Goal: Task Accomplishment & Management: Manage account settings

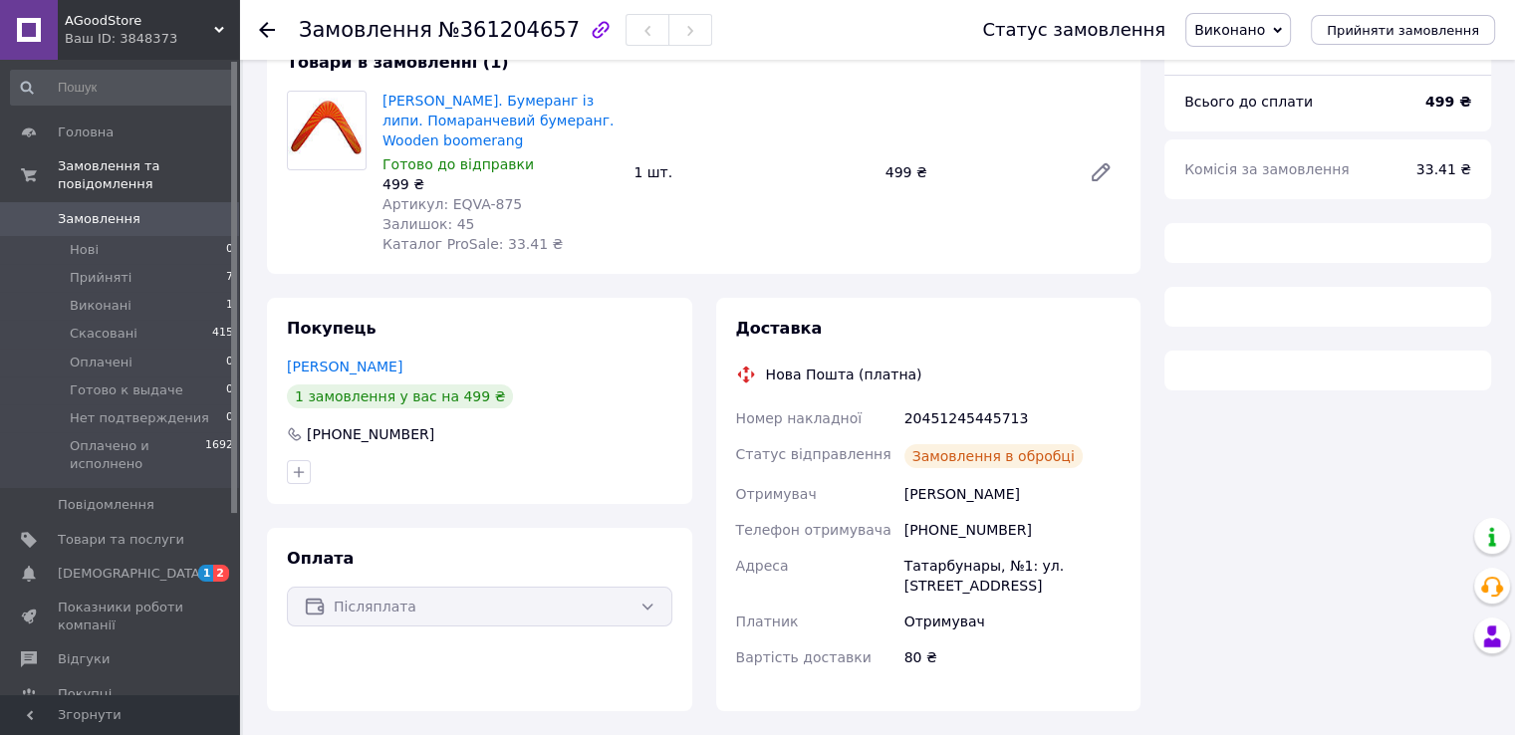
scroll to position [175, 0]
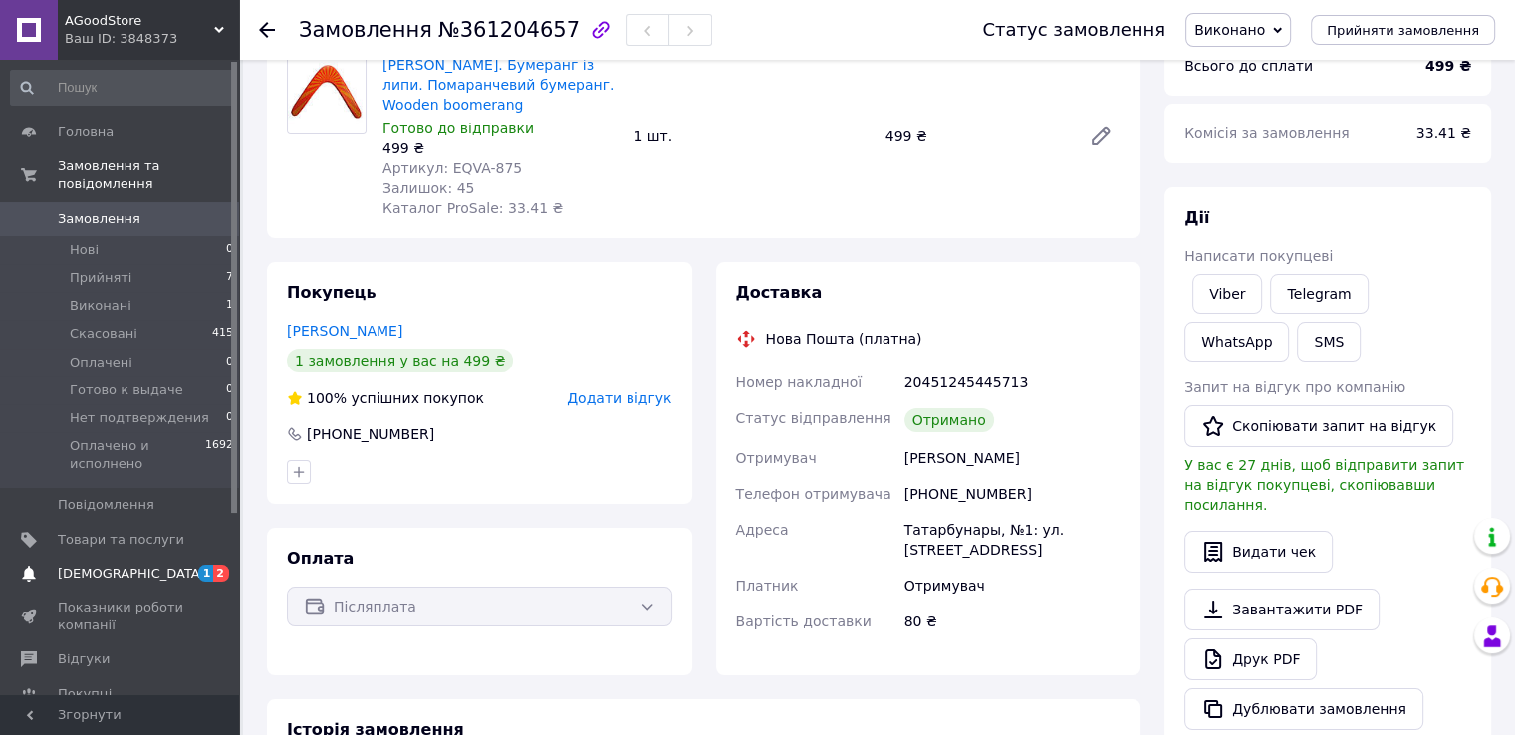
click at [130, 565] on span "[DEMOGRAPHIC_DATA]" at bounding box center [121, 574] width 126 height 18
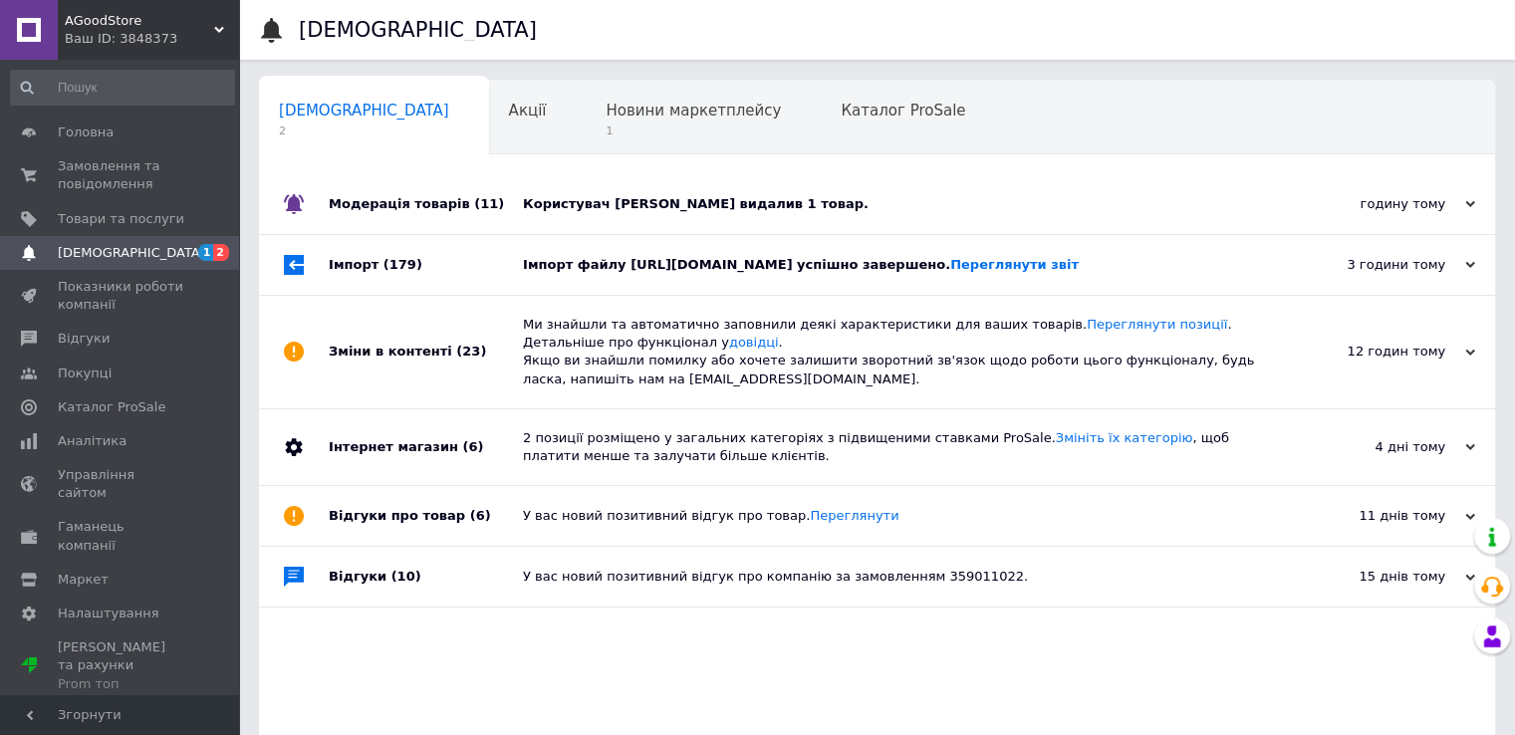
click at [745, 274] on div "Імпорт файлу [URL][DOMAIN_NAME] успішно завершено. Переглянути звіт" at bounding box center [899, 265] width 753 height 18
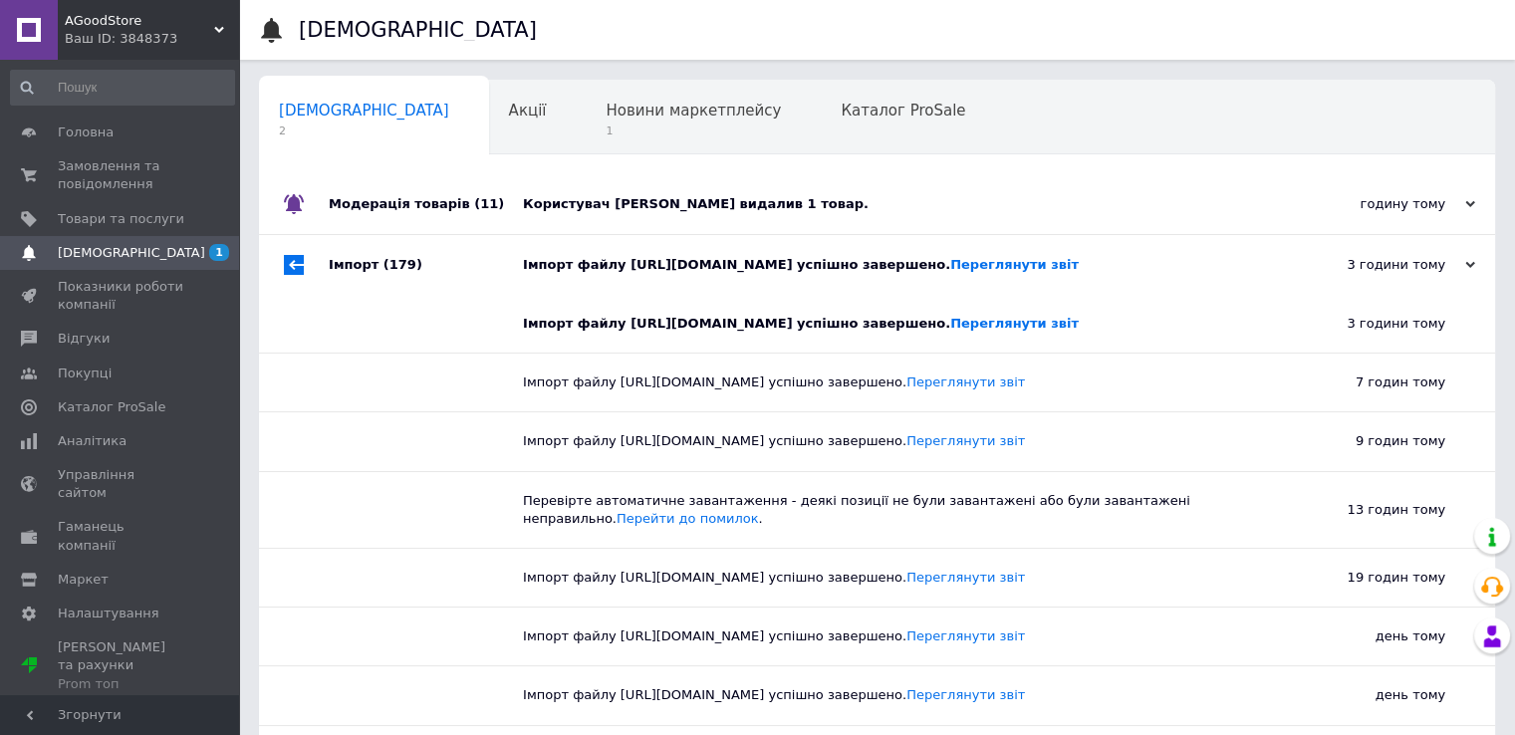
click at [838, 204] on div "Користувач [PERSON_NAME] видалив 1 товар." at bounding box center [899, 204] width 753 height 18
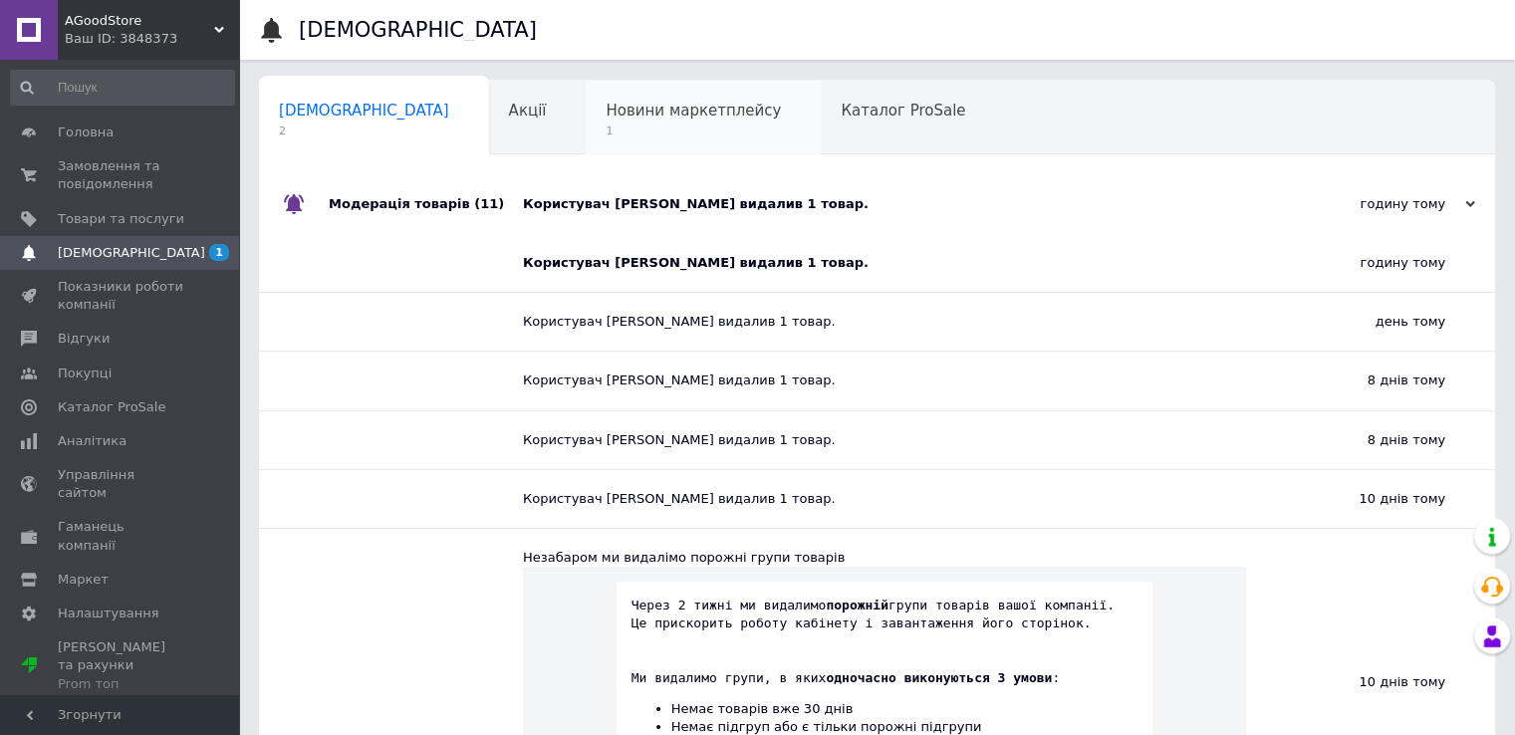
click at [629, 118] on span "Новини маркетплейсу" at bounding box center [692, 111] width 175 height 18
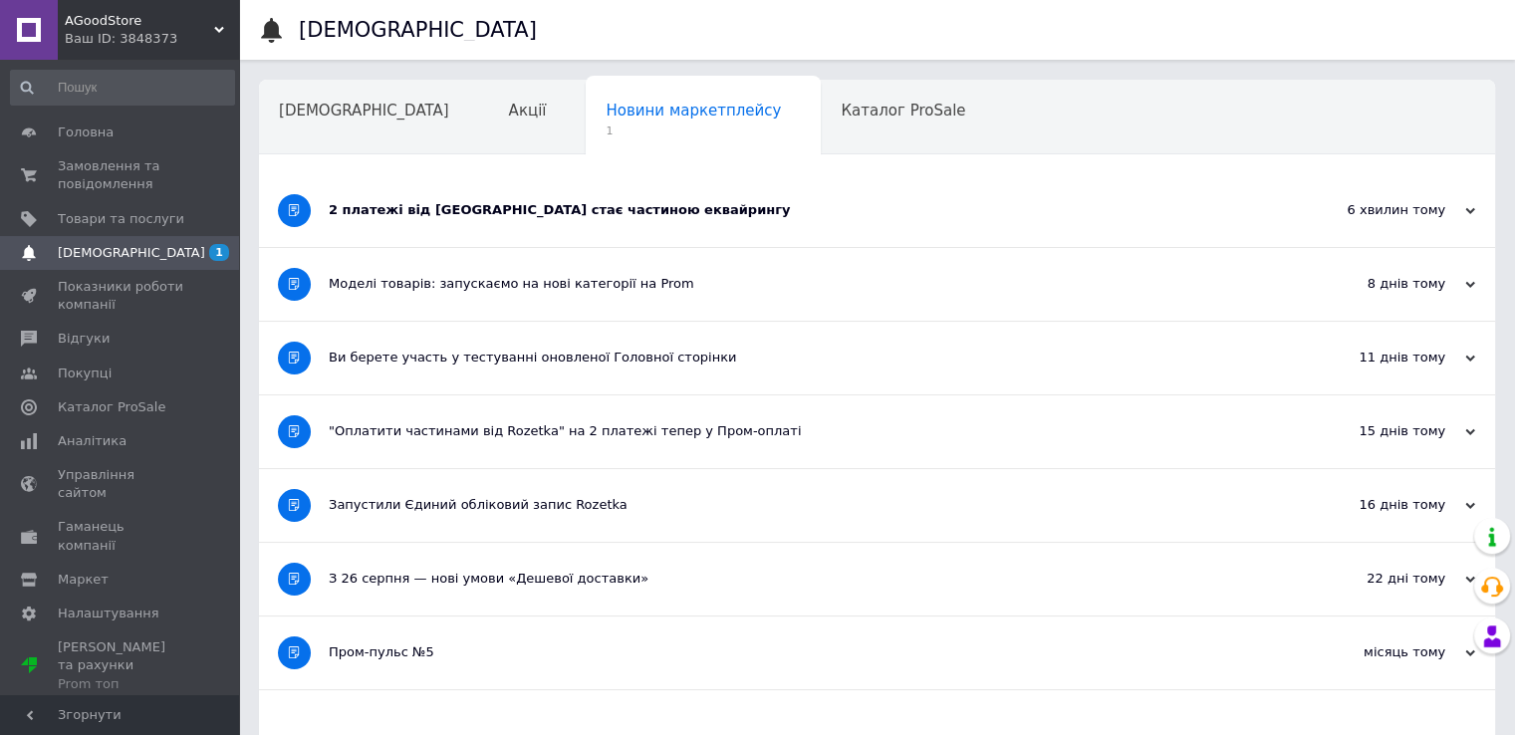
click at [701, 206] on div "2 платежі від [GEOGRAPHIC_DATA] стає частиною еквайрингу" at bounding box center [802, 210] width 947 height 18
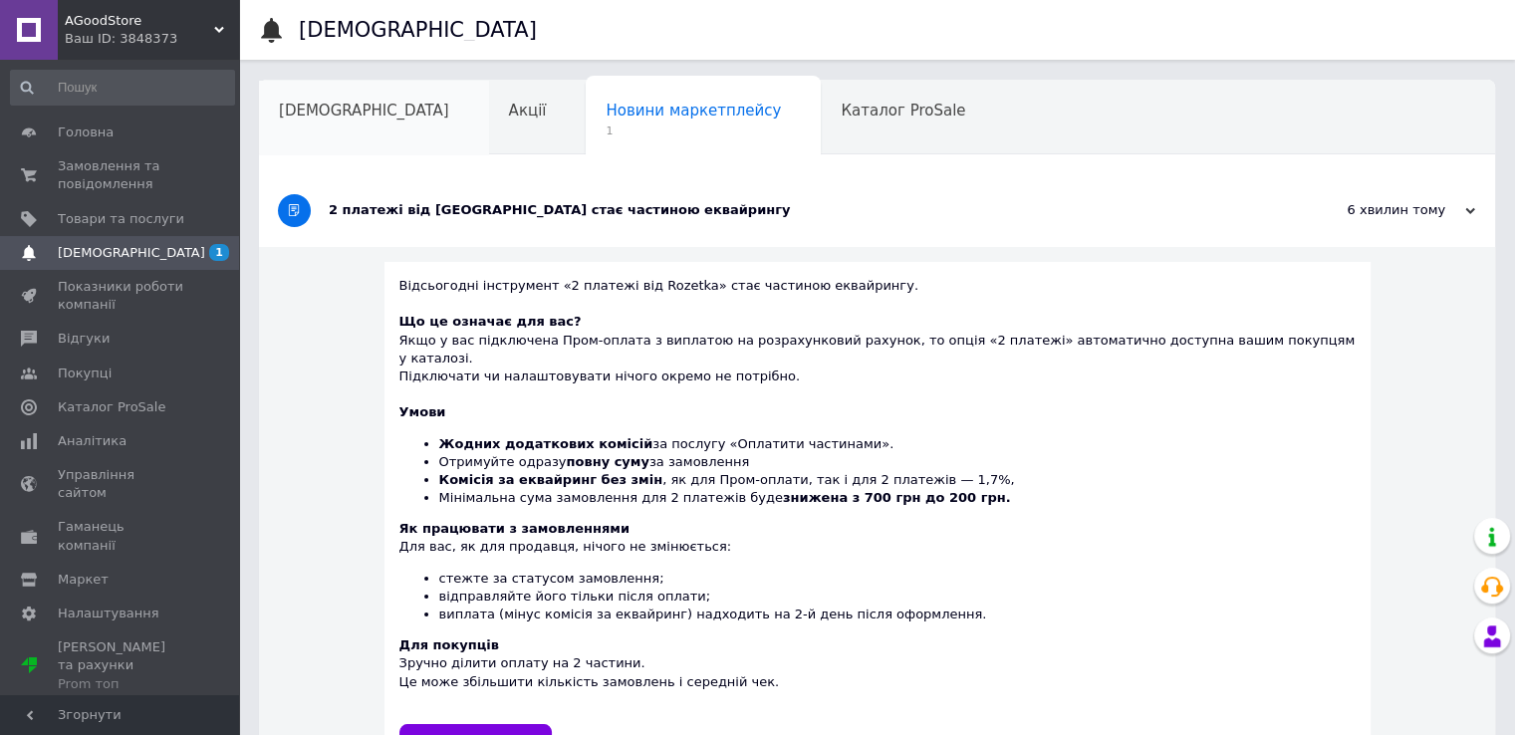
click at [339, 113] on span "[DEMOGRAPHIC_DATA]" at bounding box center [364, 111] width 170 height 18
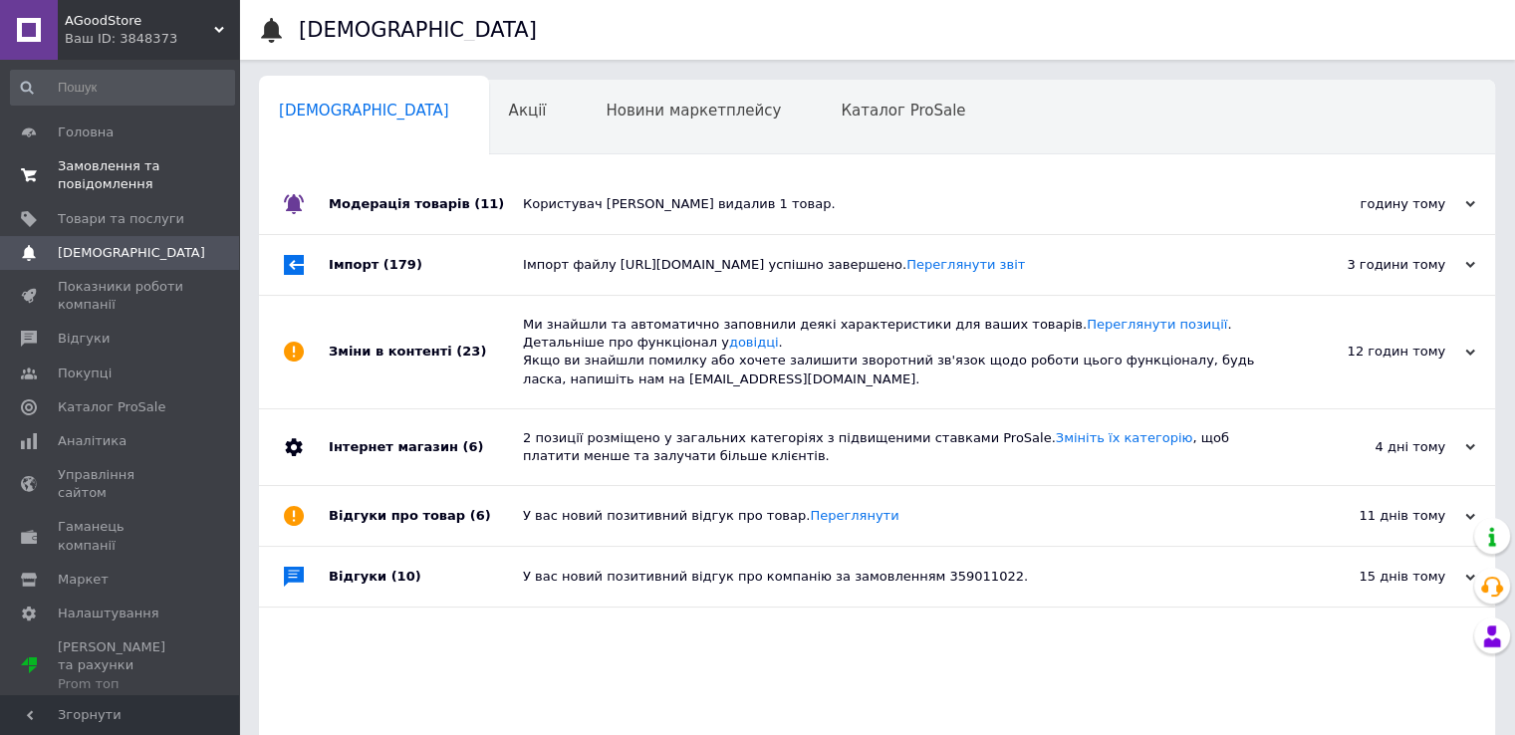
click at [100, 167] on span "Замовлення та повідомлення" at bounding box center [121, 175] width 126 height 36
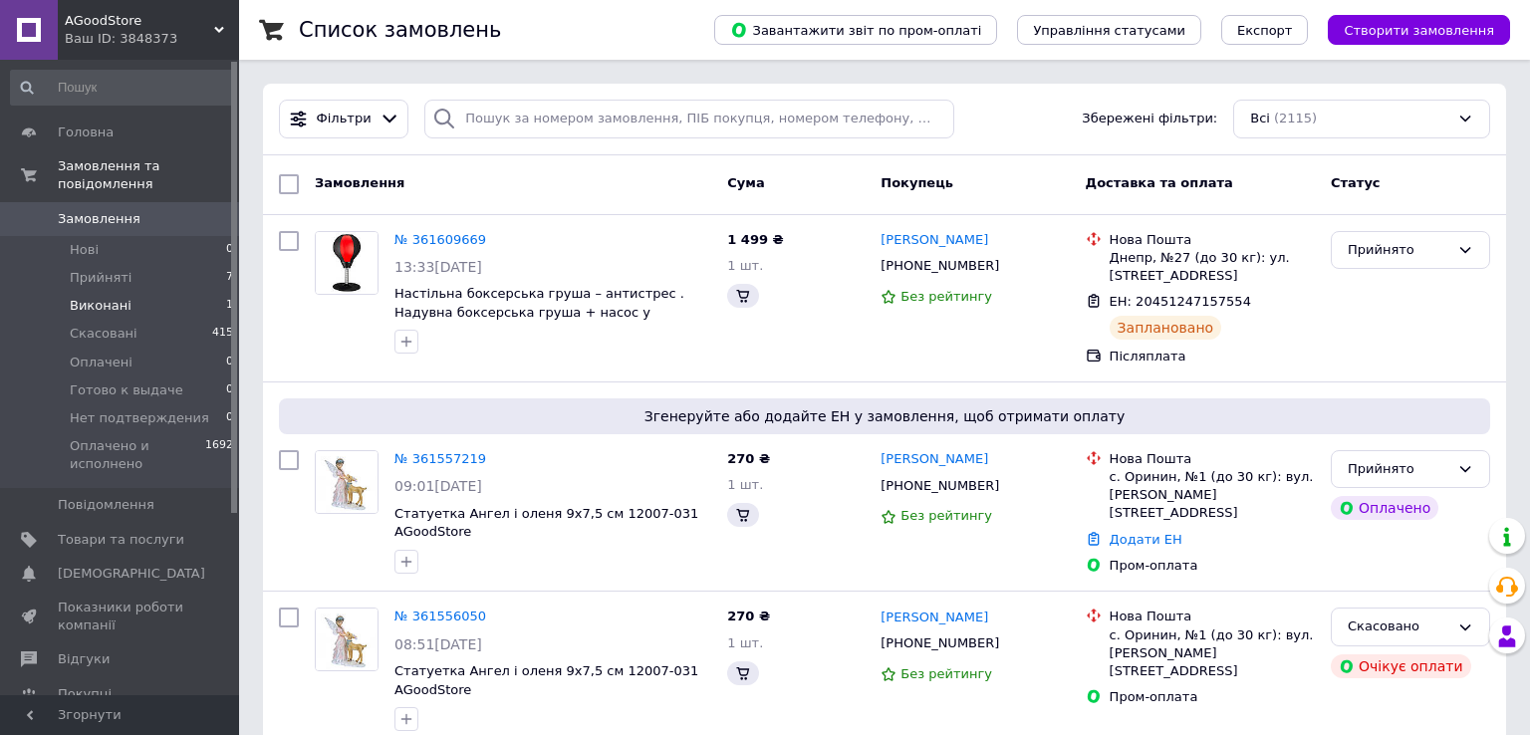
click at [116, 297] on span "Виконані" at bounding box center [101, 306] width 62 height 18
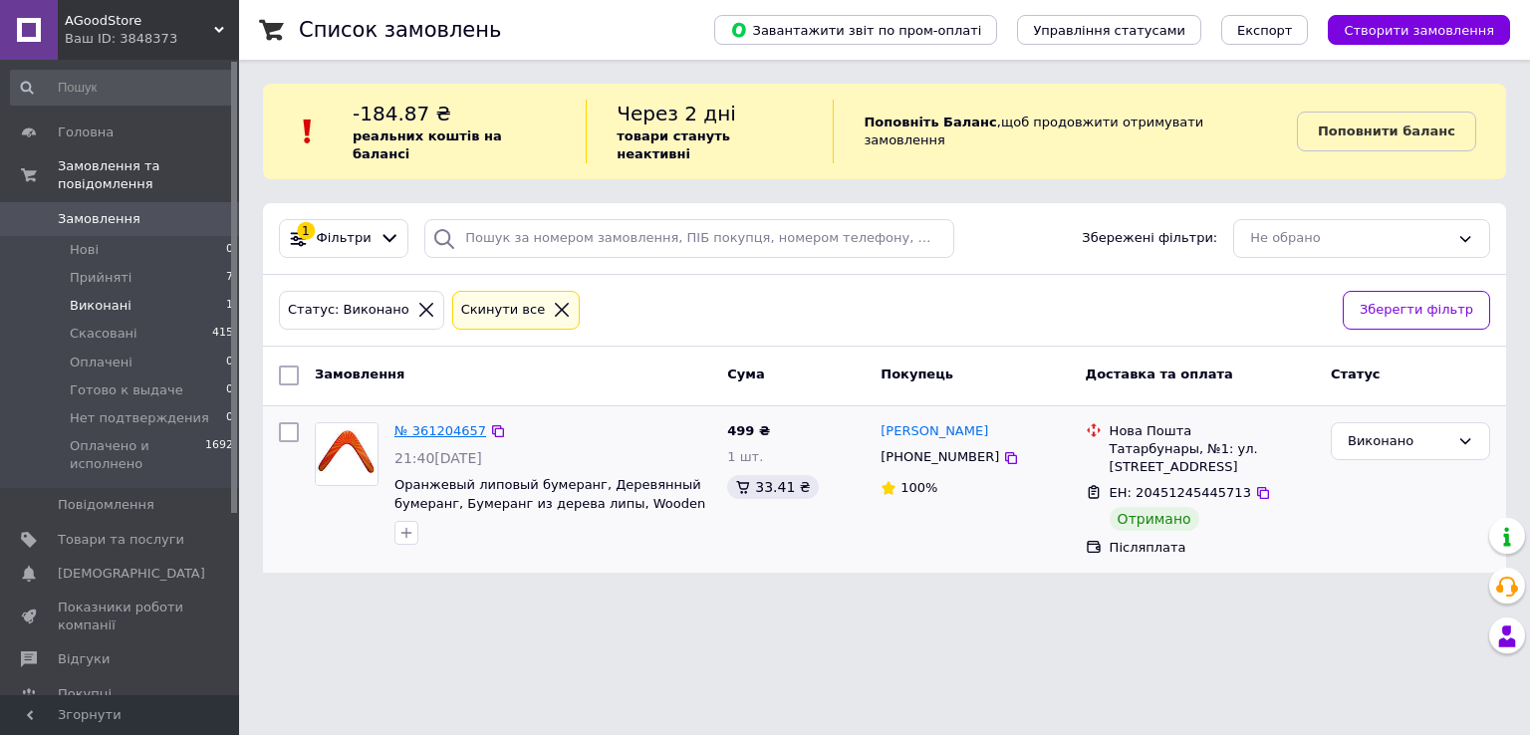
click at [450, 423] on link "№ 361204657" at bounding box center [440, 430] width 92 height 15
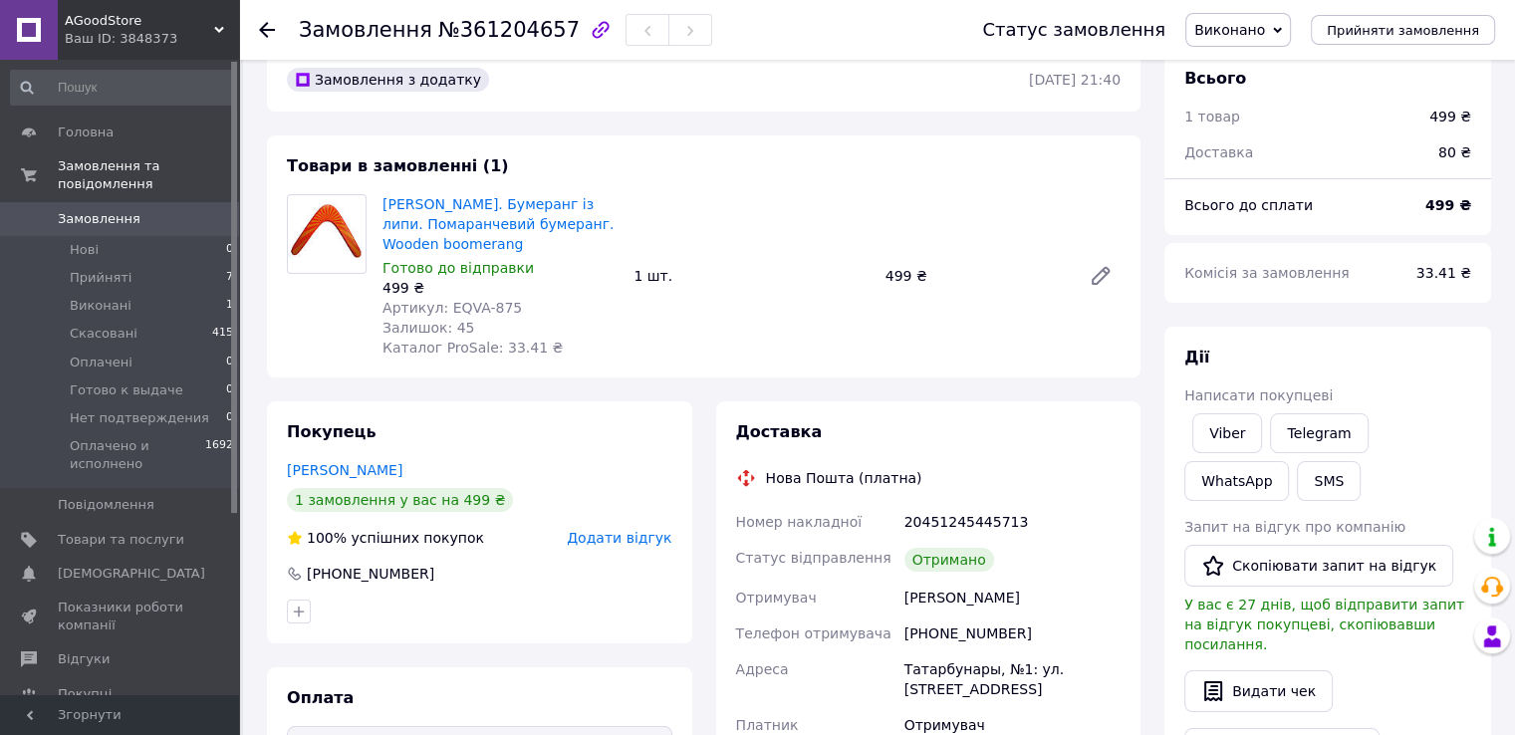
scroll to position [100, 0]
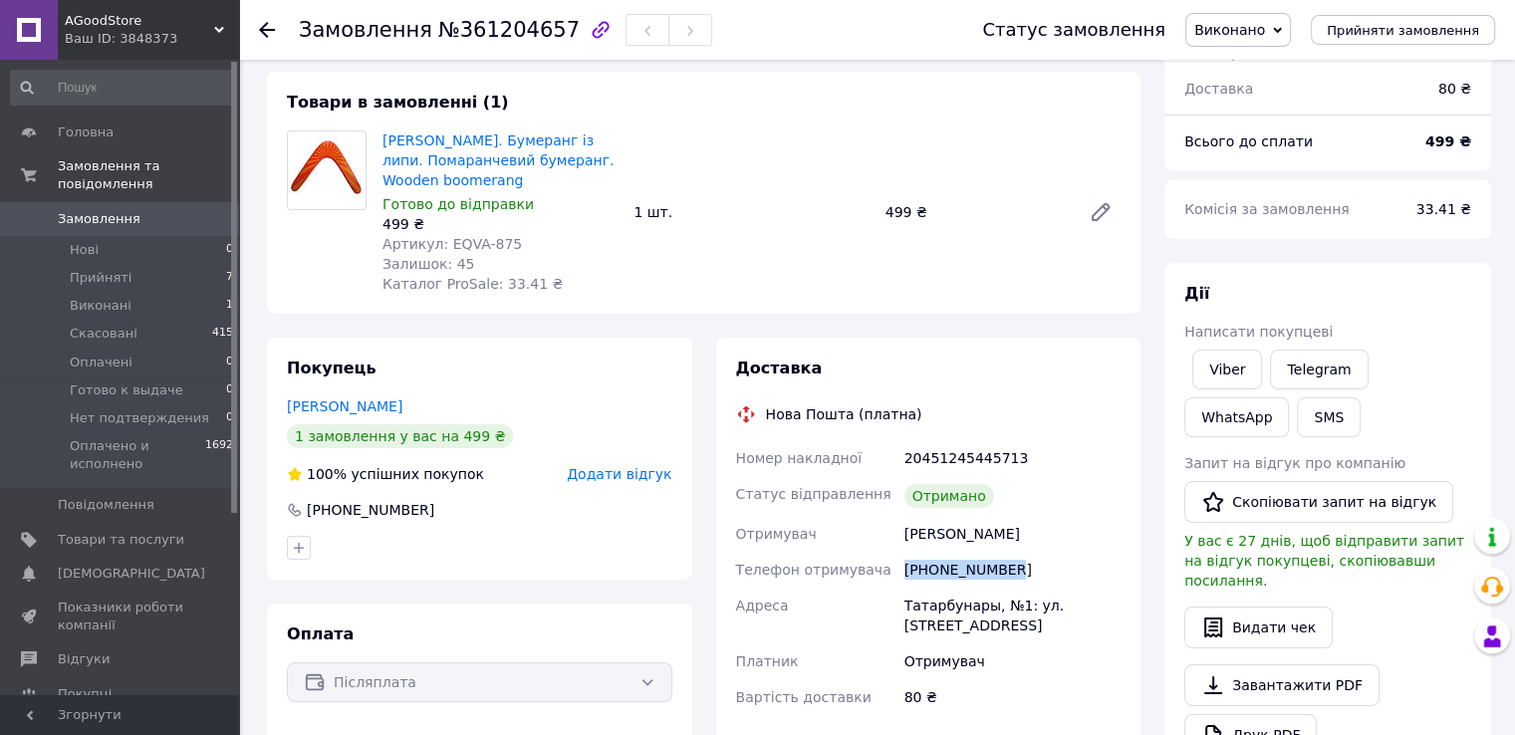
drag, startPoint x: 905, startPoint y: 578, endPoint x: 1034, endPoint y: 575, distance: 128.5
click at [1034, 575] on div "[PHONE_NUMBER]" at bounding box center [1012, 570] width 224 height 36
copy div "[PHONE_NUMBER]"
drag, startPoint x: 905, startPoint y: 539, endPoint x: 1043, endPoint y: 535, distance: 137.5
click at [1043, 535] on div "[PERSON_NAME]" at bounding box center [1012, 534] width 224 height 36
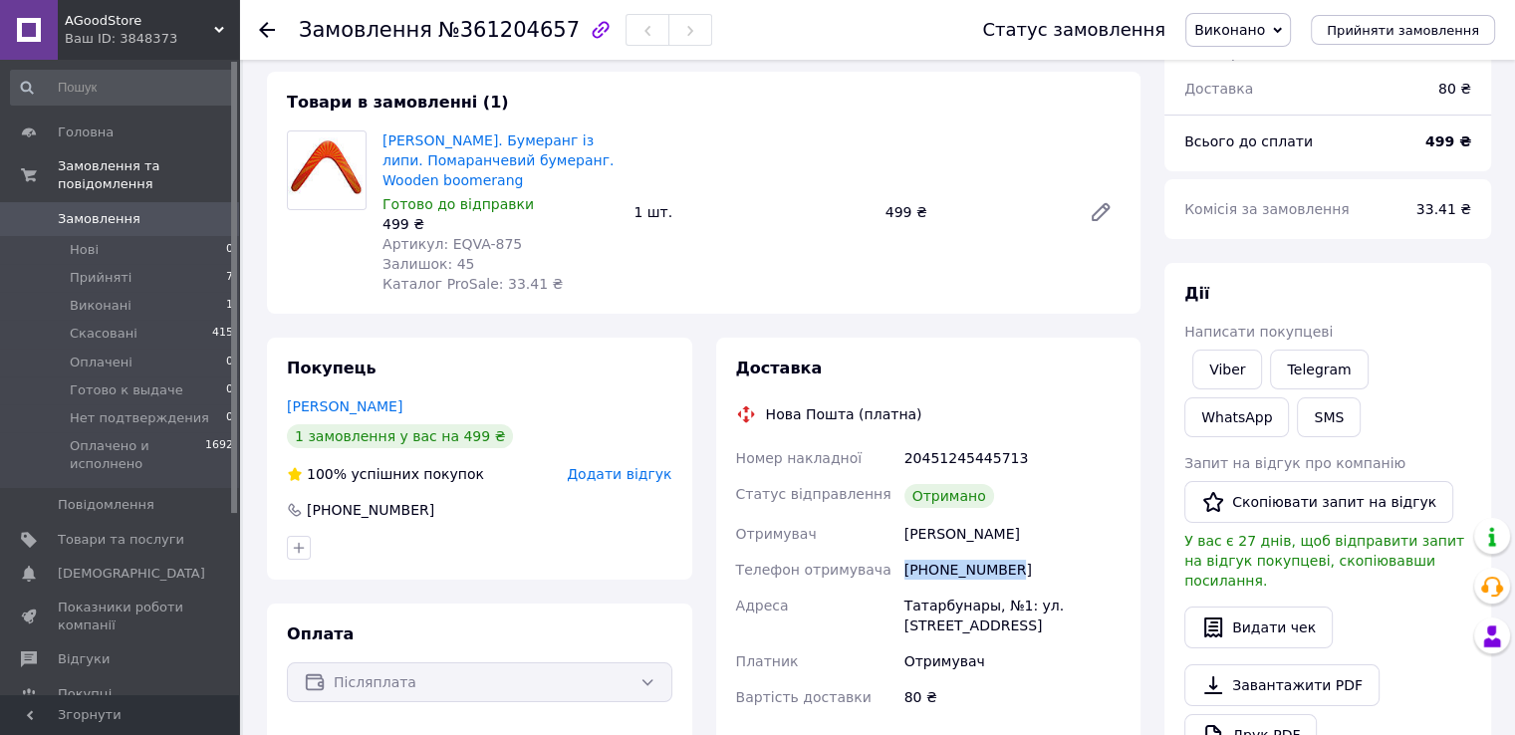
copy div "[PERSON_NAME]"
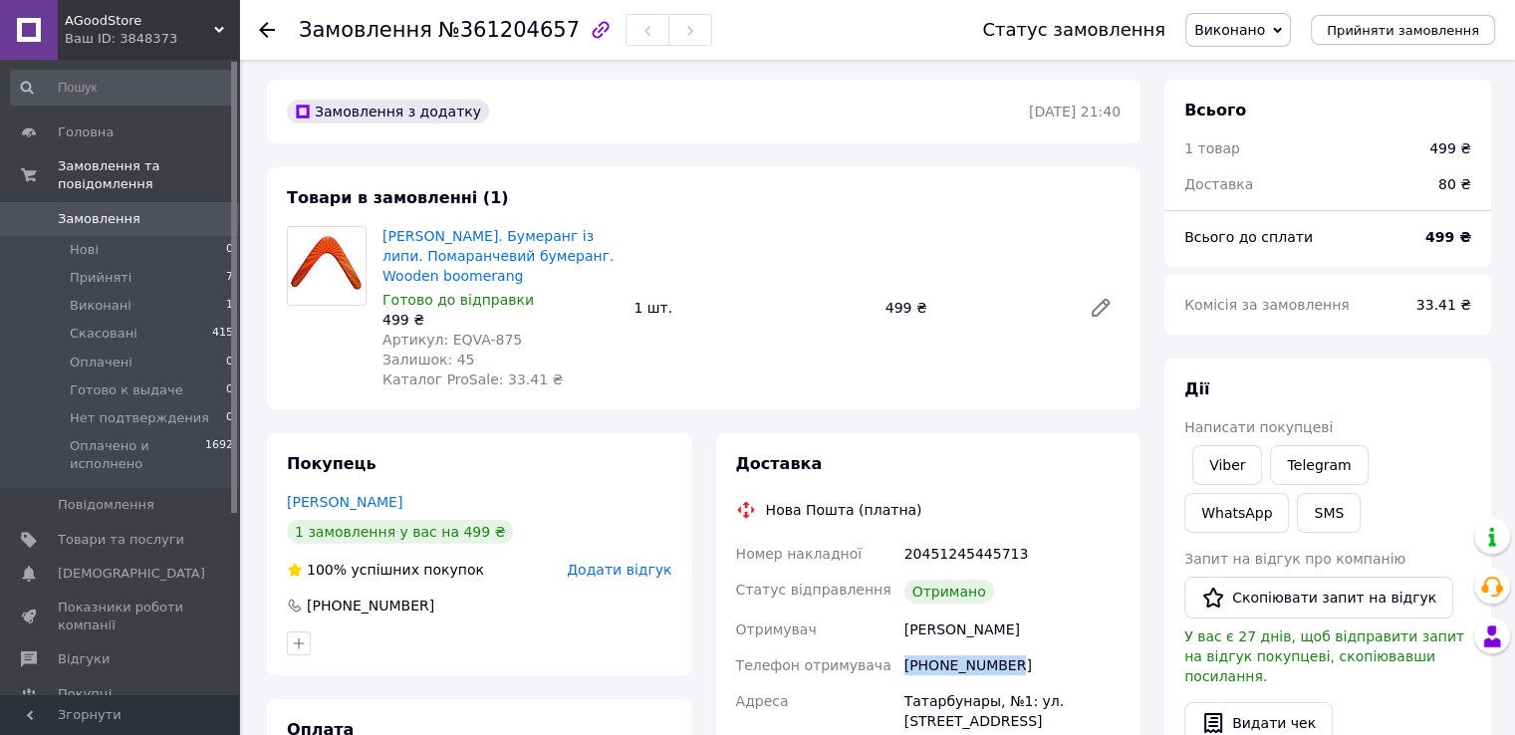
scroll to position [0, 0]
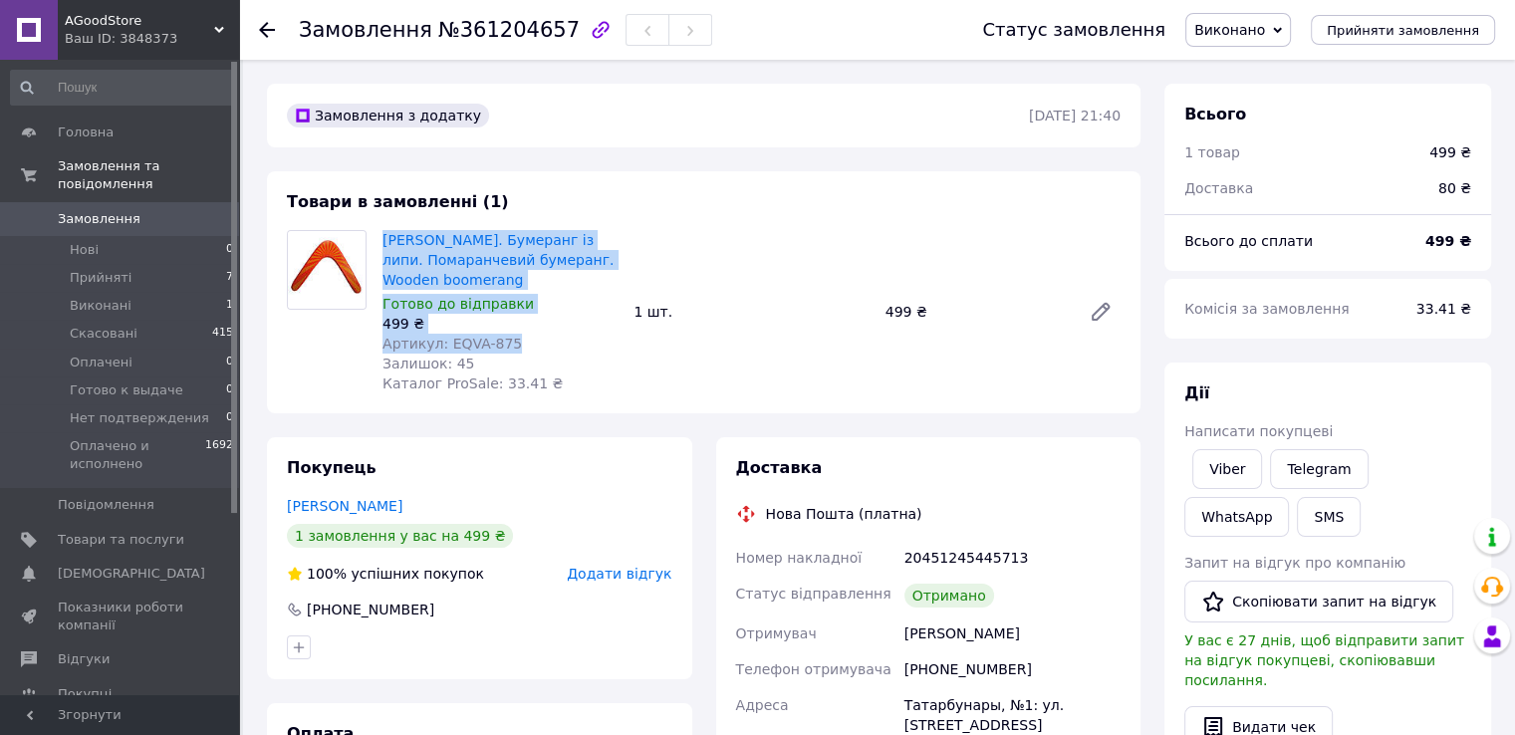
drag, startPoint x: 504, startPoint y: 343, endPoint x: 381, endPoint y: 243, distance: 157.9
click at [381, 243] on div "[PERSON_NAME]. Бумеранг із липи. Помаранчевий бумеранг. Wooden boomerang Готово…" at bounding box center [499, 311] width 251 height 171
copy div "[PERSON_NAME]. Бумеранг із липи. Помаранчевий бумеранг. Wooden boomerang Готово…"
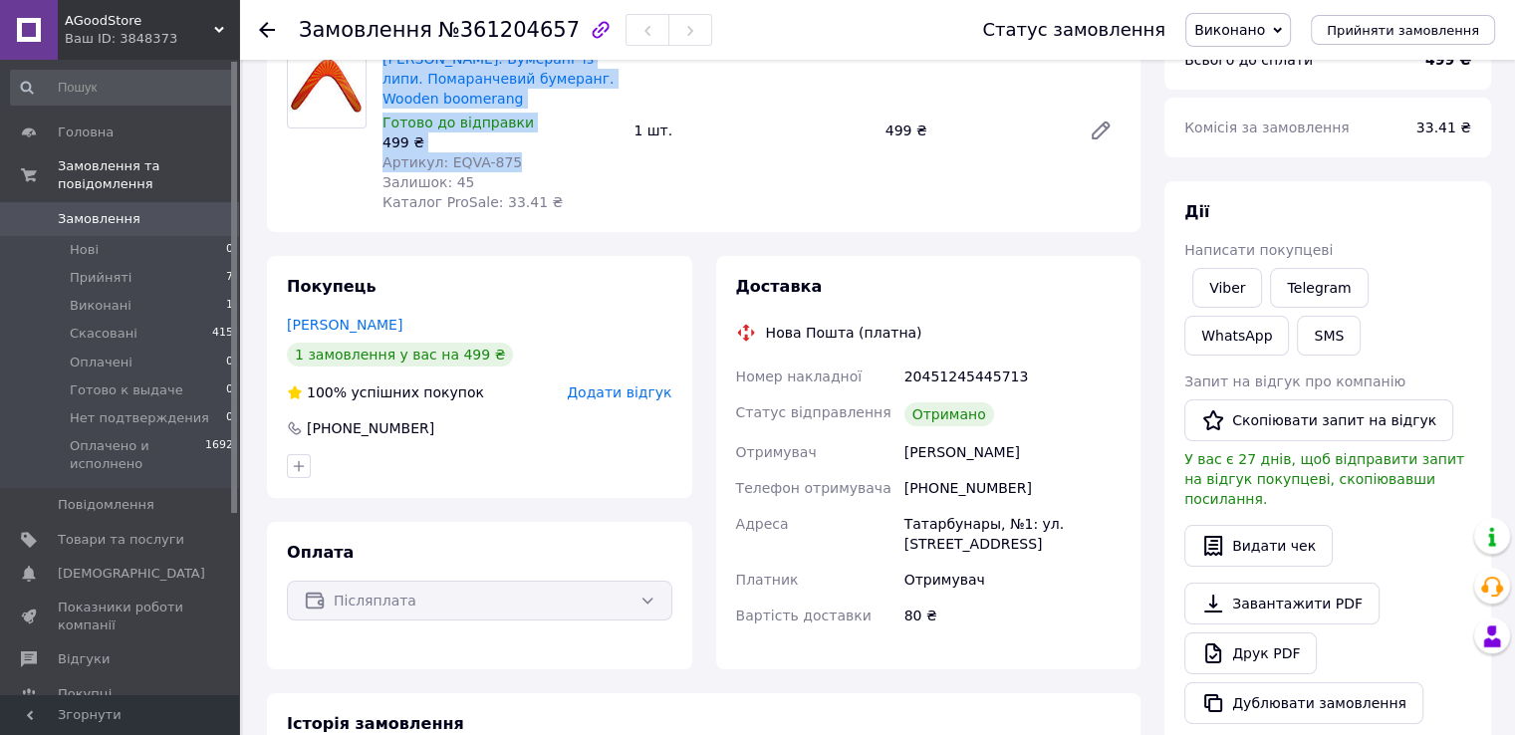
scroll to position [199, 0]
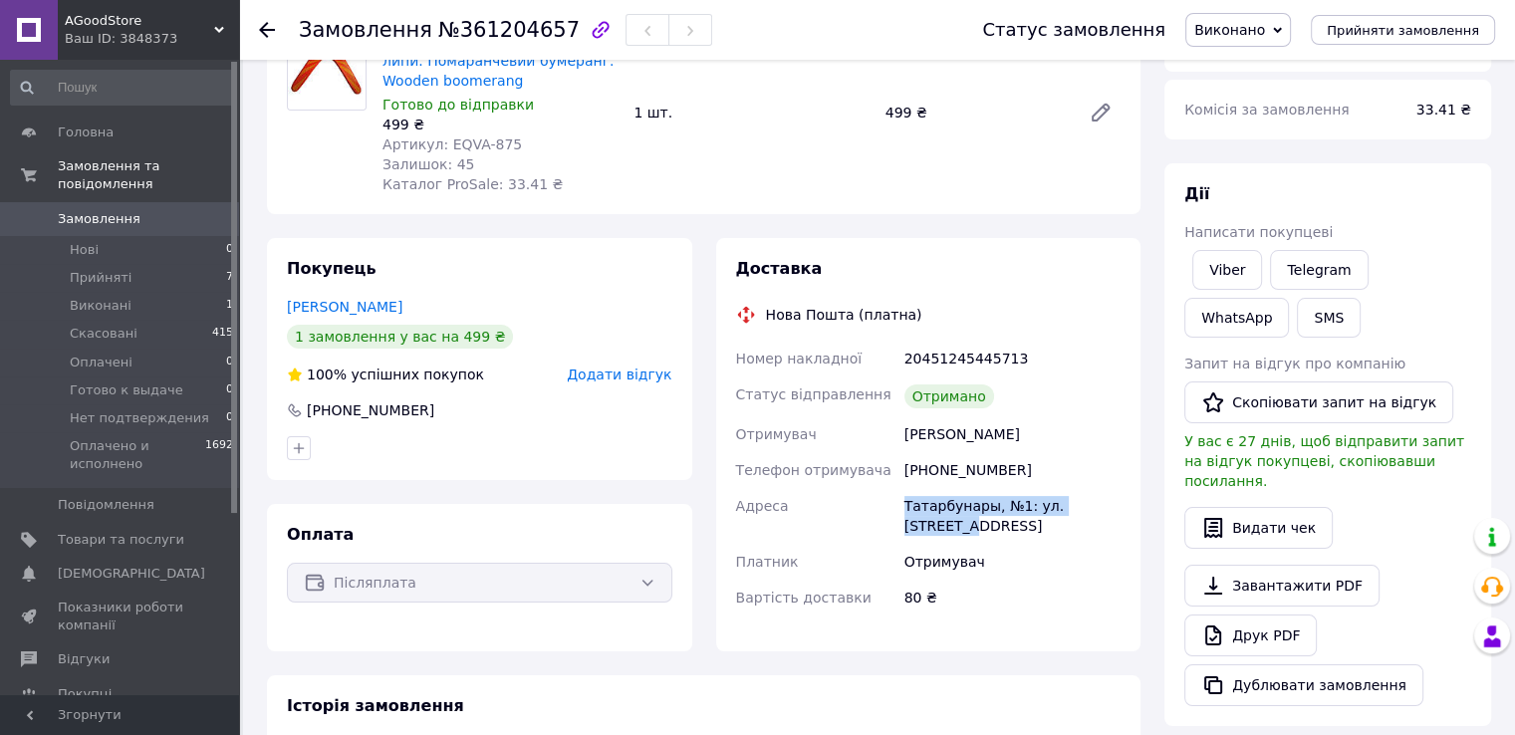
drag, startPoint x: 908, startPoint y: 509, endPoint x: 1118, endPoint y: 513, distance: 210.1
click at [1118, 513] on div "Татарбунары, №1: ул. [STREET_ADDRESS]" at bounding box center [1012, 516] width 224 height 56
copy div "Татарбунары, №1: ул. [STREET_ADDRESS]"
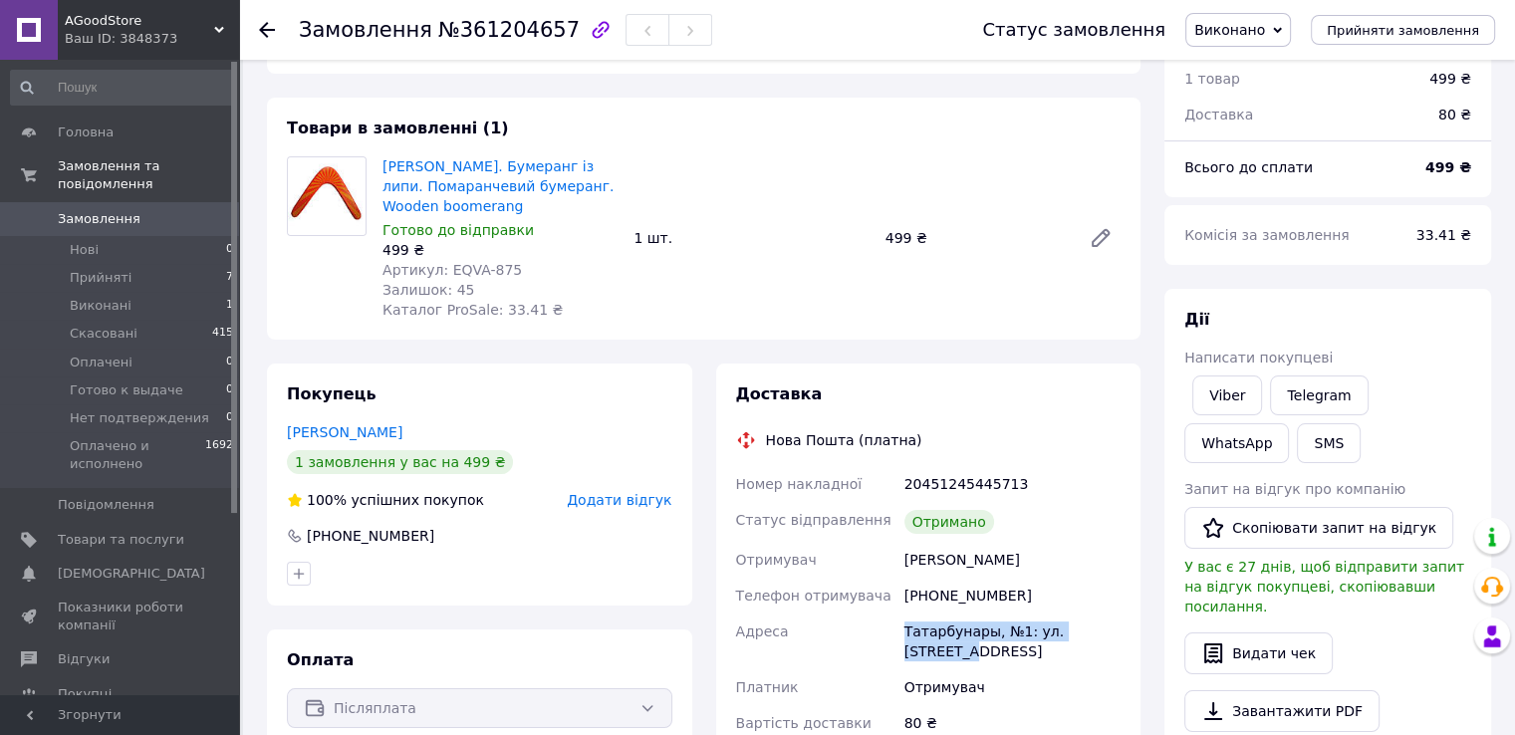
scroll to position [0, 0]
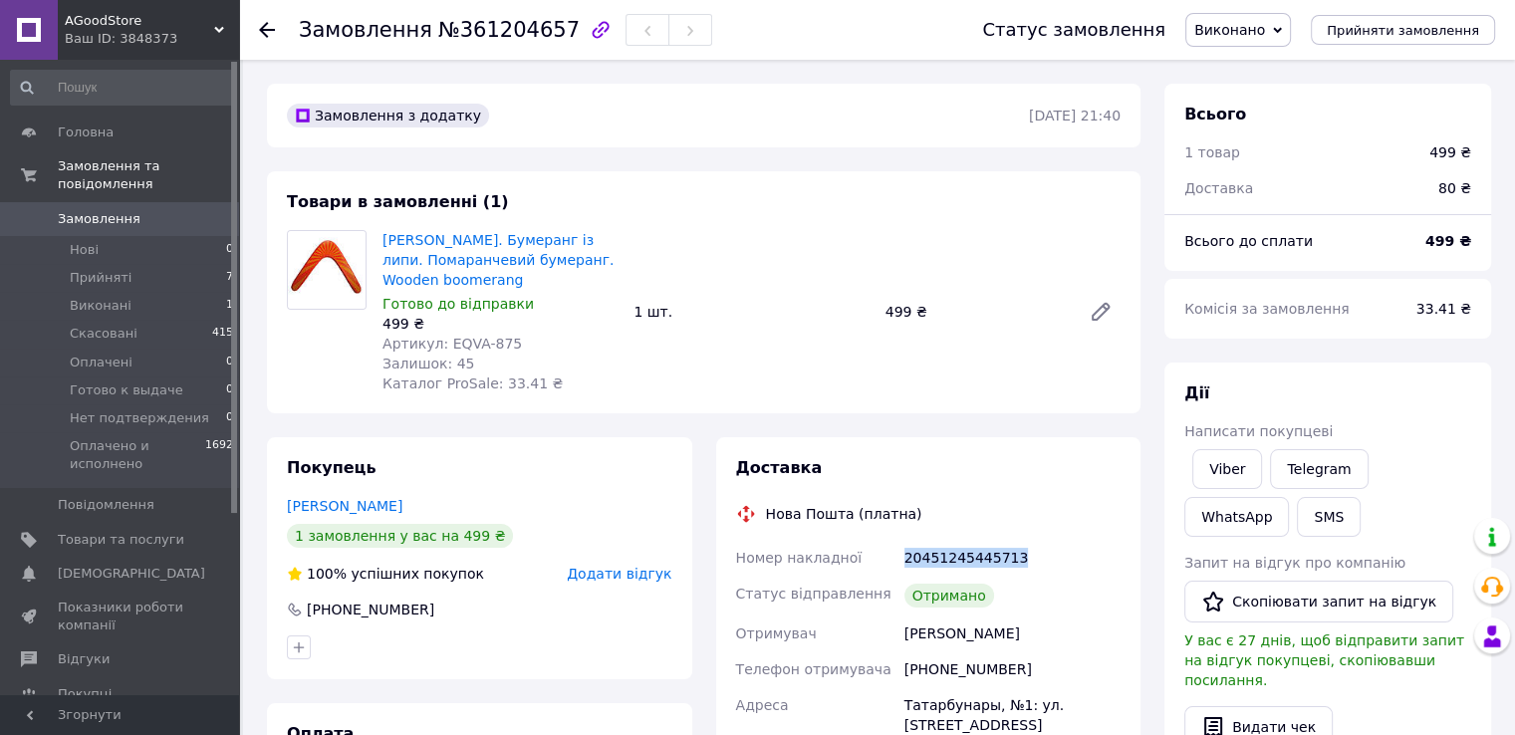
drag, startPoint x: 906, startPoint y: 563, endPoint x: 1032, endPoint y: 557, distance: 125.6
click at [1032, 557] on div "20451245445713" at bounding box center [1012, 558] width 224 height 36
copy div "20451245445713"
click at [1265, 35] on span "Виконано" at bounding box center [1229, 30] width 71 height 16
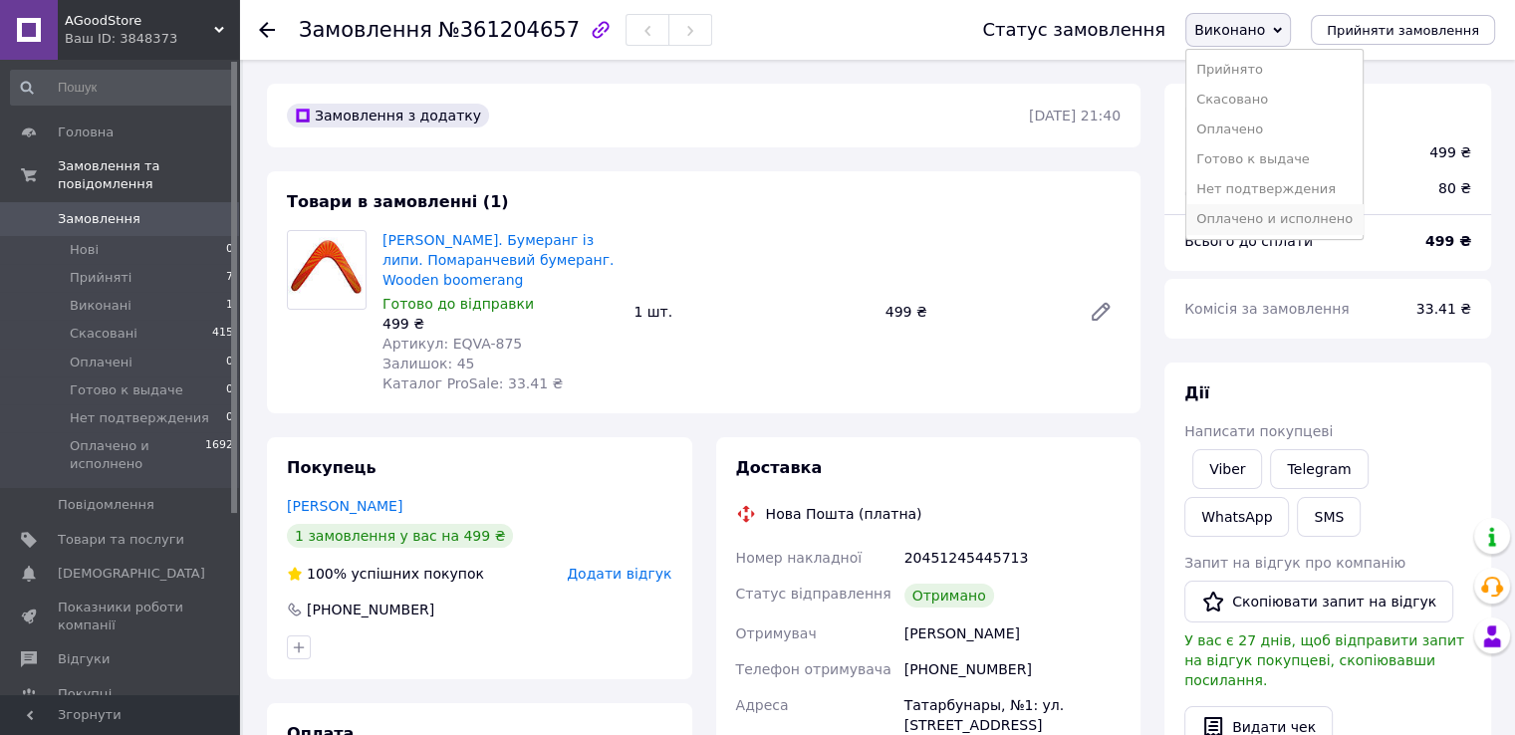
click at [1276, 213] on li "Оплачено и исполнено" at bounding box center [1274, 219] width 176 height 30
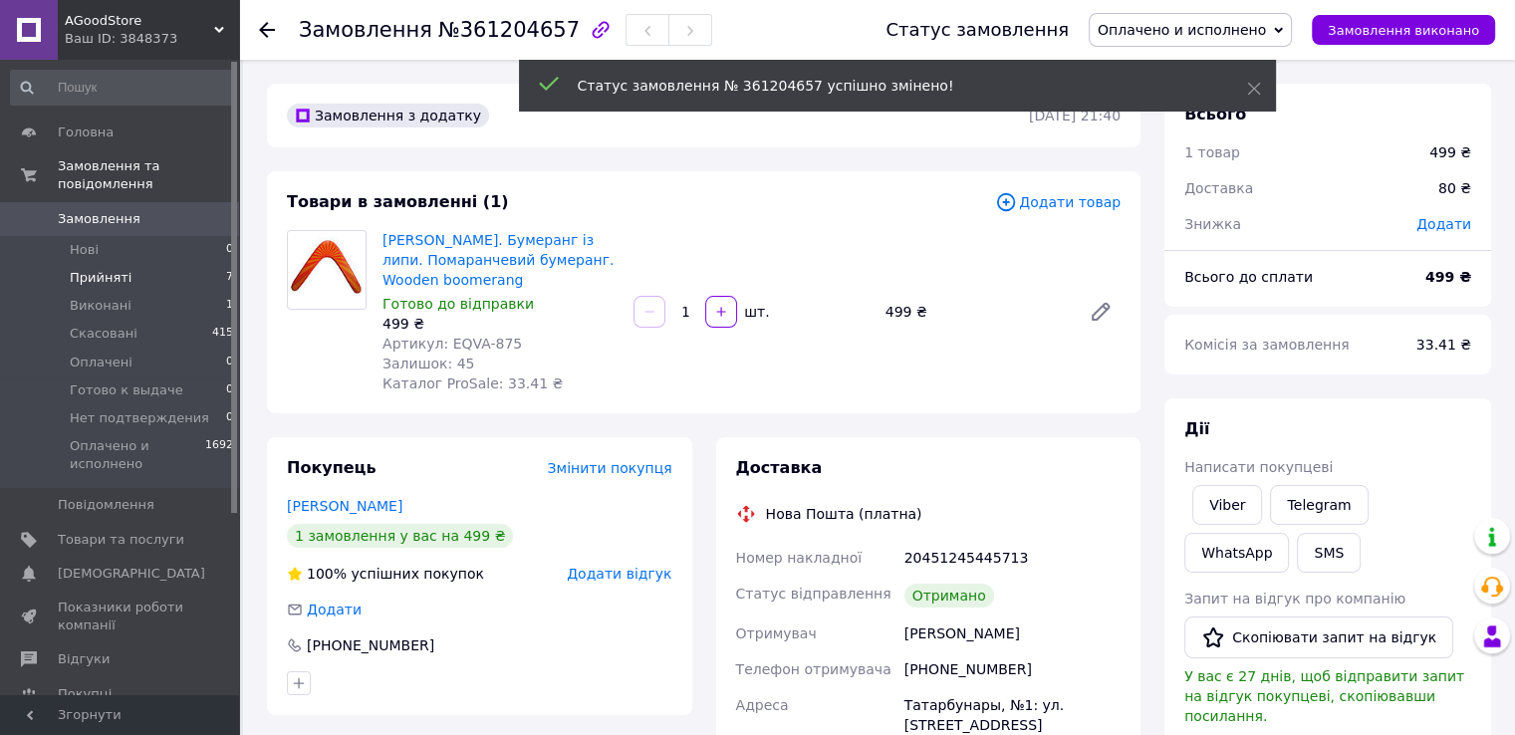
click at [119, 269] on span "Прийняті" at bounding box center [101, 278] width 62 height 18
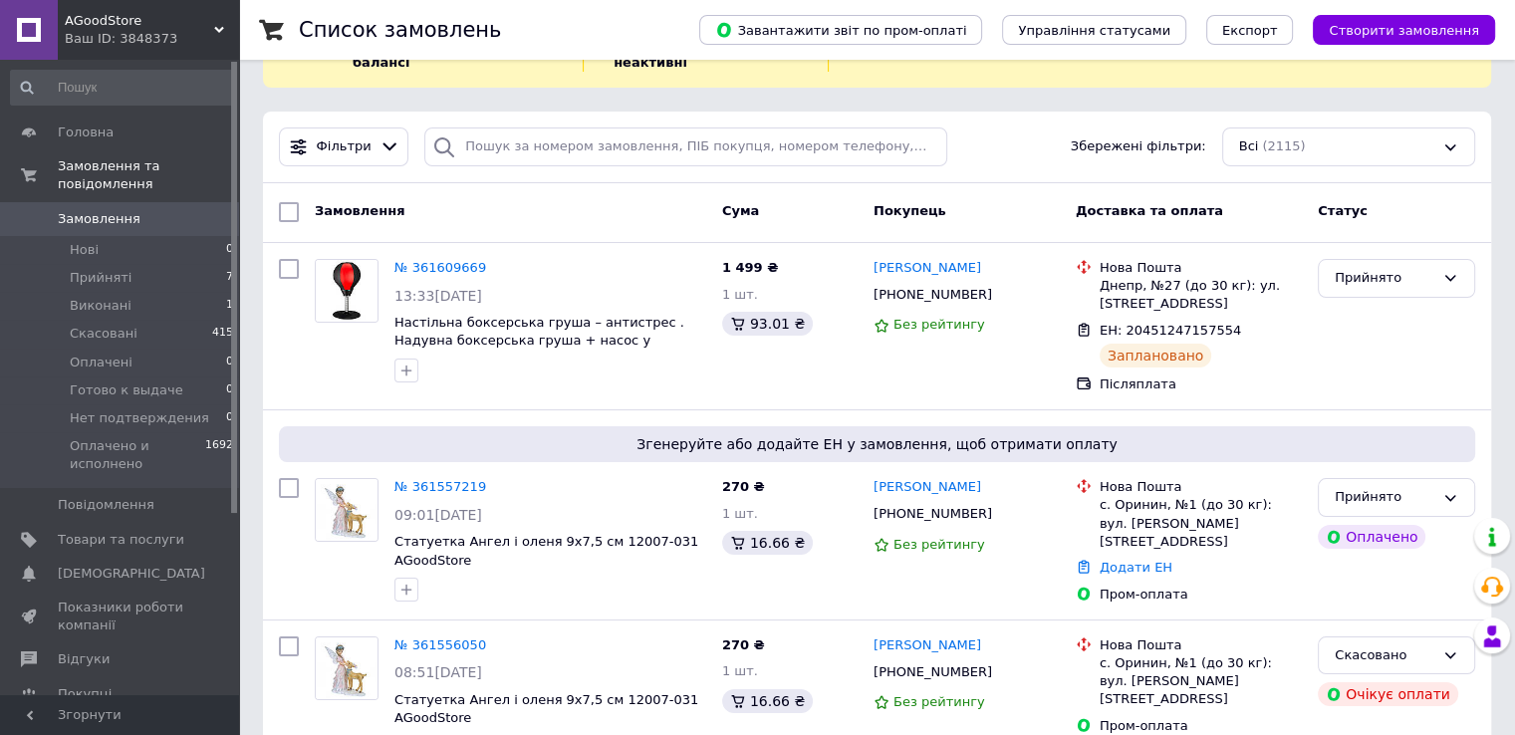
scroll to position [100, 0]
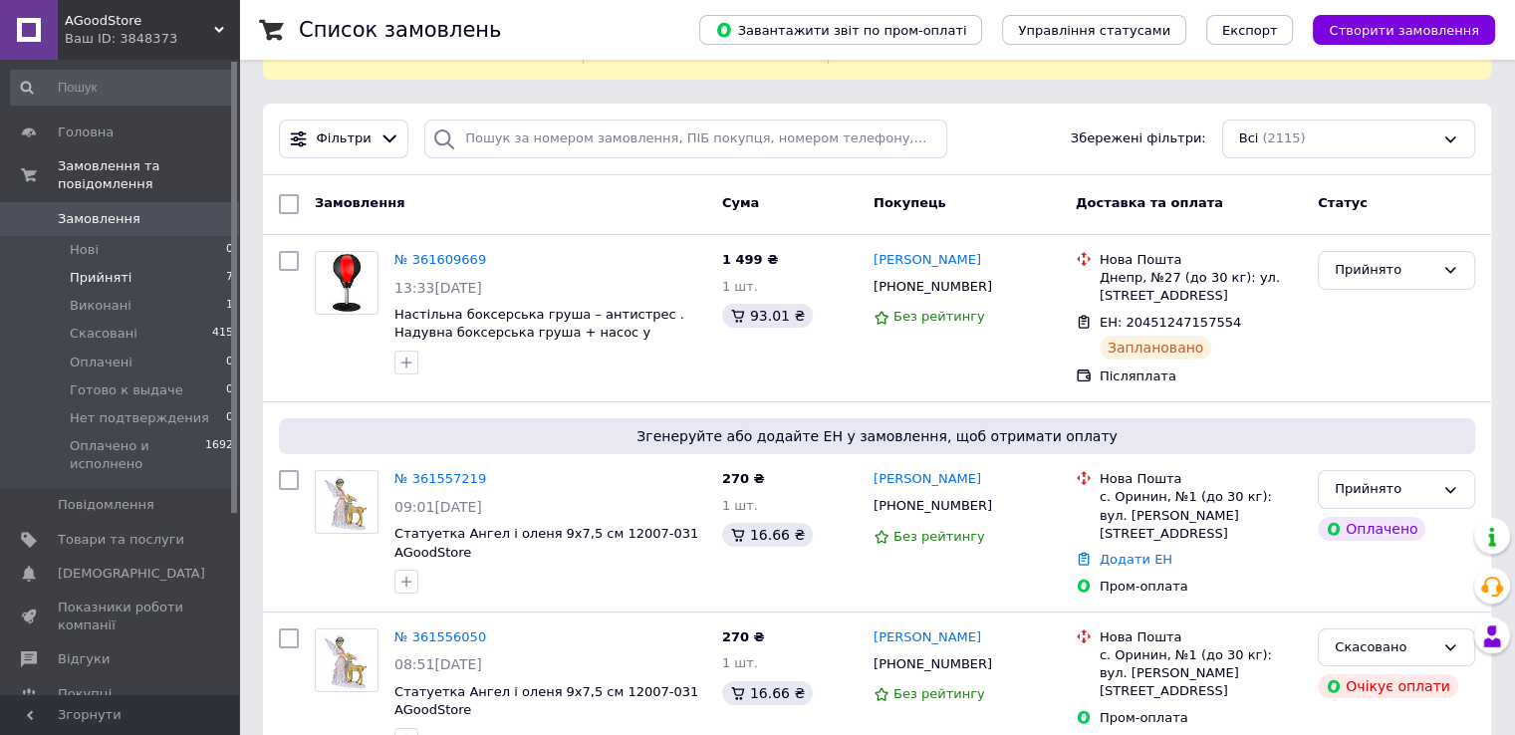
click at [117, 269] on span "Прийняті" at bounding box center [101, 278] width 62 height 18
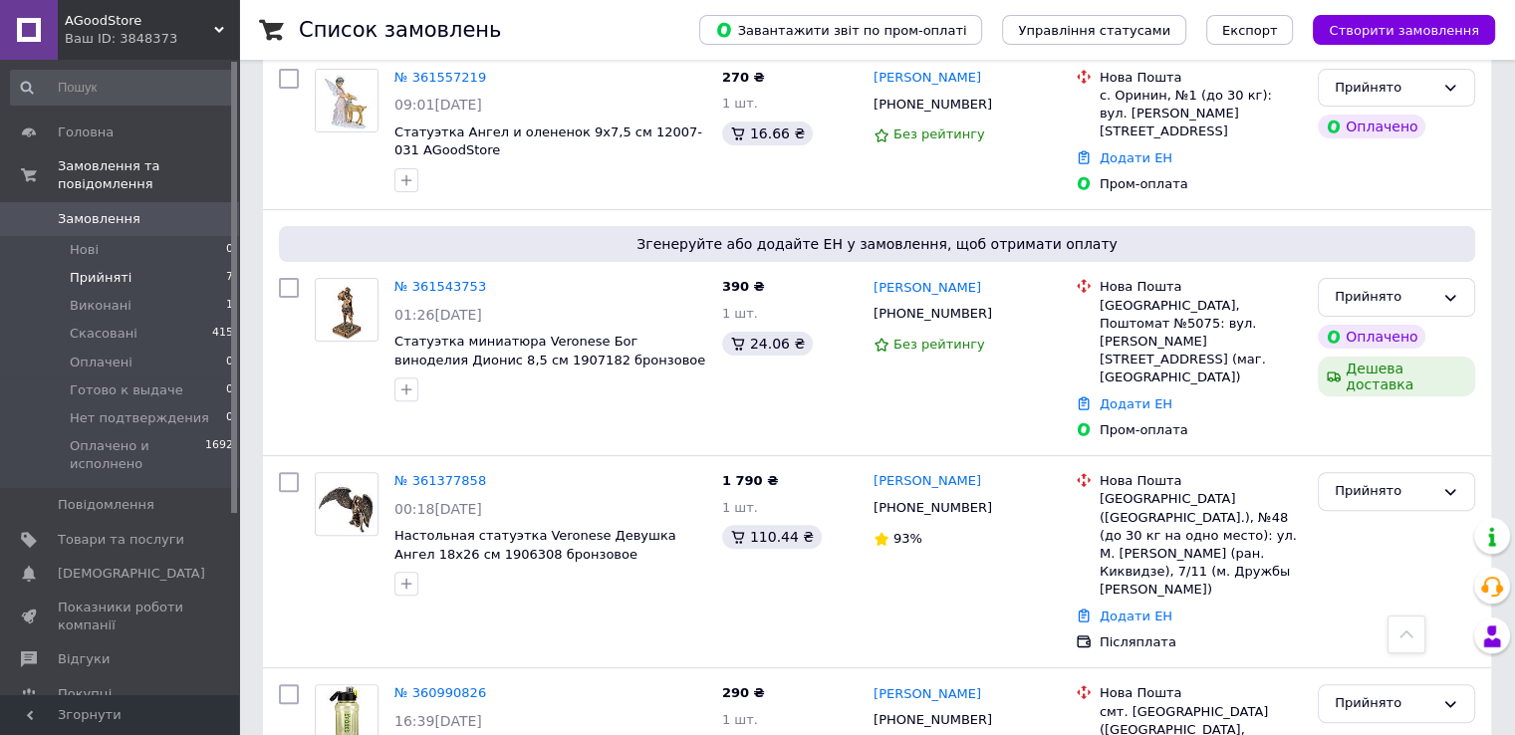
scroll to position [697, 0]
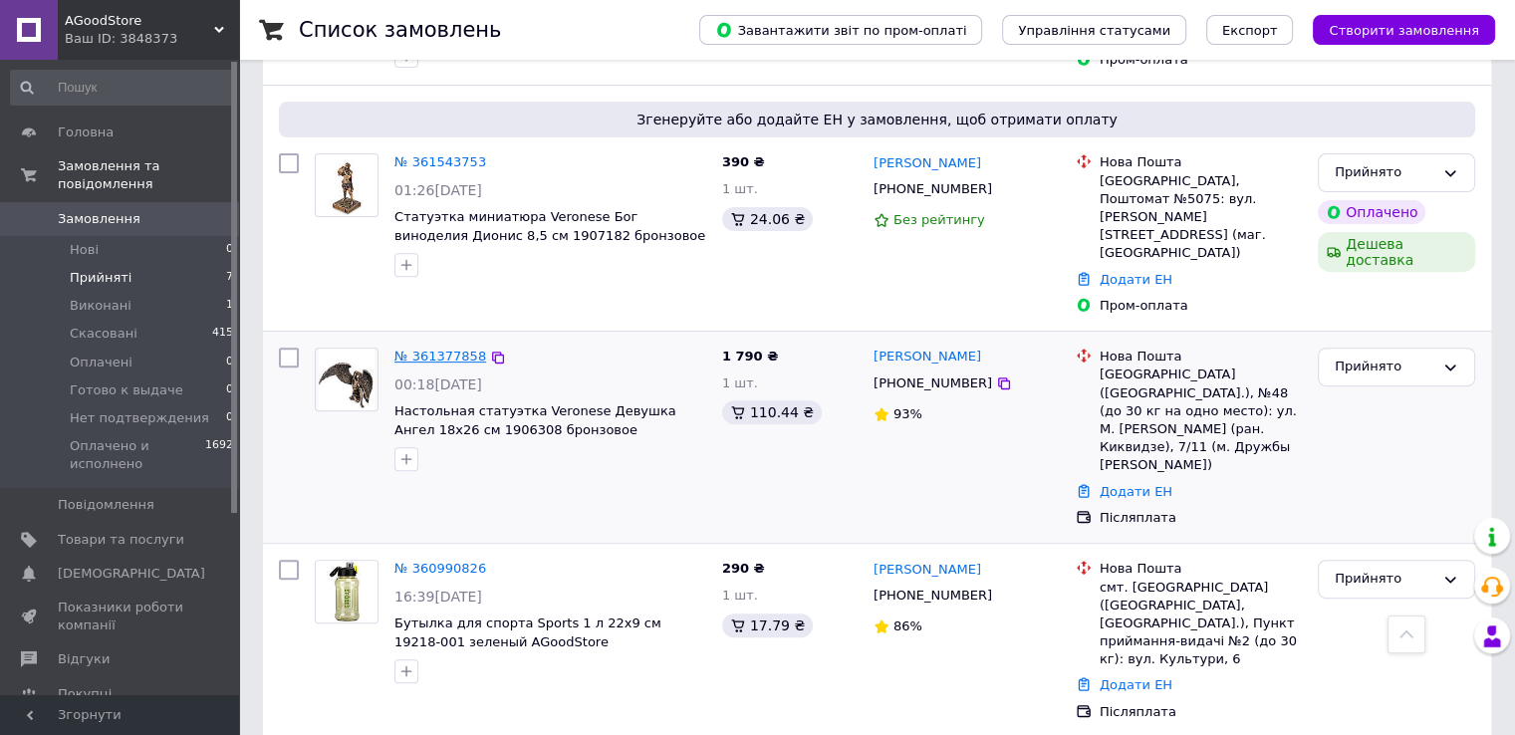
click at [461, 349] on link "№ 361377858" at bounding box center [440, 356] width 92 height 15
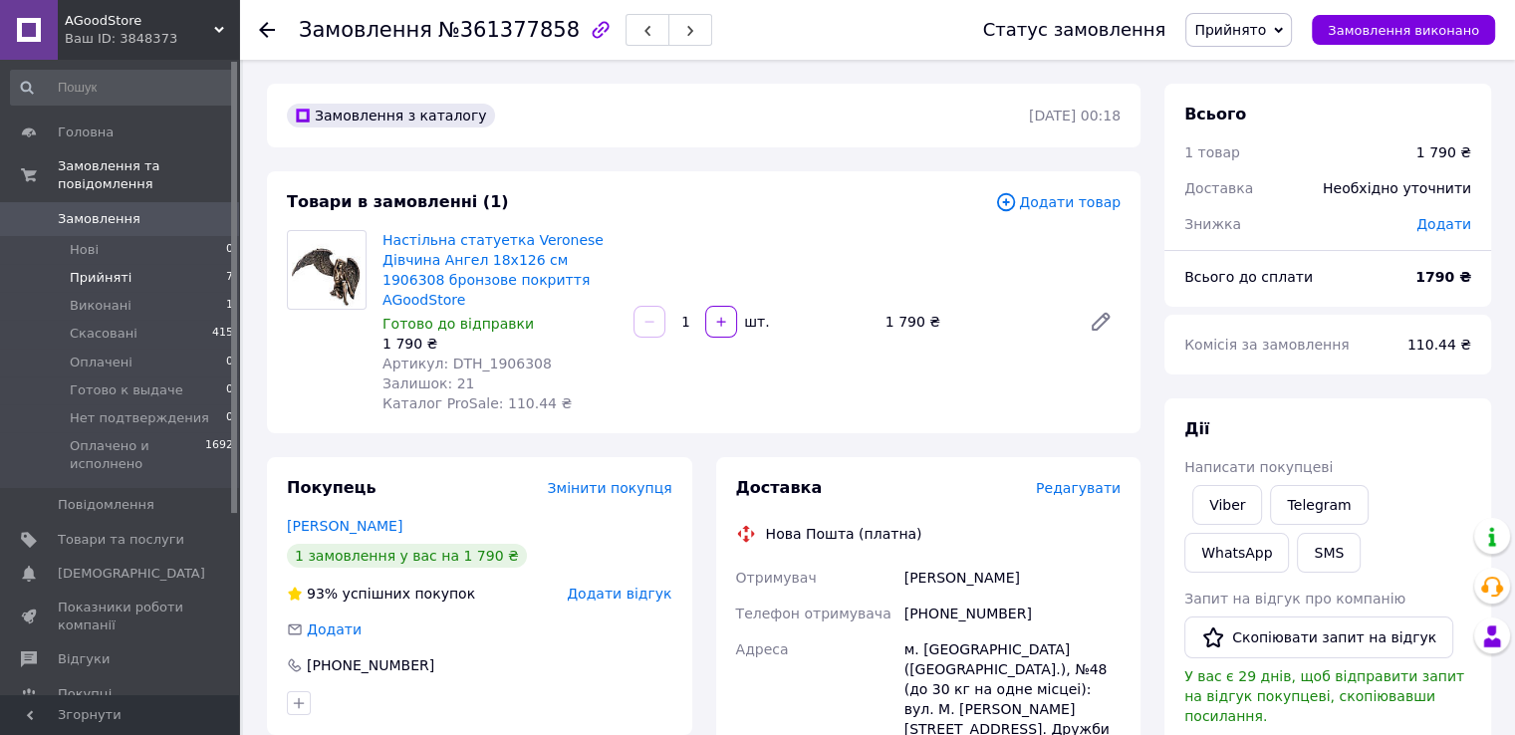
click at [115, 269] on span "Прийняті" at bounding box center [101, 278] width 62 height 18
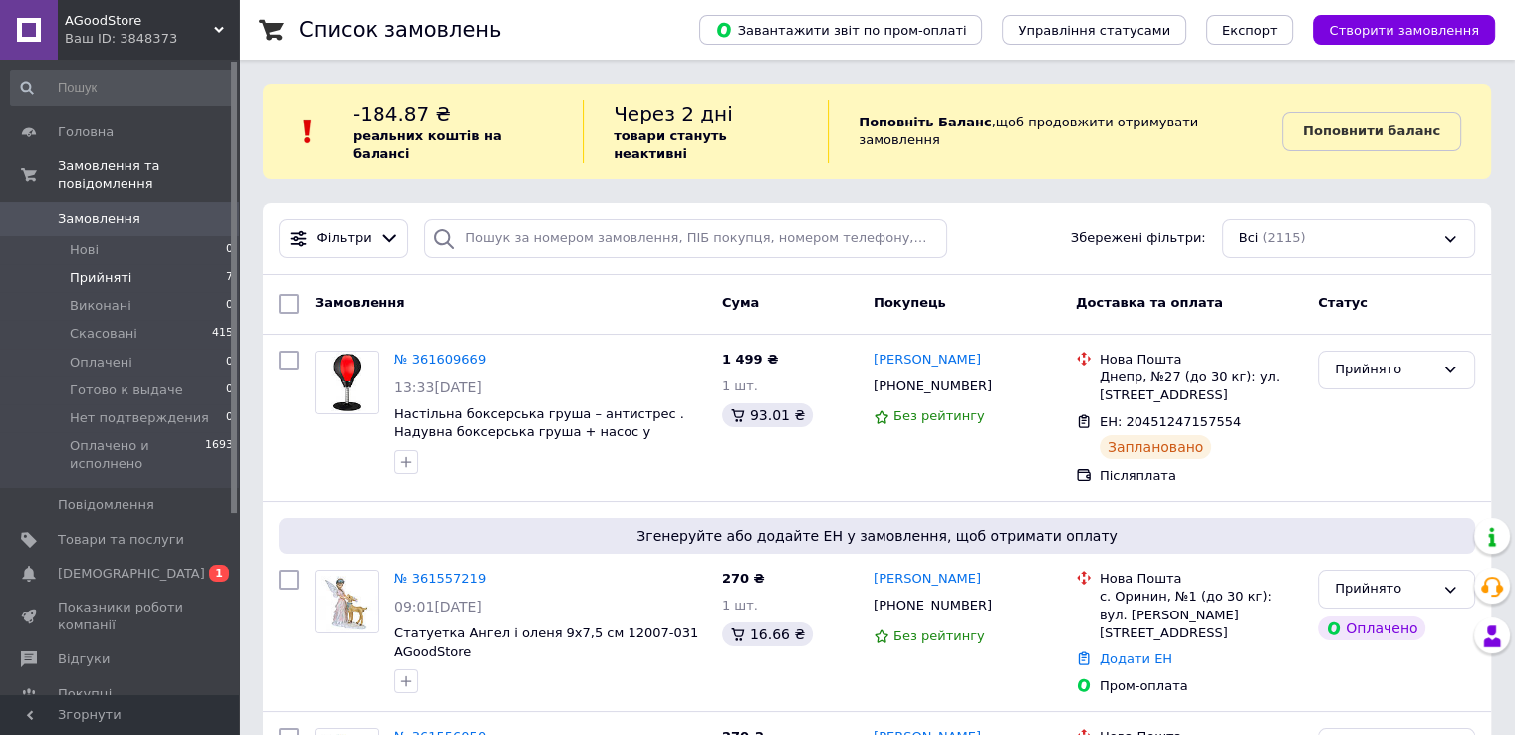
click at [109, 269] on span "Прийняті" at bounding box center [101, 278] width 62 height 18
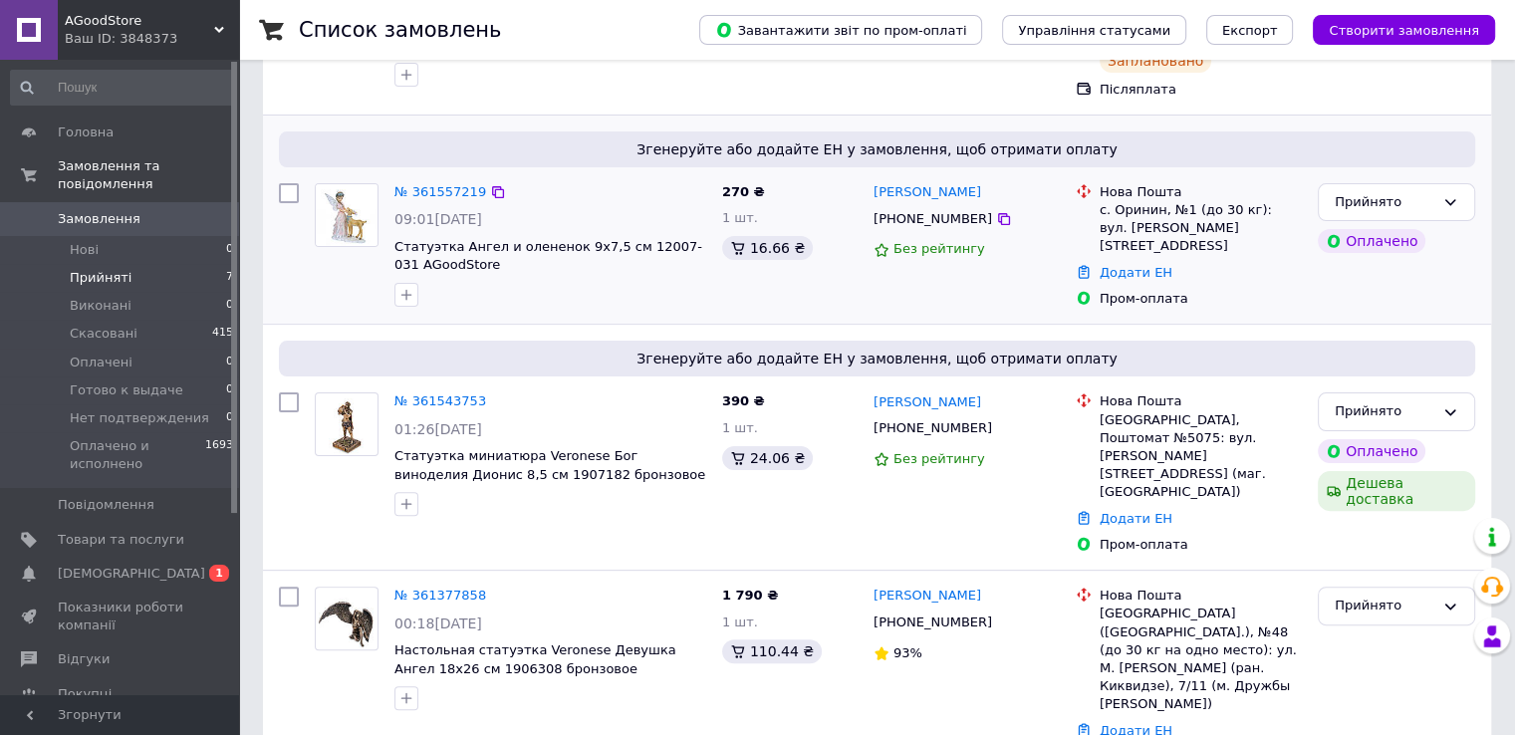
scroll to position [498, 0]
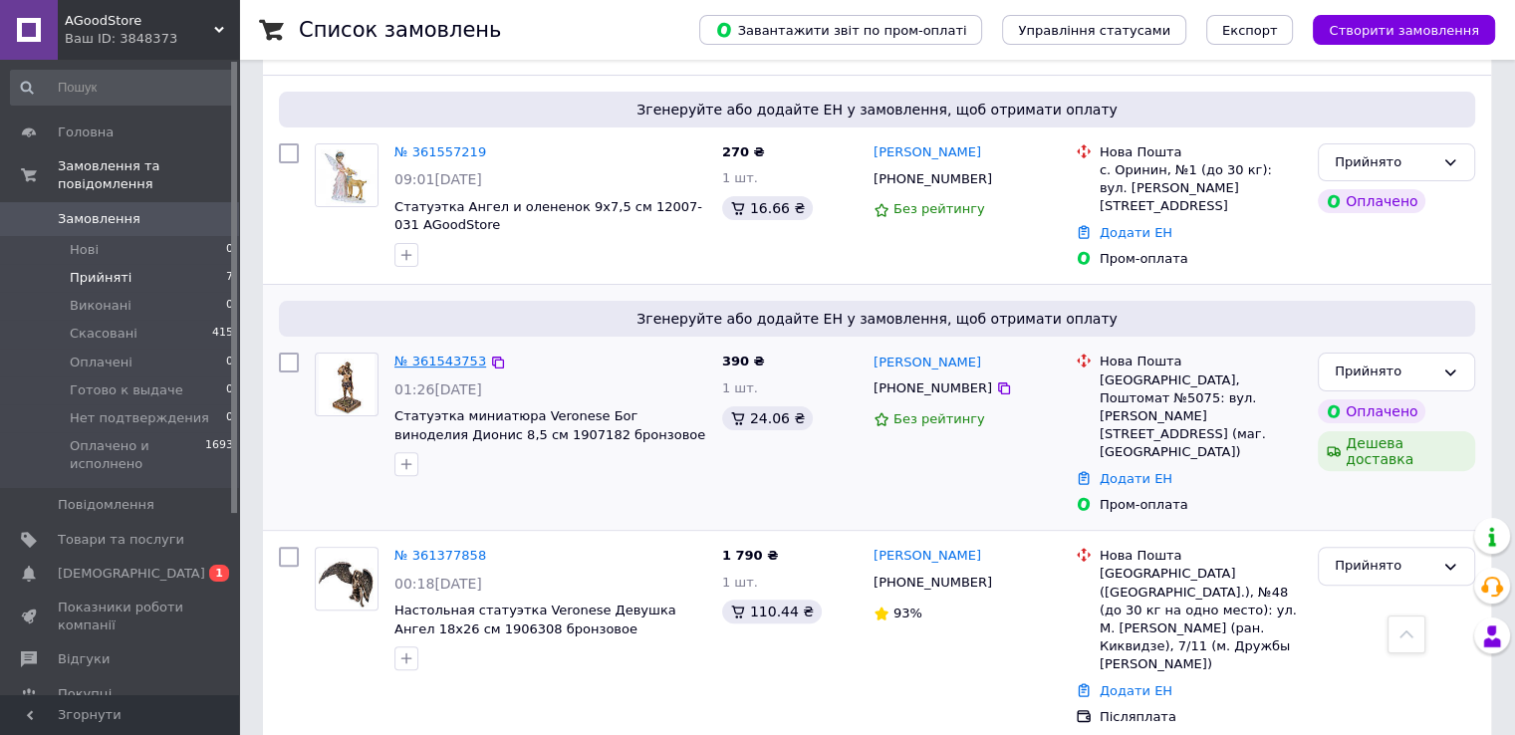
click at [438, 353] on link "№ 361543753" at bounding box center [440, 360] width 92 height 15
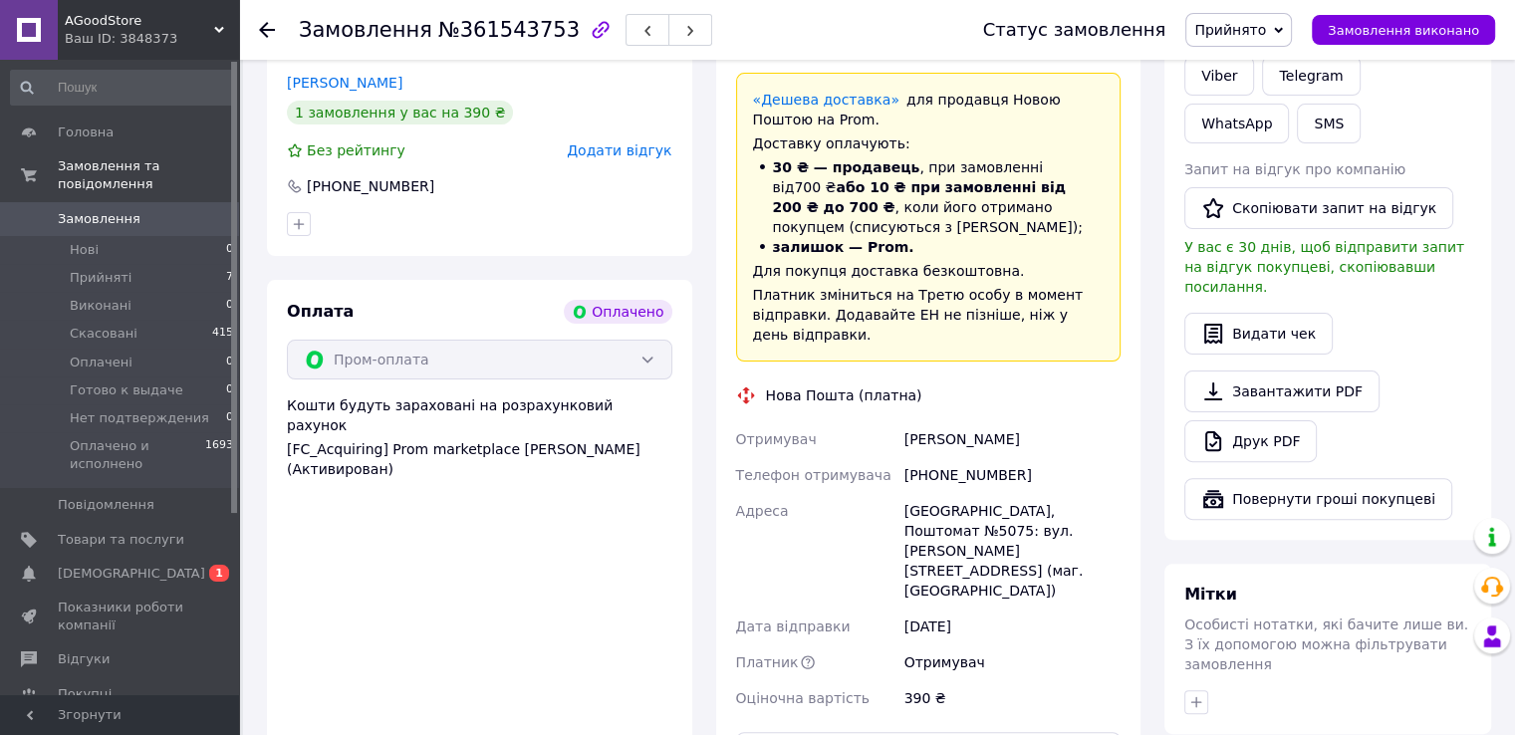
scroll to position [597, 0]
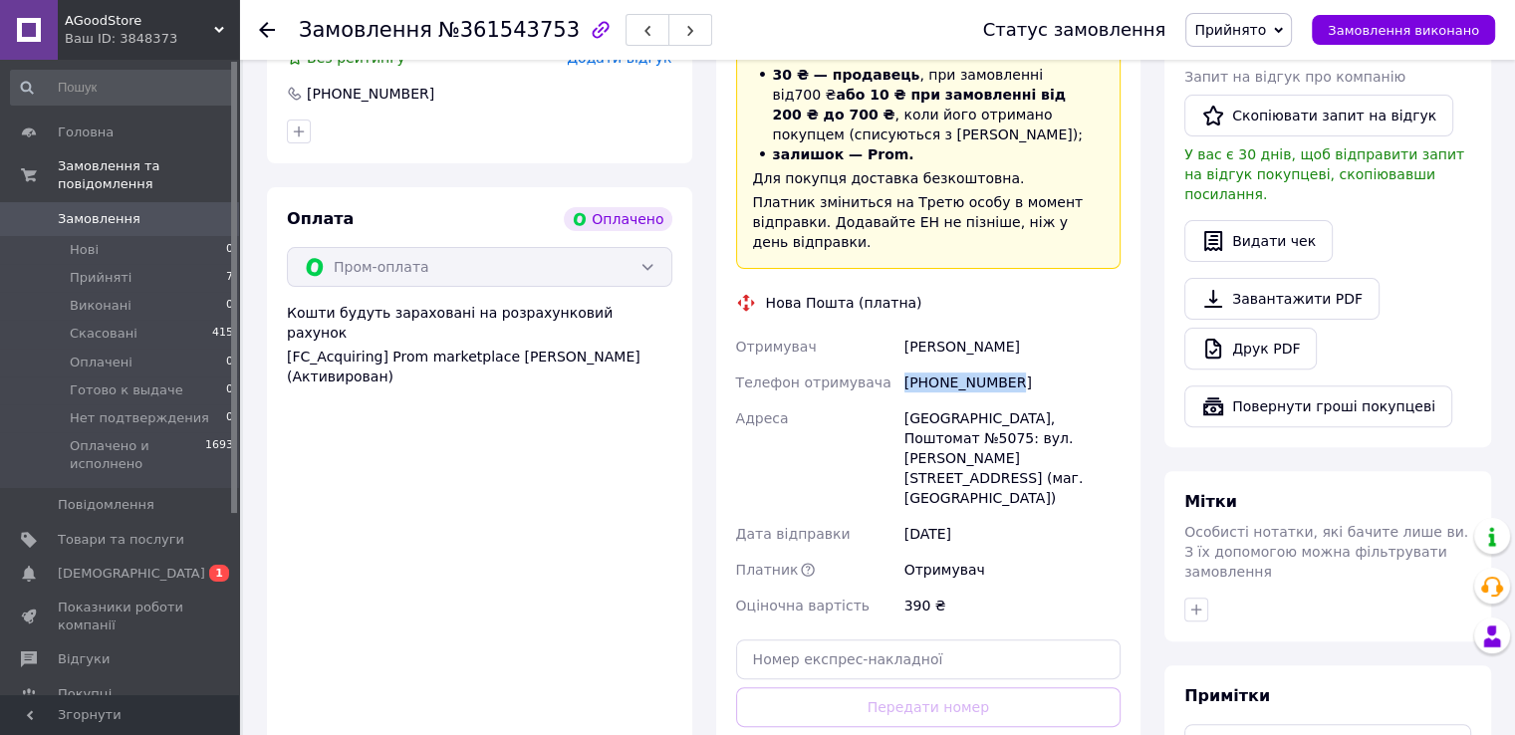
drag, startPoint x: 906, startPoint y: 348, endPoint x: 1028, endPoint y: 337, distance: 122.0
click at [1028, 364] on div "[PHONE_NUMBER]" at bounding box center [1012, 382] width 224 height 36
copy div "[PHONE_NUMBER]"
drag, startPoint x: 905, startPoint y: 312, endPoint x: 1038, endPoint y: 306, distance: 132.6
click at [1038, 329] on div "Дорофій Полина" at bounding box center [1012, 347] width 224 height 36
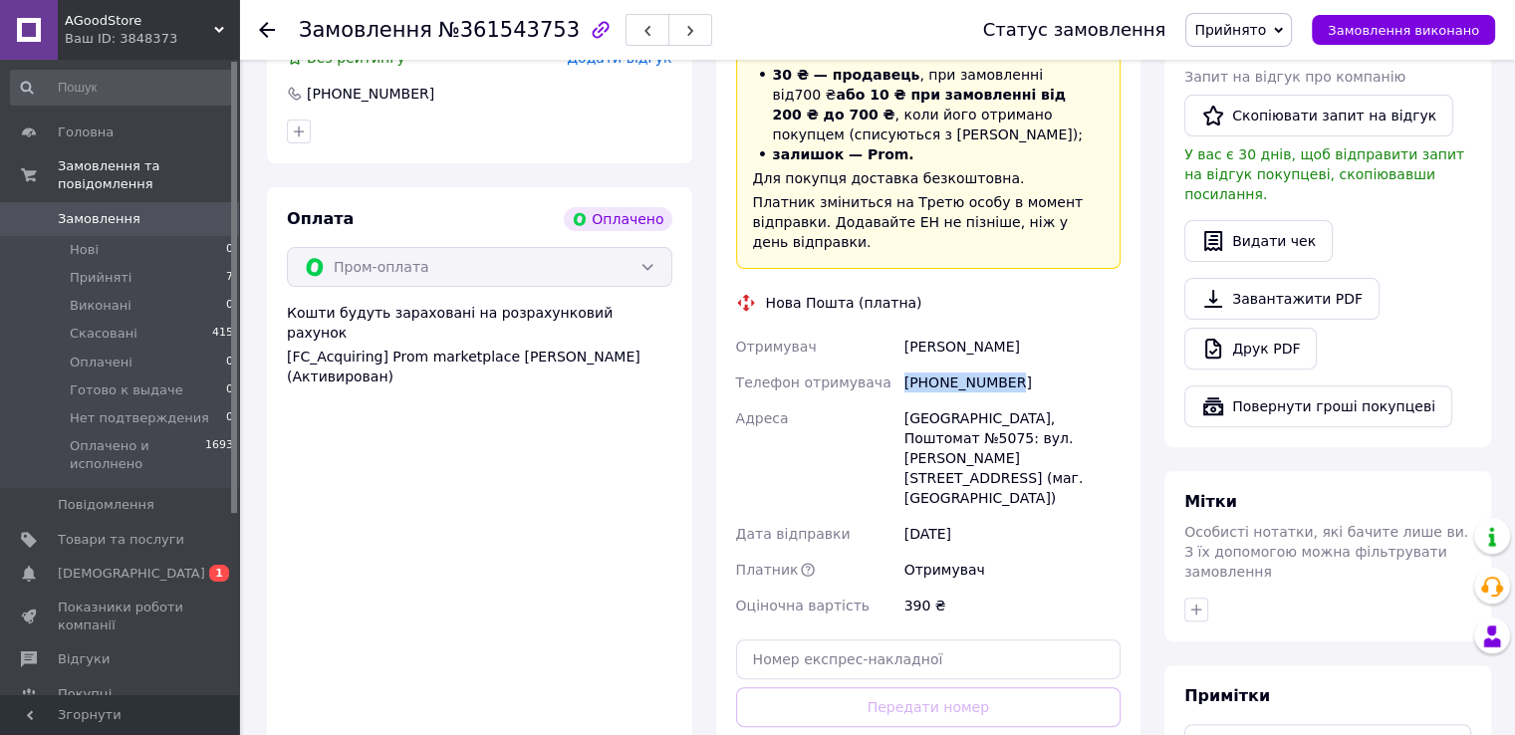
copy div "Дорофій Полина"
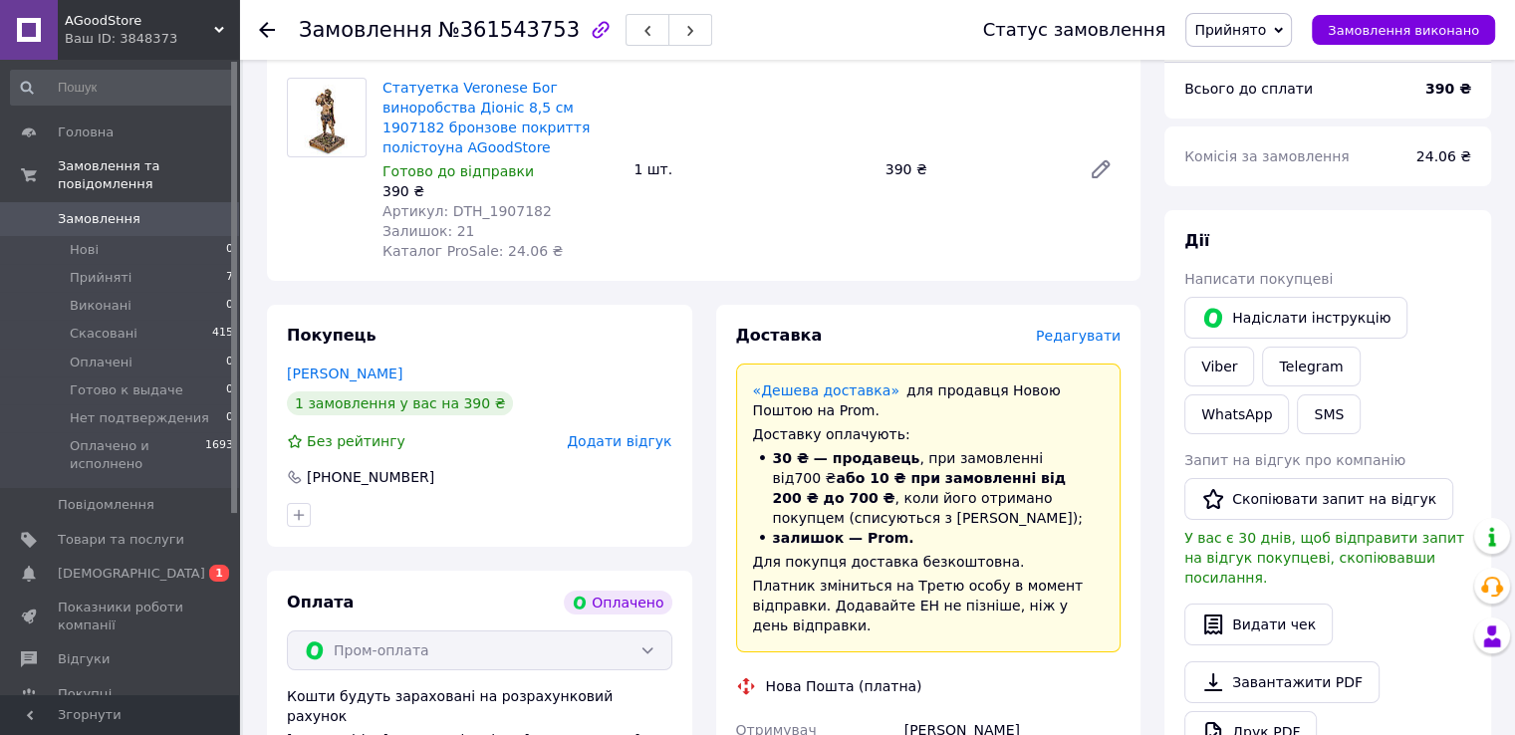
scroll to position [100, 0]
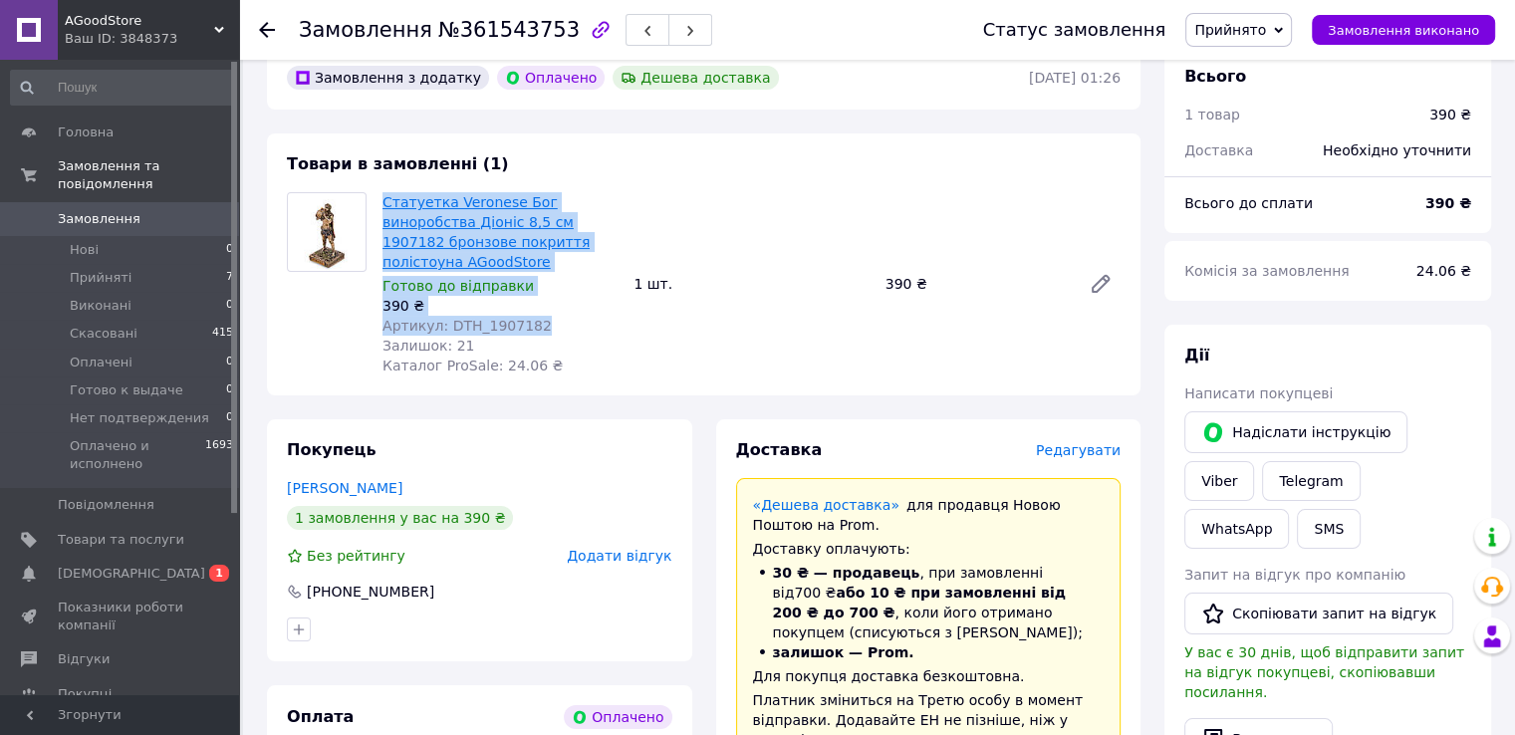
drag, startPoint x: 524, startPoint y: 309, endPoint x: 382, endPoint y: 202, distance: 177.0
click at [382, 202] on div "Статуетка Veronese Бог виноробства Діоніс 8,5 см 1907182 бронзове покриття полі…" at bounding box center [499, 283] width 251 height 191
copy div "Статуетка Veronese Бог виноробства Діоніс 8,5 см 1907182 бронзове покриття полі…"
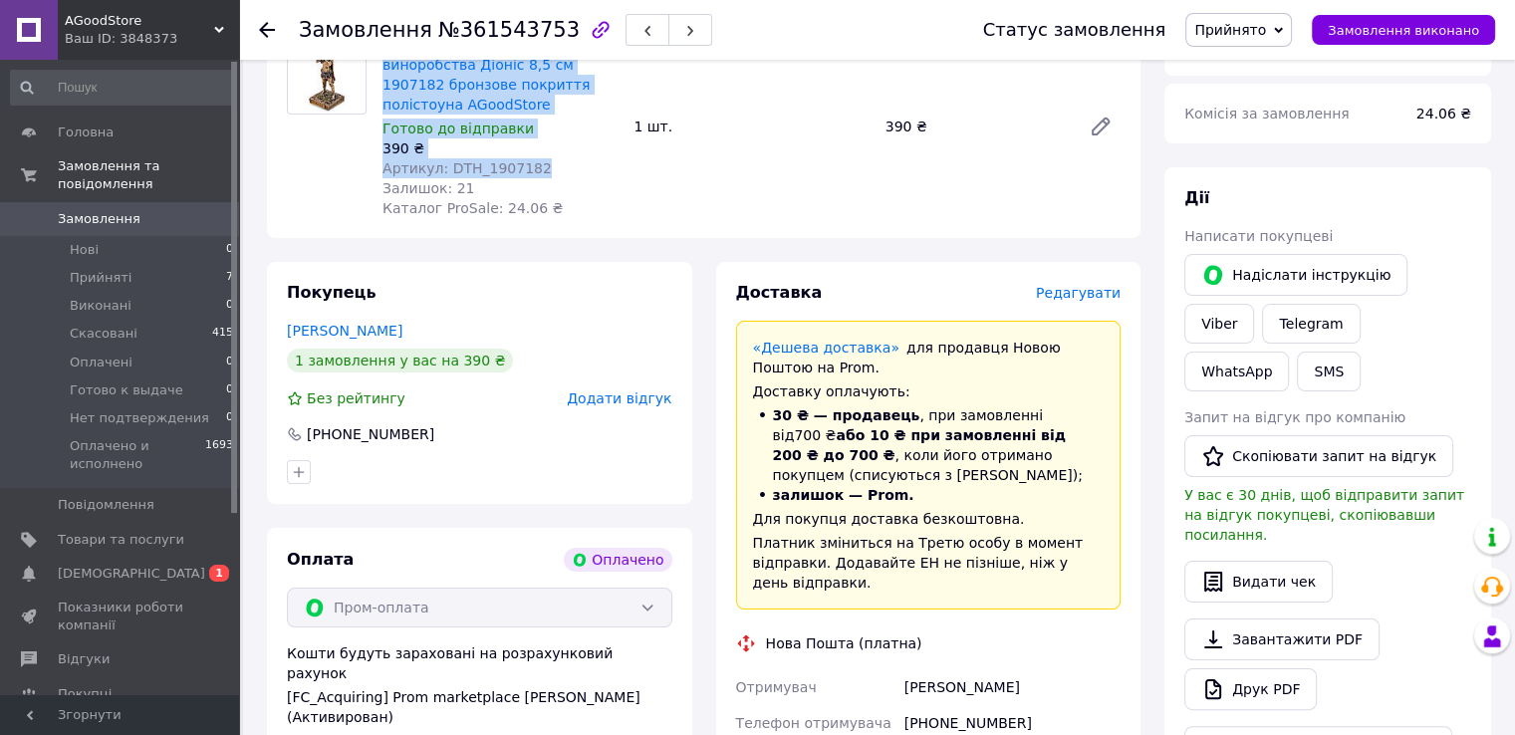
scroll to position [398, 0]
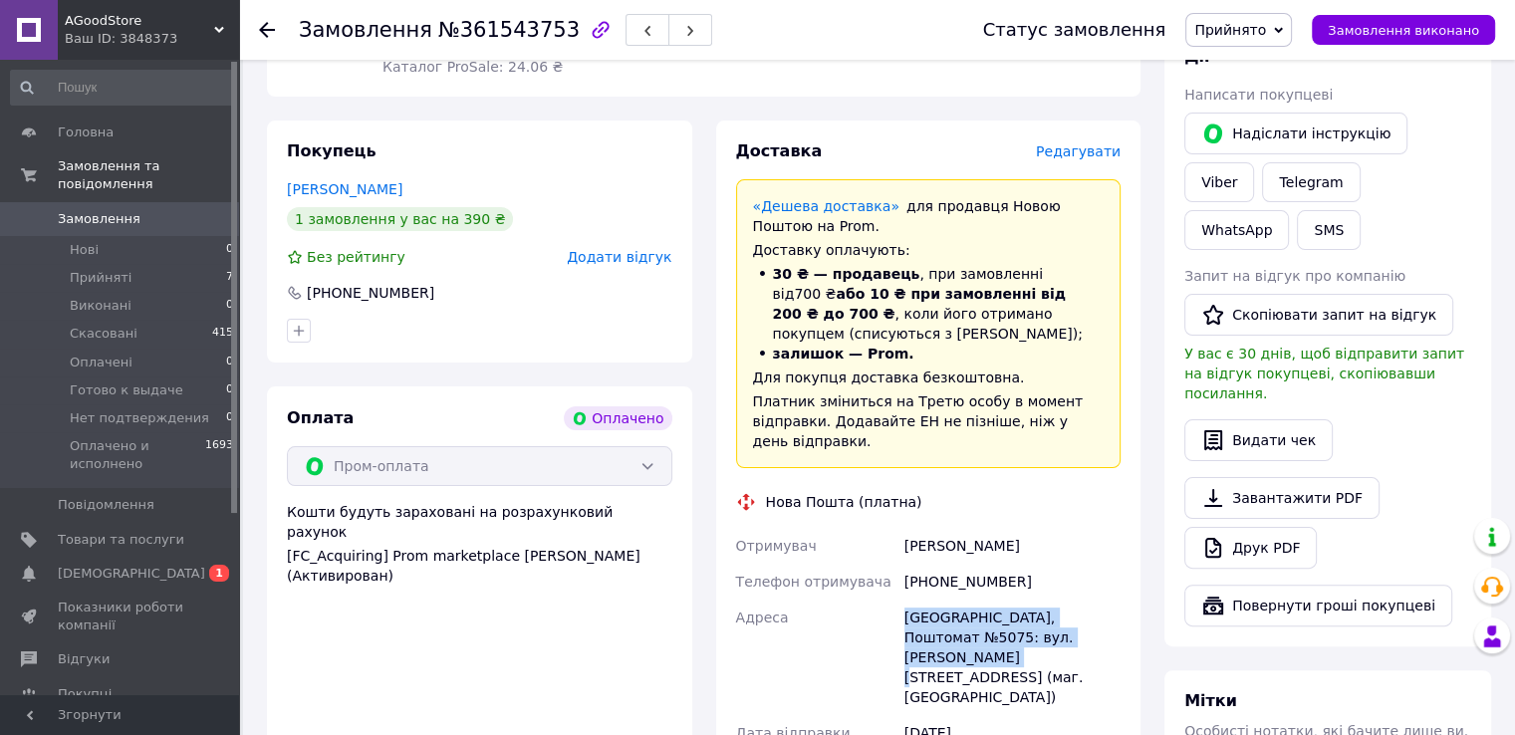
drag, startPoint x: 904, startPoint y: 584, endPoint x: 1085, endPoint y: 606, distance: 182.7
click at [1085, 606] on div "[GEOGRAPHIC_DATA], Поштомат №5075: вул. [PERSON_NAME][STREET_ADDRESS] (маг. [GE…" at bounding box center [1012, 657] width 224 height 116
copy div "[GEOGRAPHIC_DATA], Поштомат №5075: вул. [PERSON_NAME][STREET_ADDRESS] (маг. [GE…"
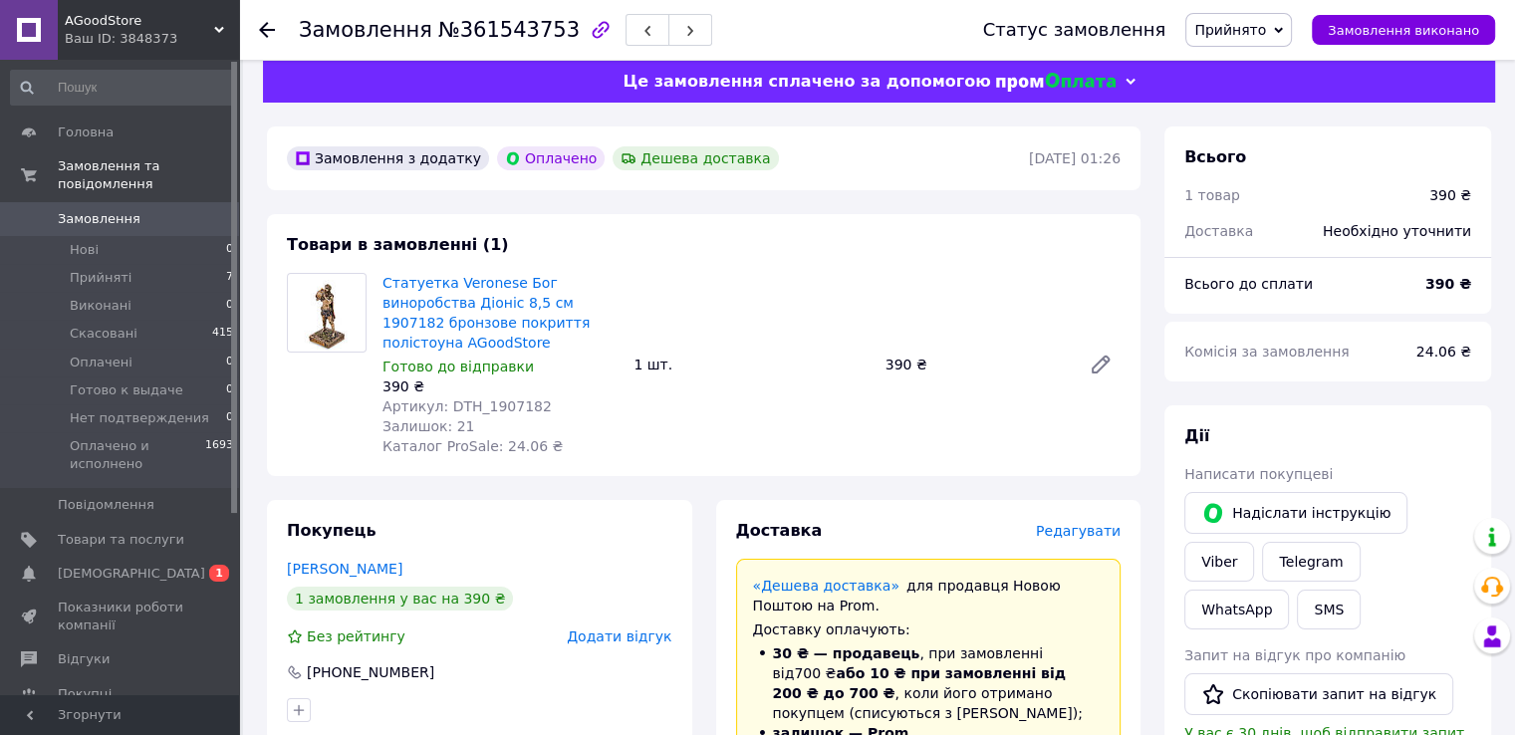
scroll to position [0, 0]
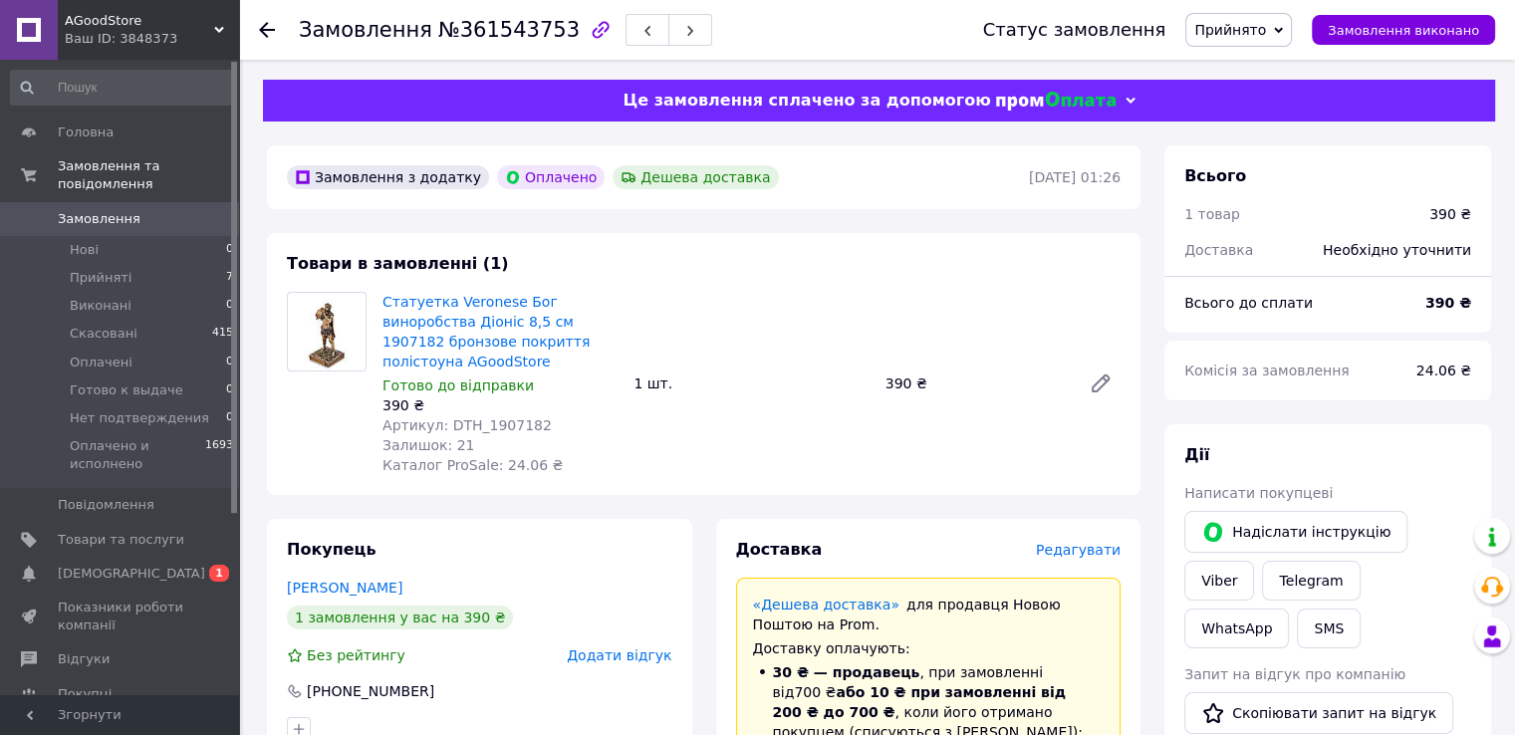
click at [272, 32] on icon at bounding box center [267, 30] width 16 height 16
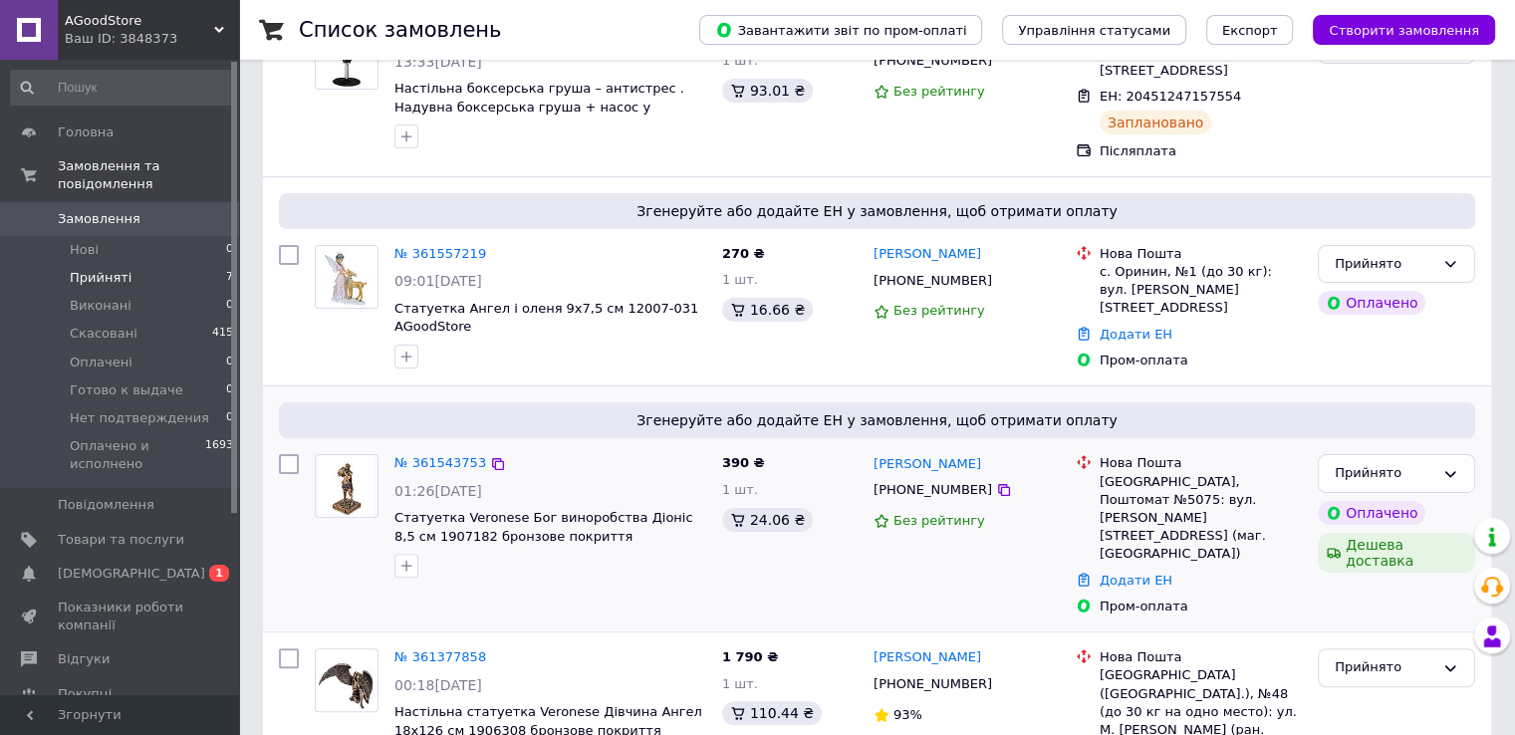
scroll to position [398, 0]
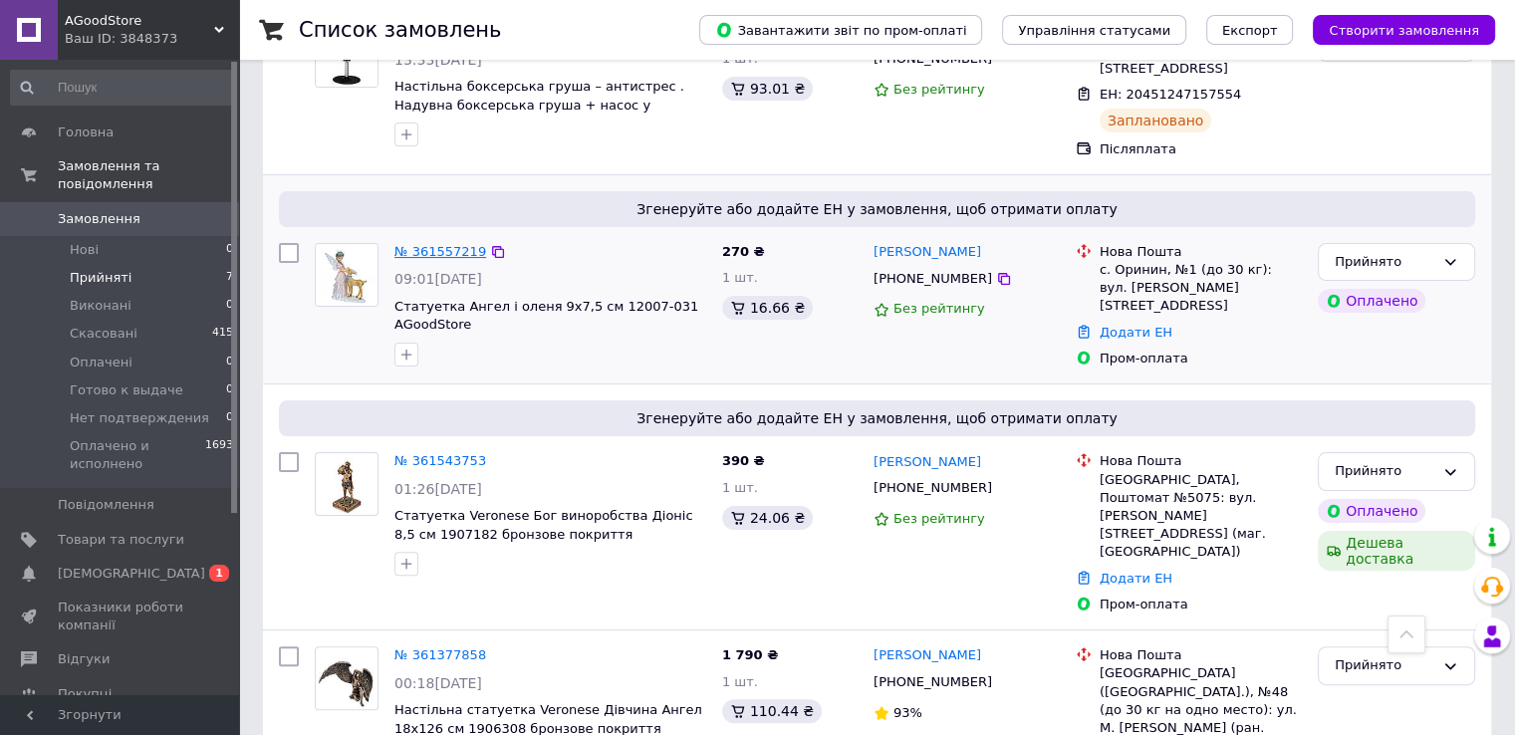
click at [432, 244] on link "№ 361557219" at bounding box center [440, 251] width 92 height 15
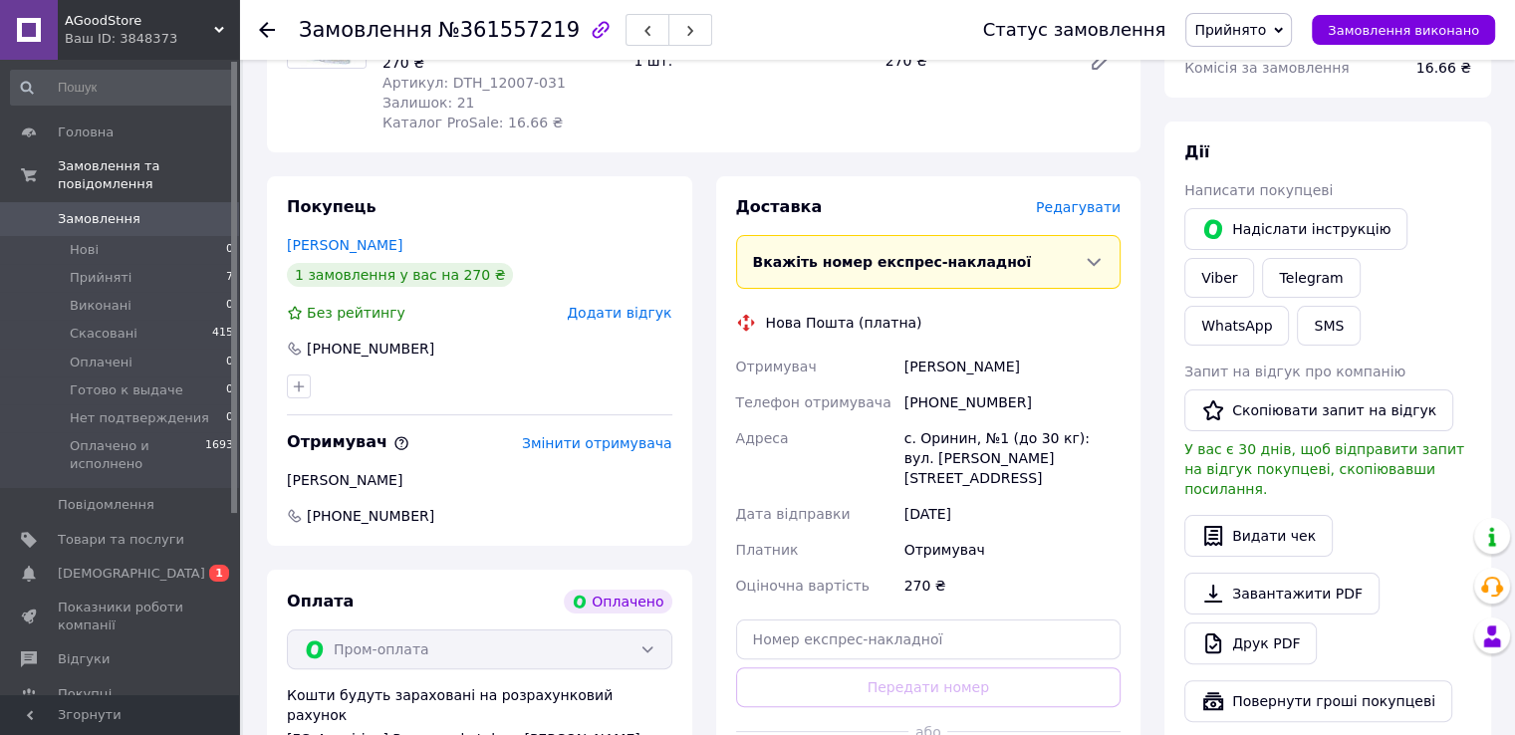
scroll to position [299, 0]
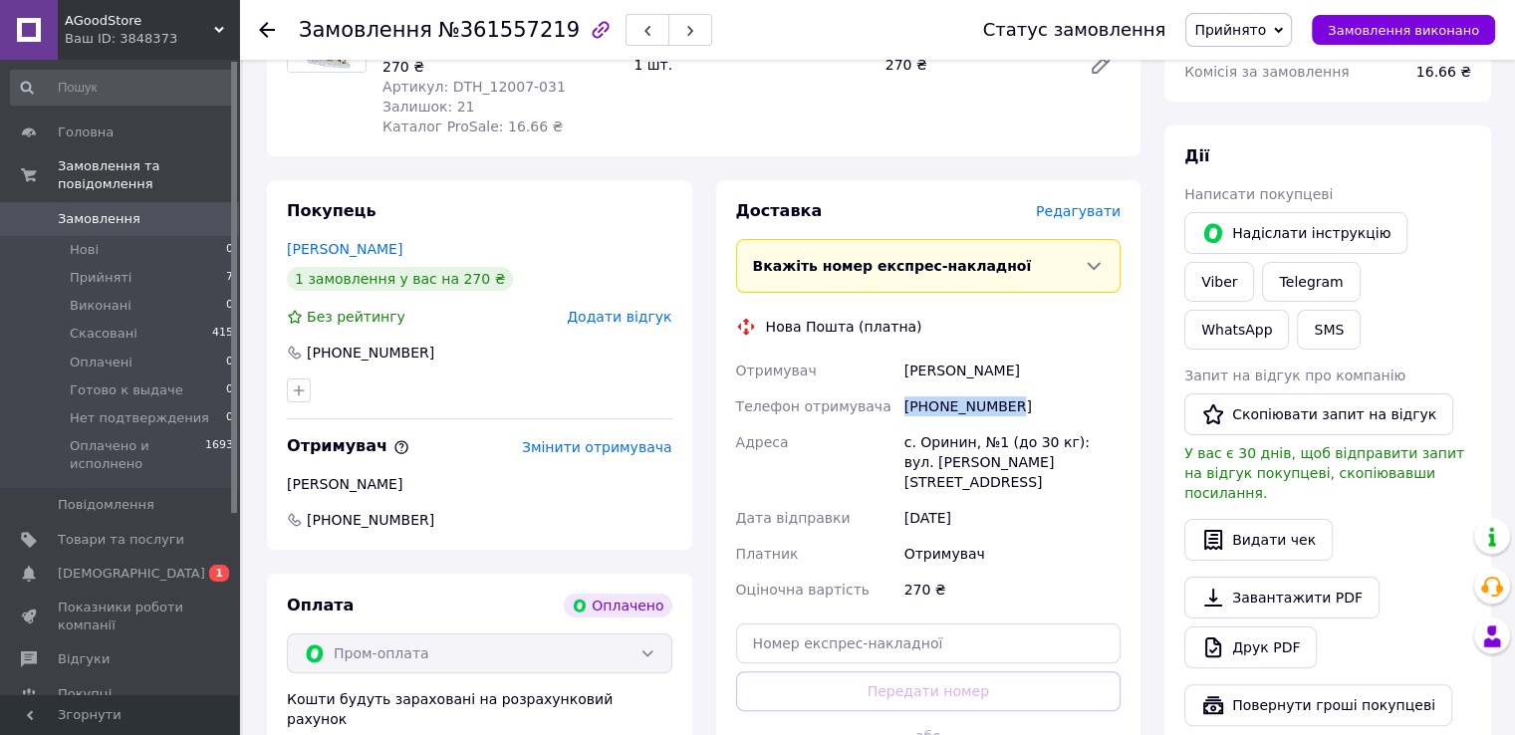
drag, startPoint x: 904, startPoint y: 408, endPoint x: 1024, endPoint y: 411, distance: 119.5
click at [1024, 411] on div "[PHONE_NUMBER]" at bounding box center [1012, 406] width 224 height 36
copy div "[PHONE_NUMBER]"
drag, startPoint x: 904, startPoint y: 367, endPoint x: 1071, endPoint y: 355, distance: 167.7
click at [1071, 355] on div "Шаповал Олександр" at bounding box center [1012, 371] width 224 height 36
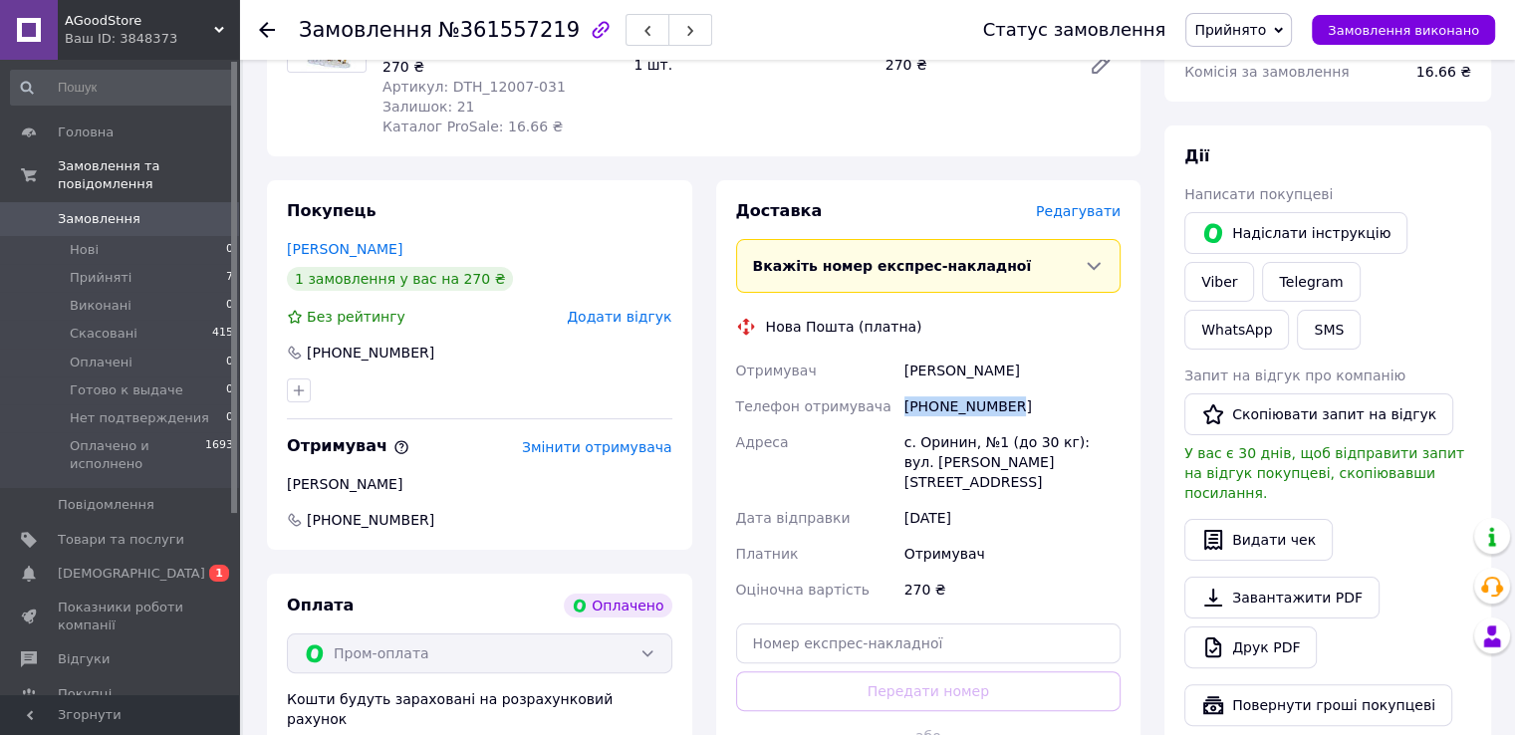
copy div "Шаповал Олександр"
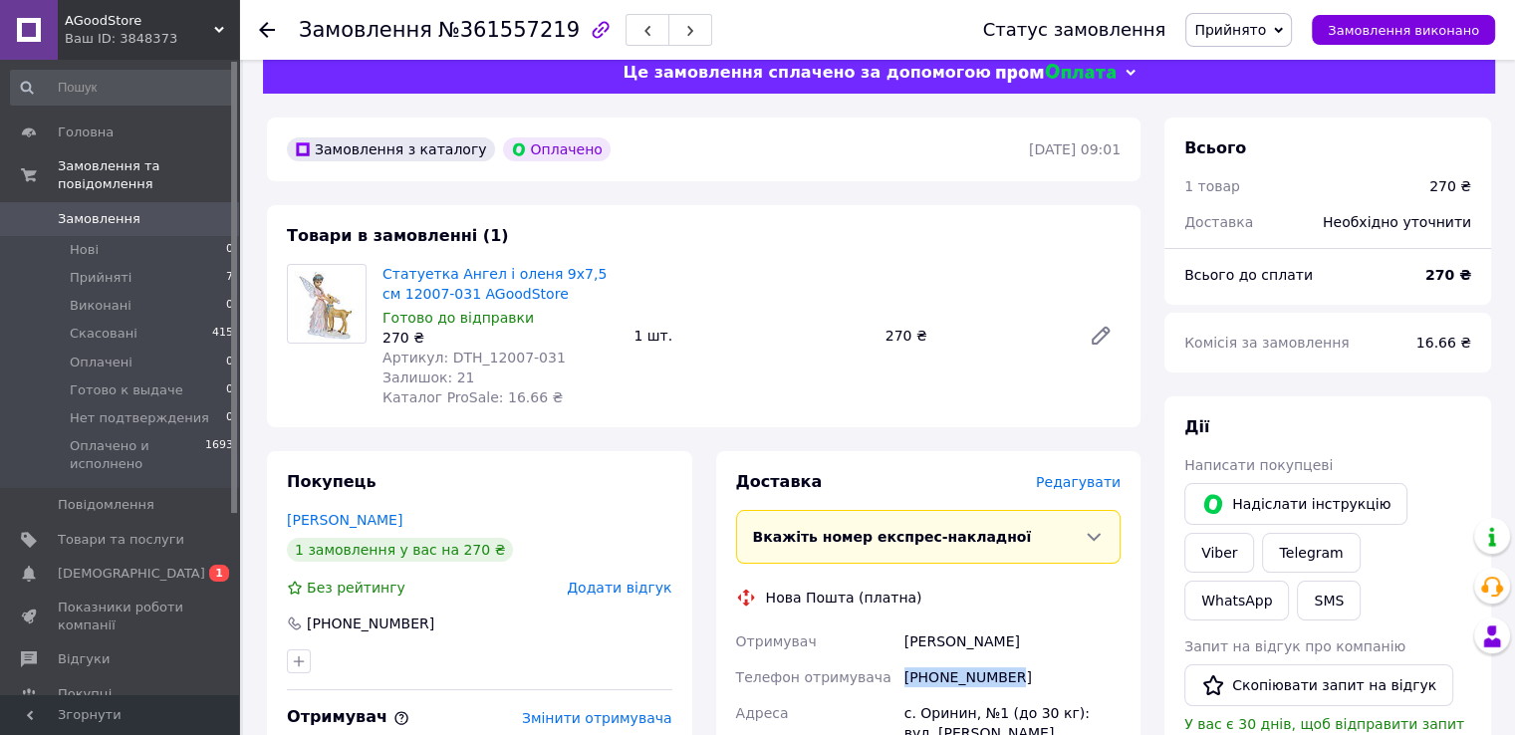
scroll to position [0, 0]
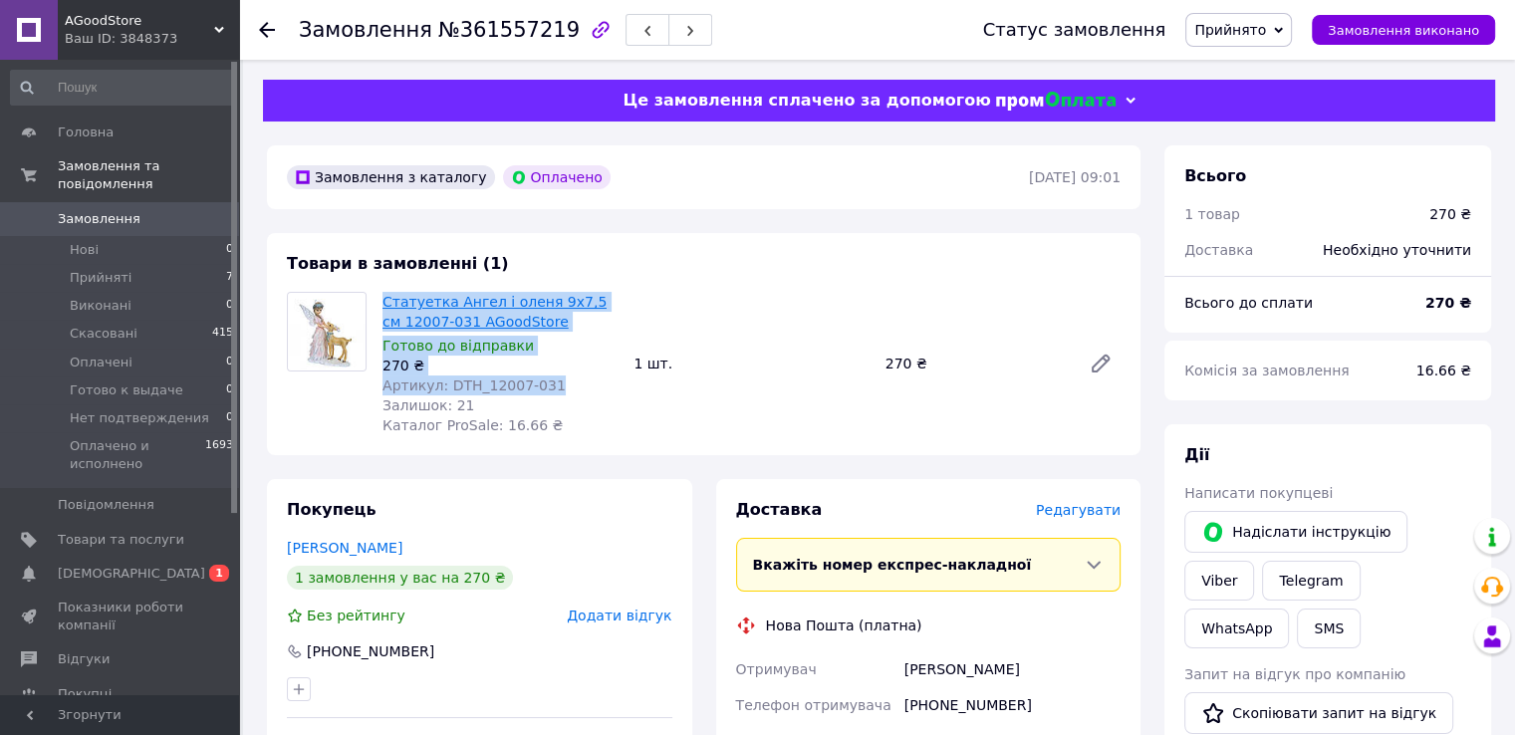
drag, startPoint x: 538, startPoint y: 387, endPoint x: 382, endPoint y: 307, distance: 175.0
click at [382, 307] on div "Статуетка Ангел і оленя 9х7,5 см 12007-031 AGoodStore Готово до відправки 270 ₴…" at bounding box center [499, 363] width 251 height 151
copy div "Статуетка Ангел і оленя 9х7,5 см 12007-031 AGoodStore Готово до відправки 270 ₴…"
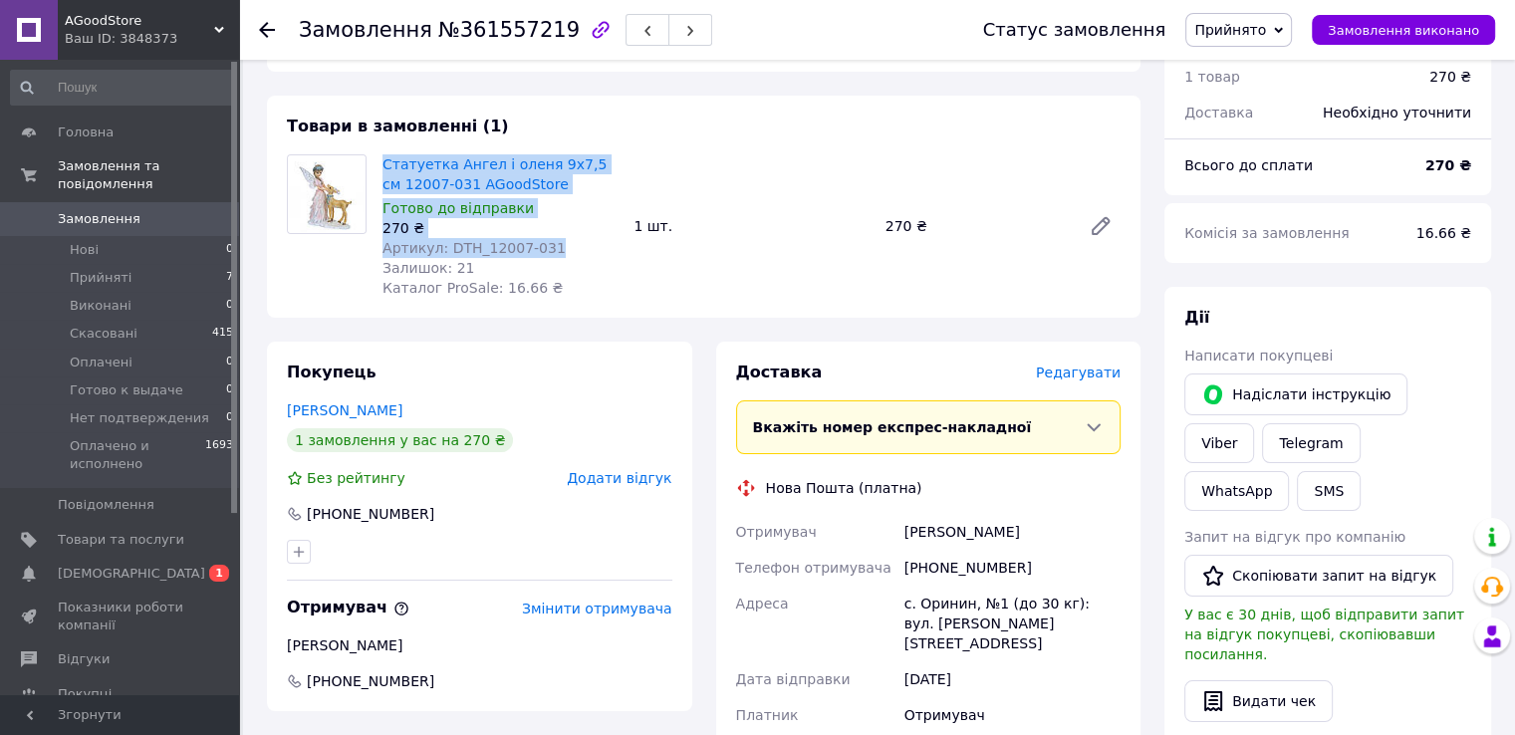
scroll to position [199, 0]
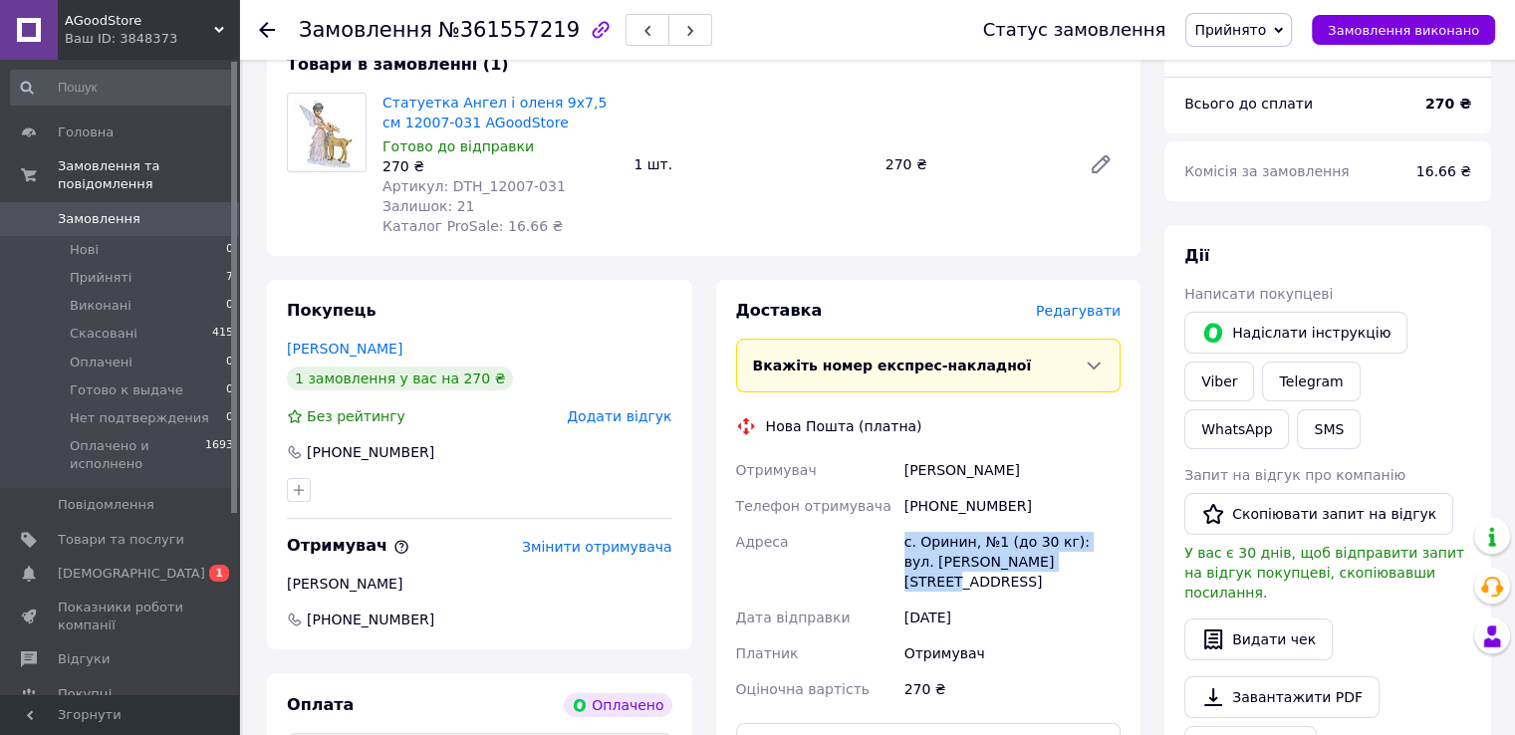
drag, startPoint x: 904, startPoint y: 547, endPoint x: 1067, endPoint y: 573, distance: 165.3
click at [1067, 573] on div "с. Оринин, №1 (до 30 кг): вул. [PERSON_NAME][STREET_ADDRESS]" at bounding box center [1012, 562] width 224 height 76
copy div "с. Оринин, №1 (до 30 кг): вул. [PERSON_NAME][STREET_ADDRESS]"
click at [120, 269] on span "Прийняті" at bounding box center [101, 278] width 62 height 18
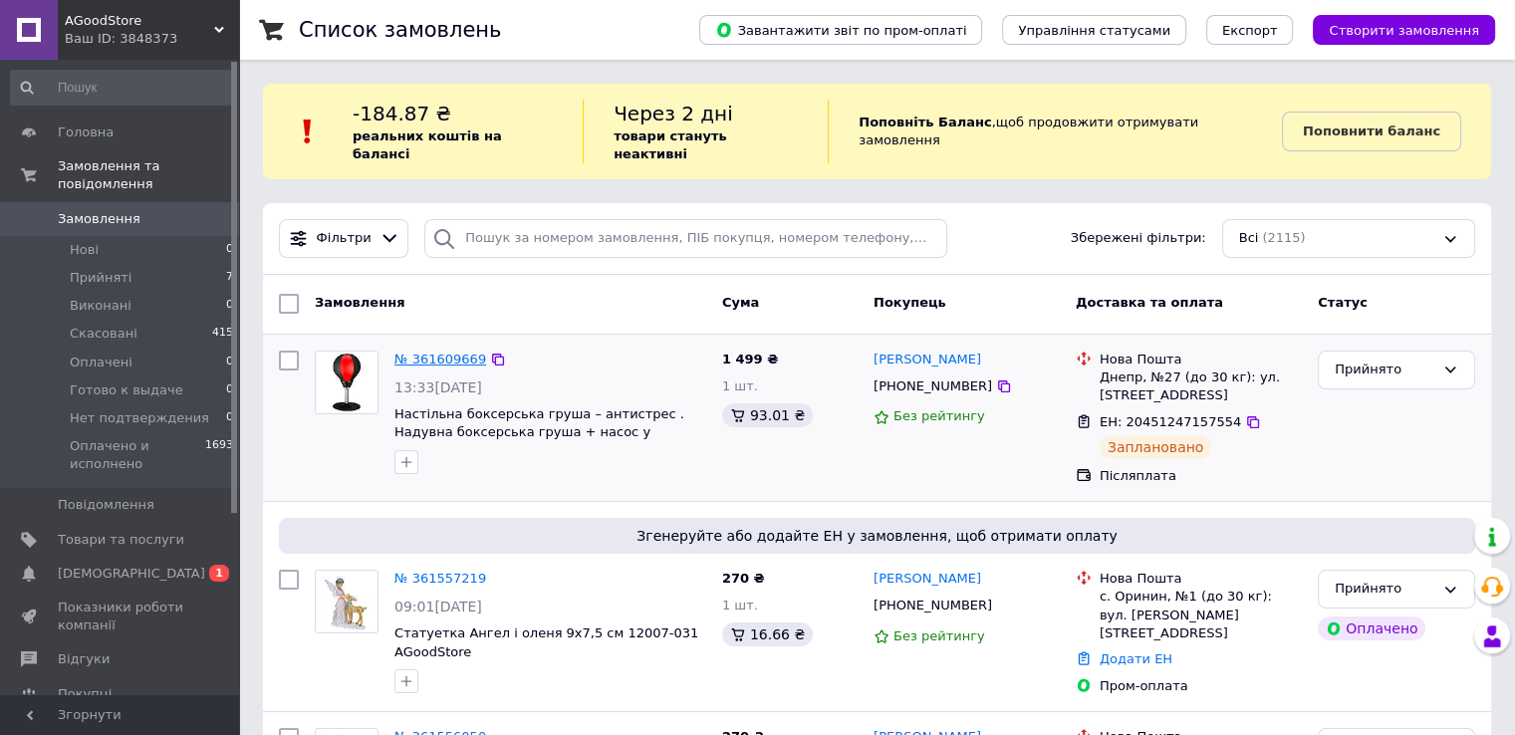
click at [414, 352] on link "№ 361609669" at bounding box center [440, 359] width 92 height 15
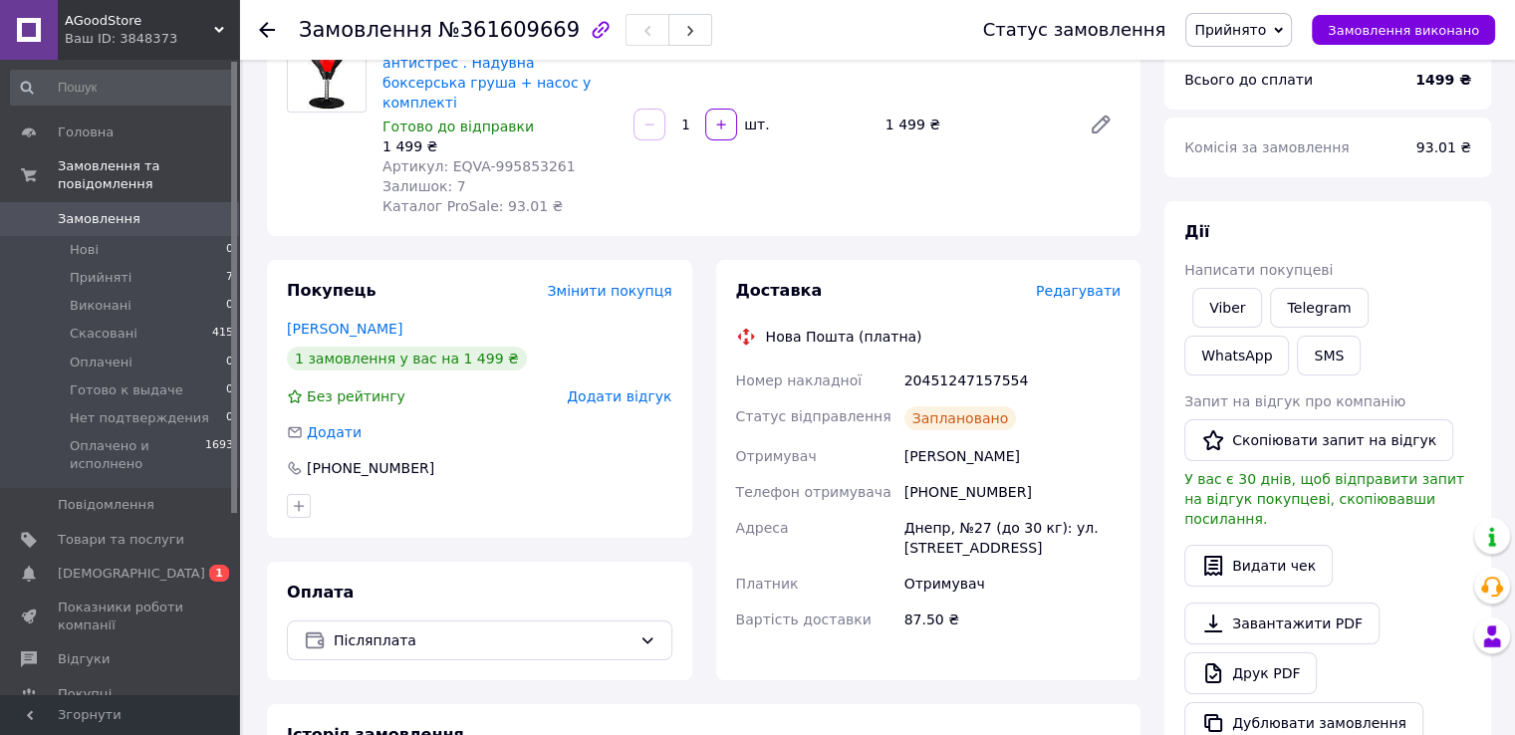
scroll to position [199, 0]
drag, startPoint x: 928, startPoint y: 474, endPoint x: 1048, endPoint y: 471, distance: 119.5
click at [1048, 472] on div "[PHONE_NUMBER]" at bounding box center [1012, 490] width 224 height 36
drag, startPoint x: 903, startPoint y: 439, endPoint x: 1040, endPoint y: 444, distance: 136.5
click at [1040, 444] on div "Грибкова Анна" at bounding box center [1012, 454] width 224 height 36
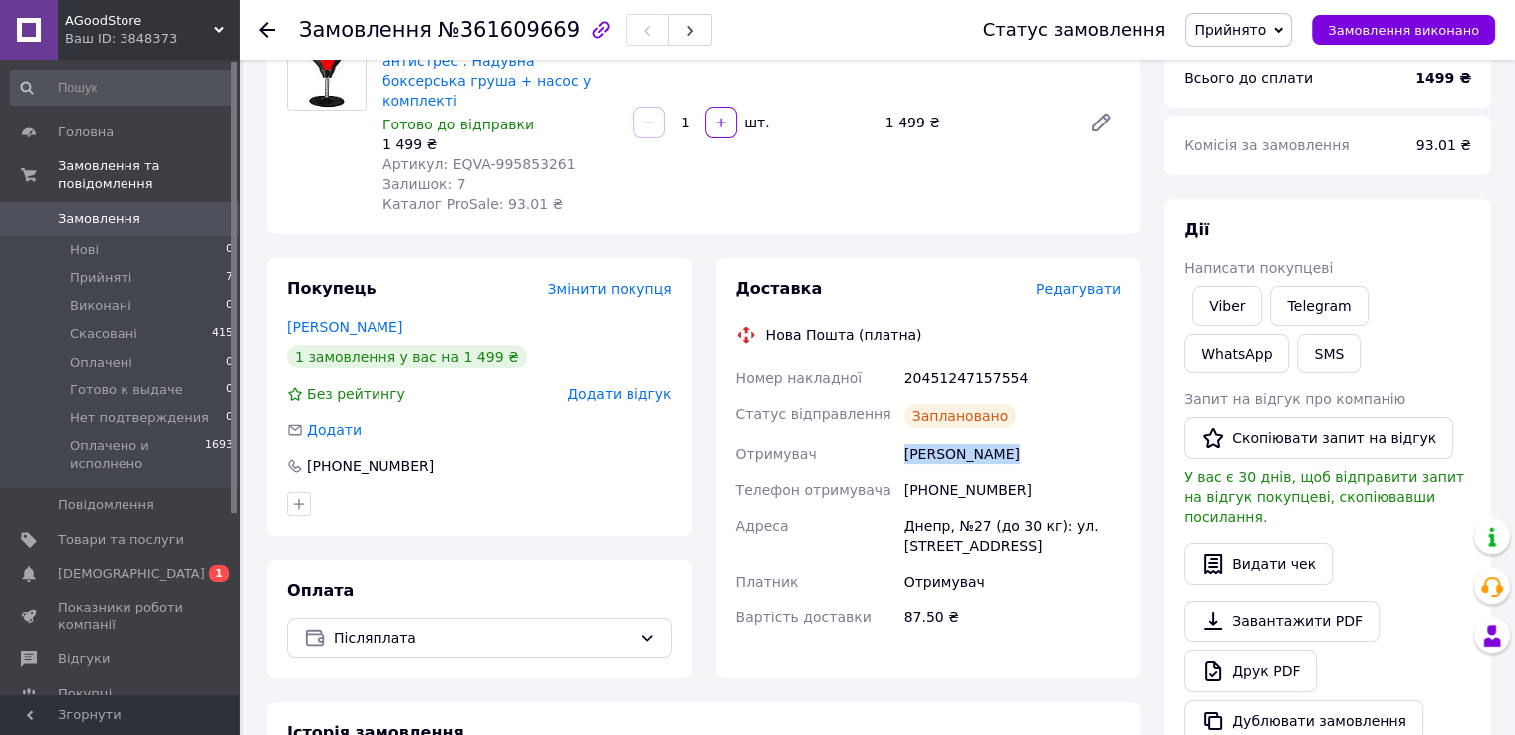
copy div "Грибкова Анна"
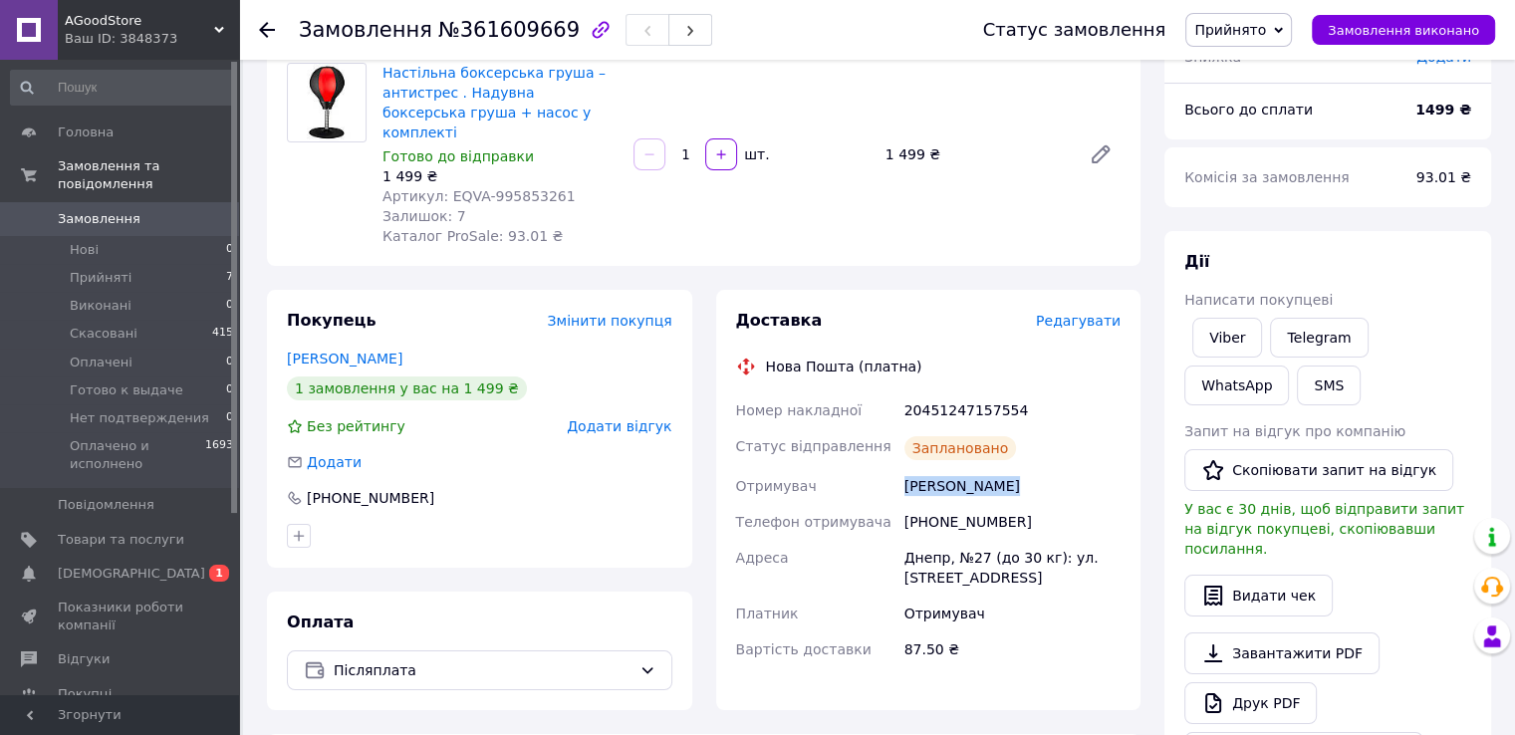
scroll to position [0, 0]
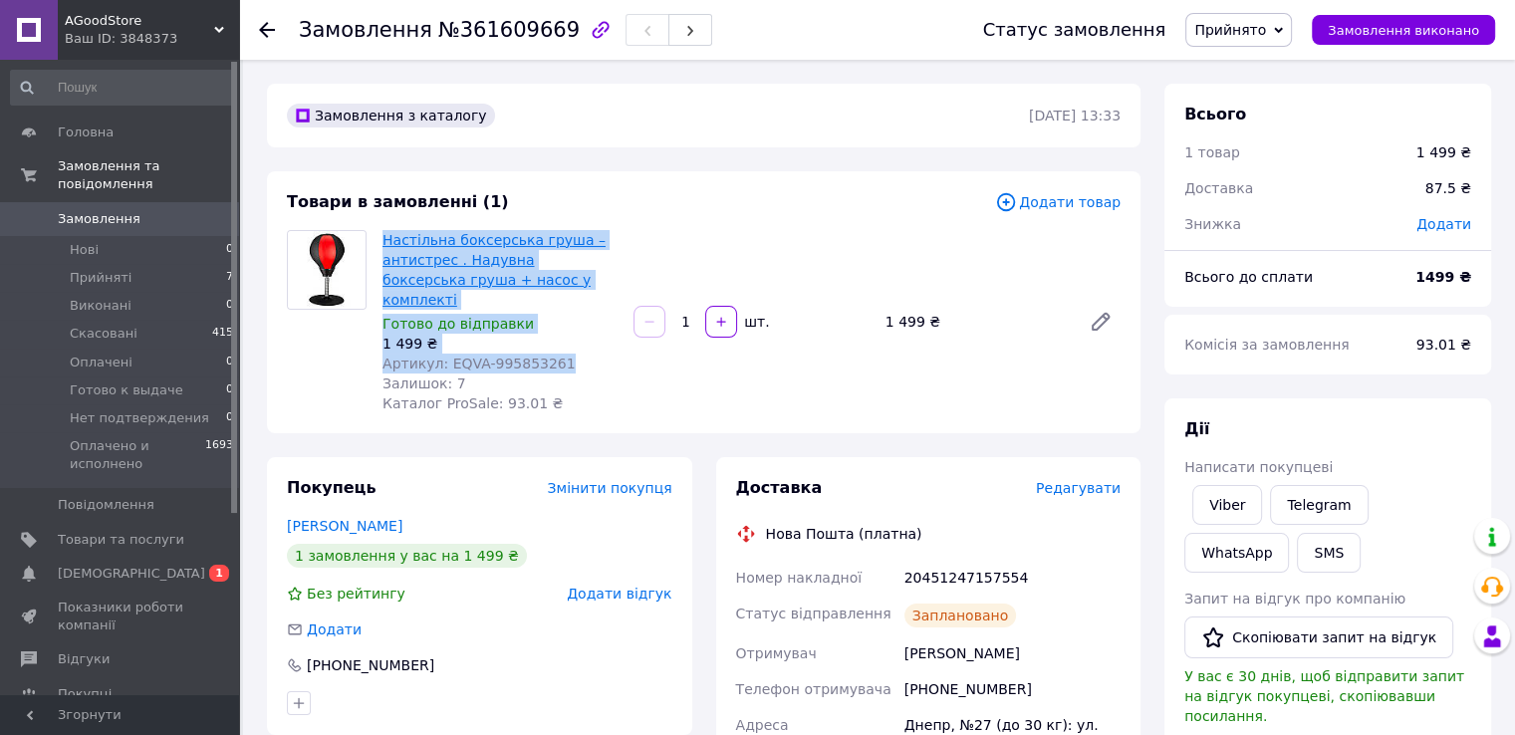
drag, startPoint x: 546, startPoint y: 342, endPoint x: 383, endPoint y: 248, distance: 187.4
click at [383, 248] on div "Настільна боксерська груша – антистрес . Надувна боксерська груша + насос у ком…" at bounding box center [499, 321] width 251 height 191
copy div "Настільна боксерська груша – антистрес . Надувна боксерська груша + насос у ком…"
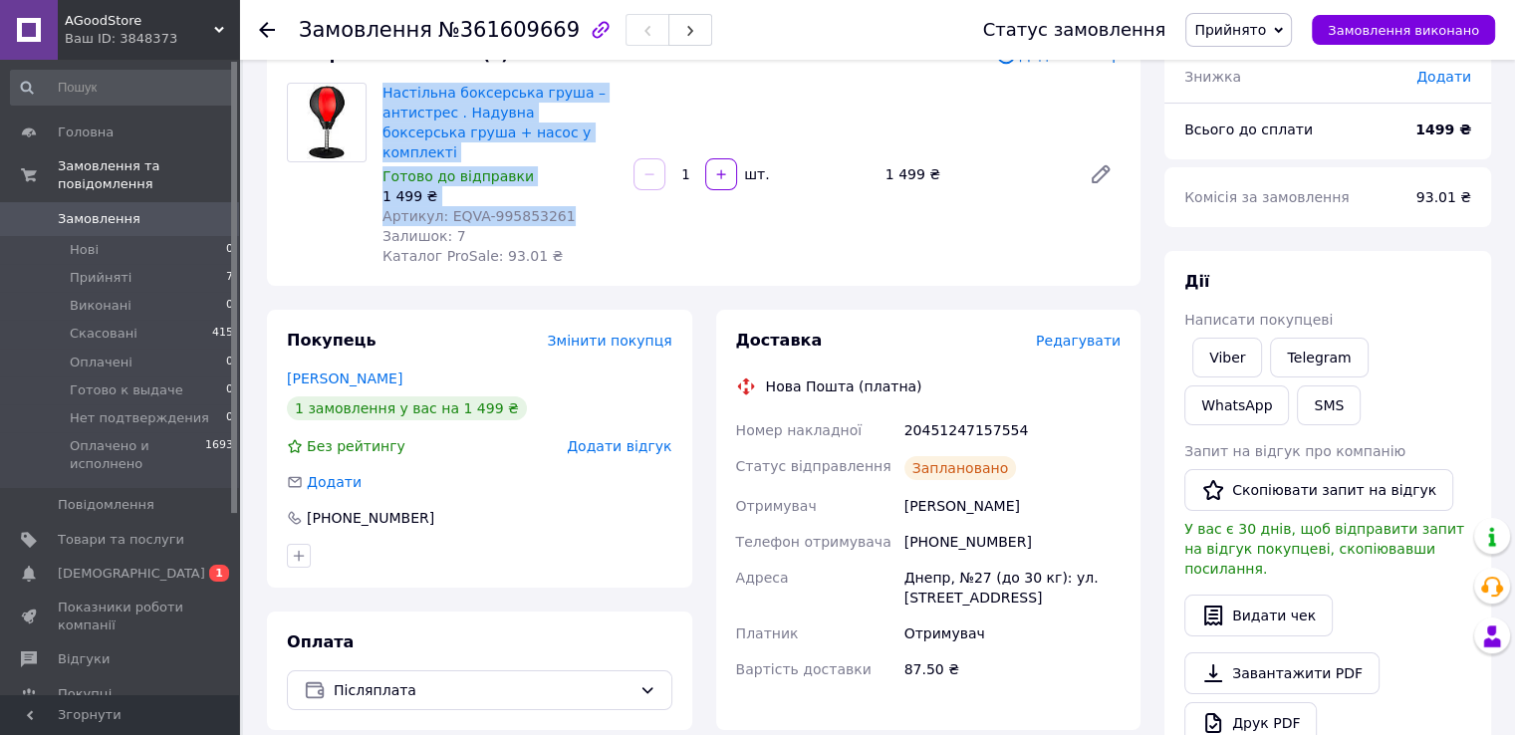
scroll to position [199, 0]
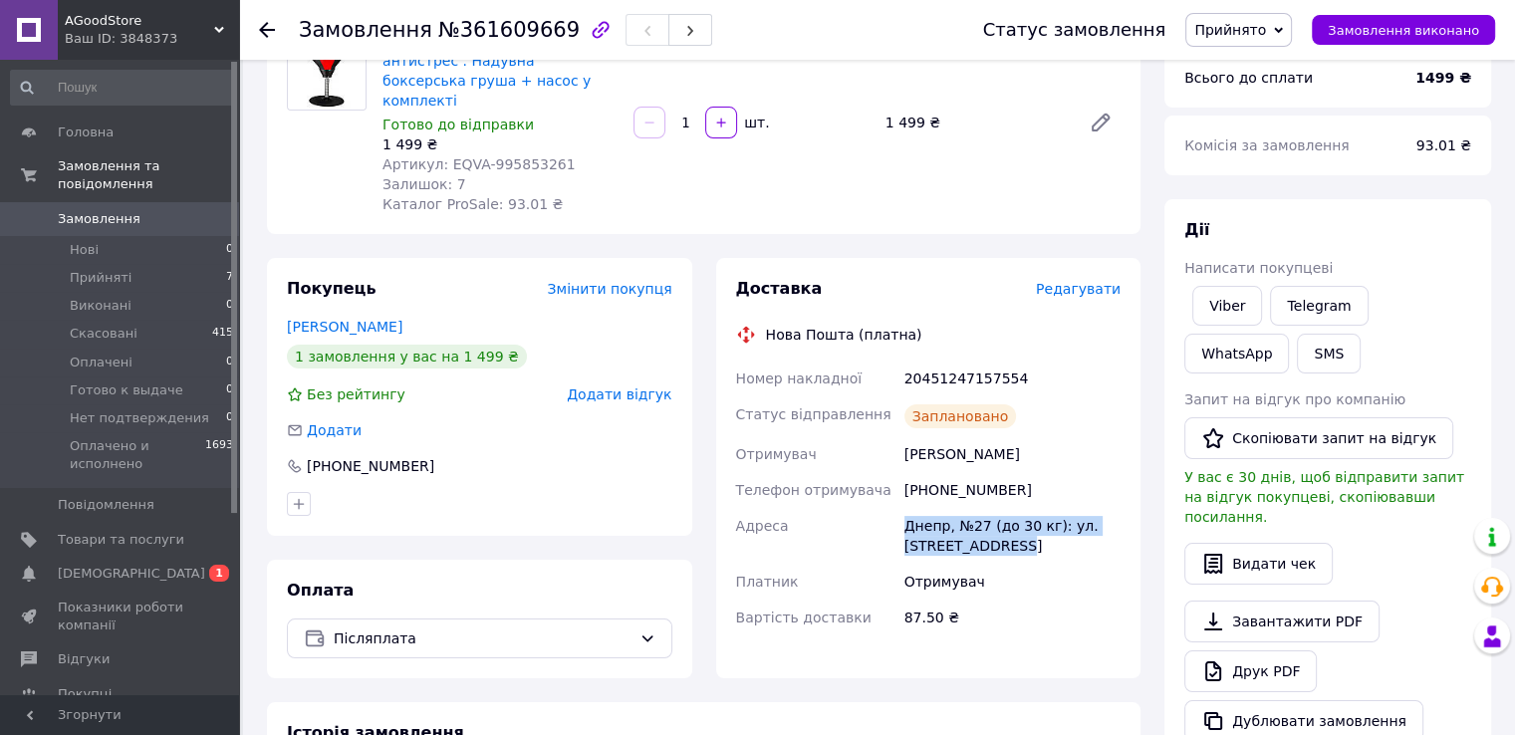
drag, startPoint x: 904, startPoint y: 511, endPoint x: 1022, endPoint y: 527, distance: 118.6
click at [1022, 527] on div "Днепр, №27 (до 30 кг): ул. [STREET_ADDRESS]" at bounding box center [1012, 536] width 224 height 56
drag, startPoint x: 904, startPoint y: 363, endPoint x: 1021, endPoint y: 356, distance: 116.7
click at [1021, 360] on div "20451247157554" at bounding box center [1012, 378] width 224 height 36
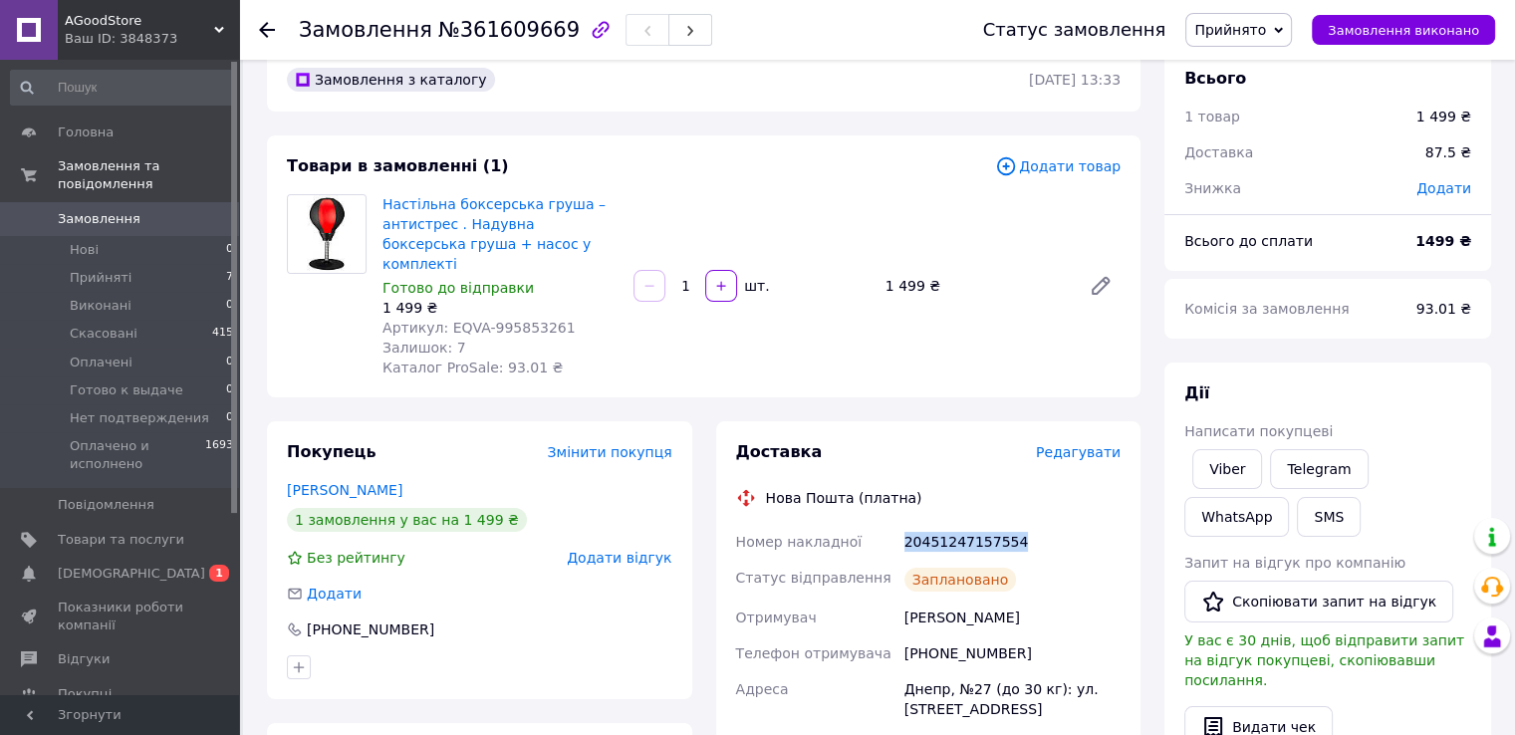
scroll to position [0, 0]
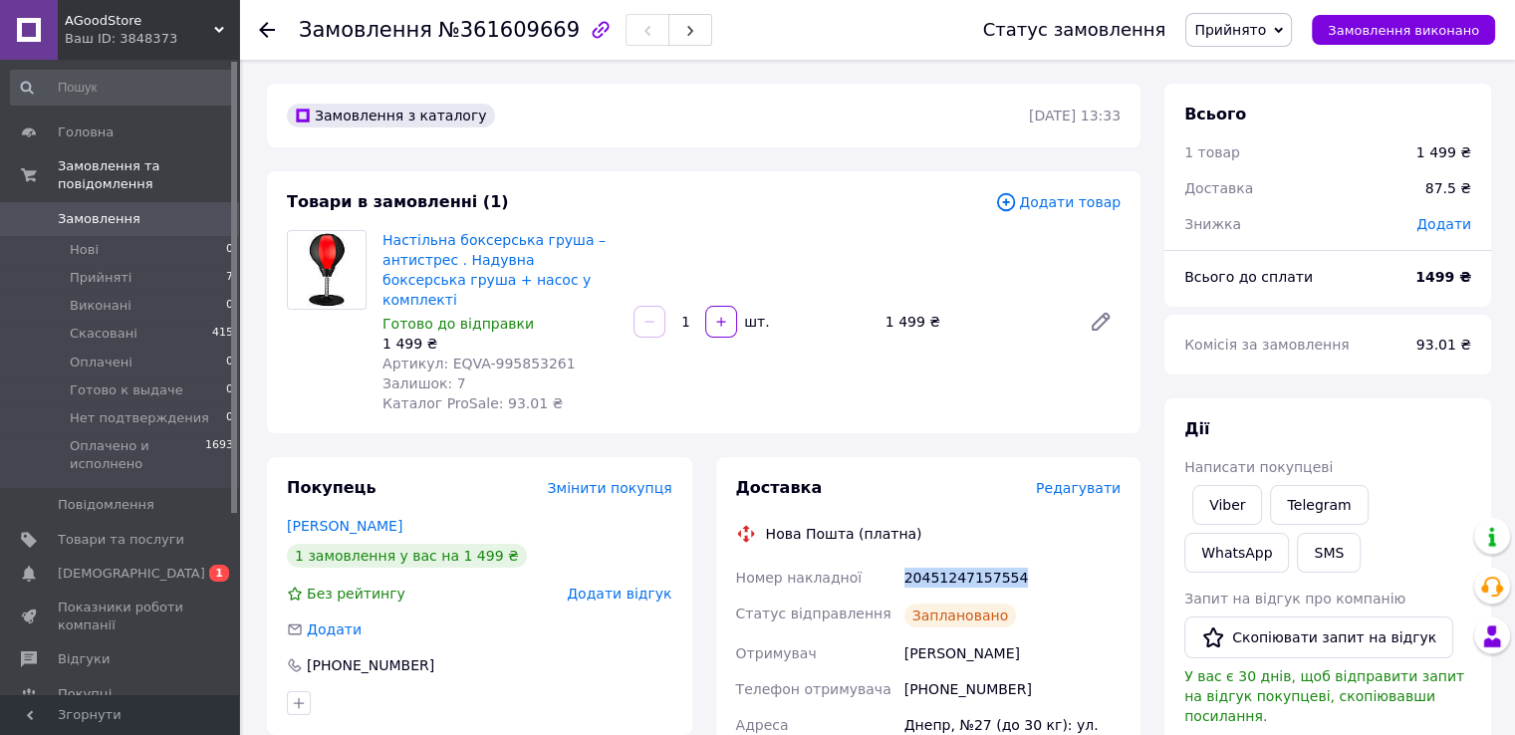
click at [130, 210] on span "Замовлення" at bounding box center [121, 219] width 126 height 18
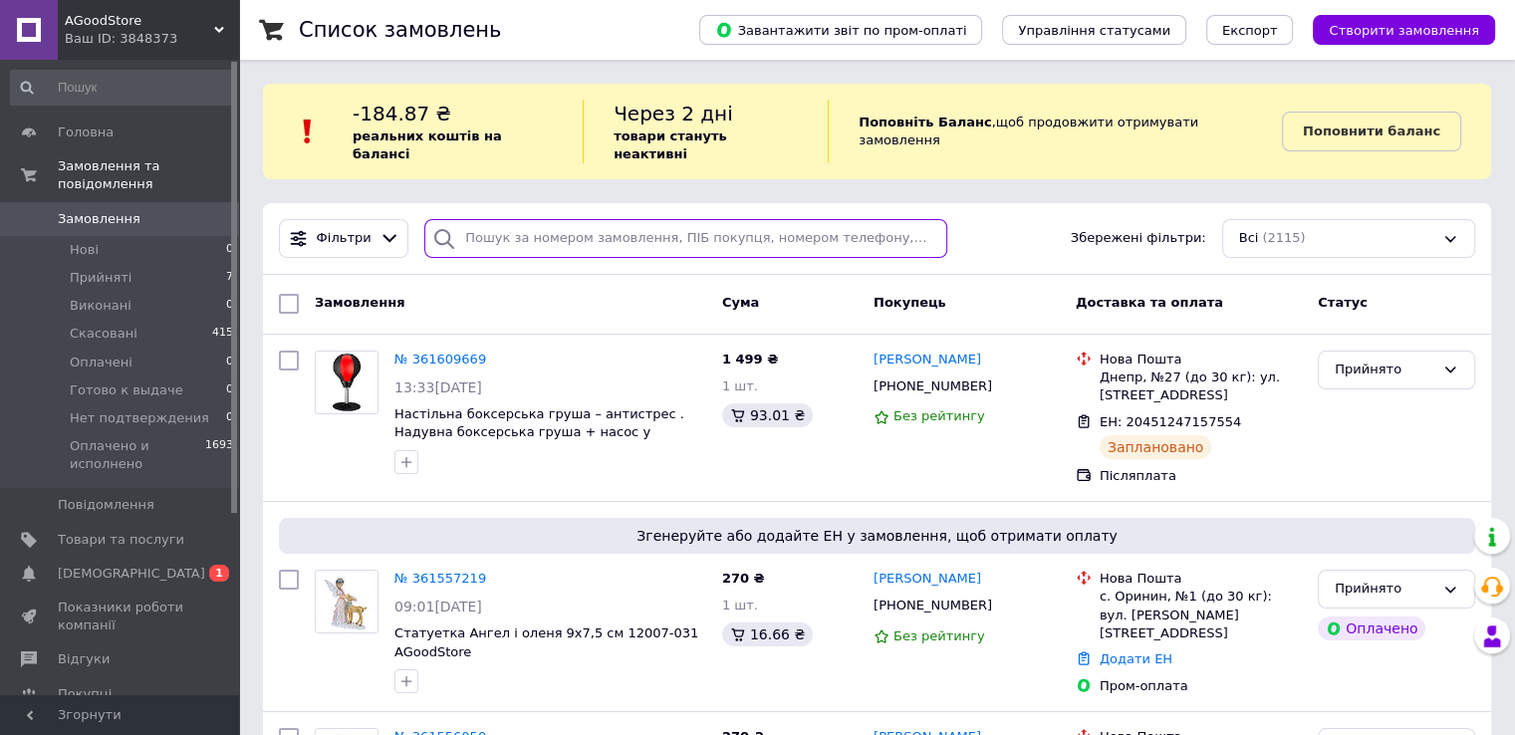
click at [469, 219] on input "search" at bounding box center [685, 238] width 523 height 39
paste input "Рогожина Марианна"
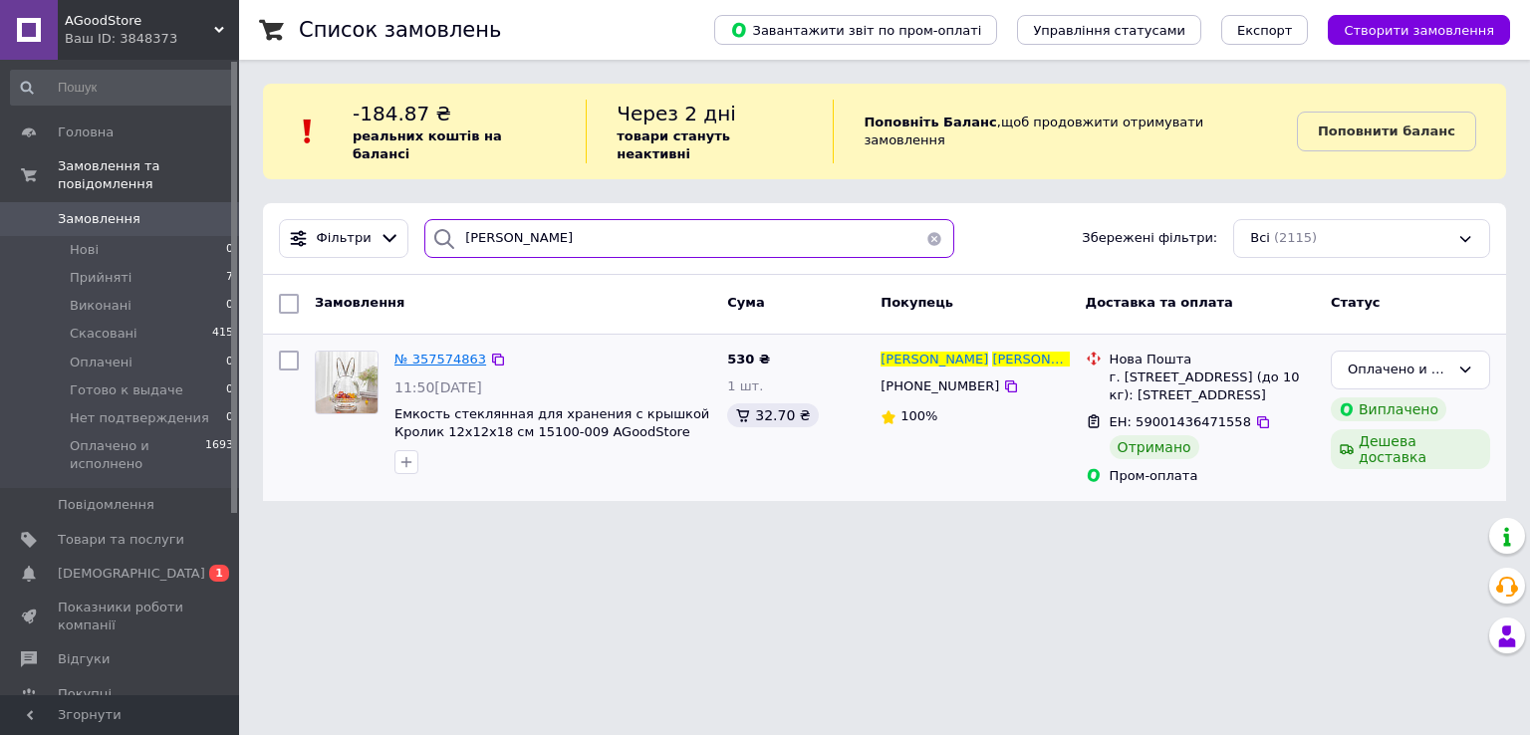
type input "Рогожина Марианна"
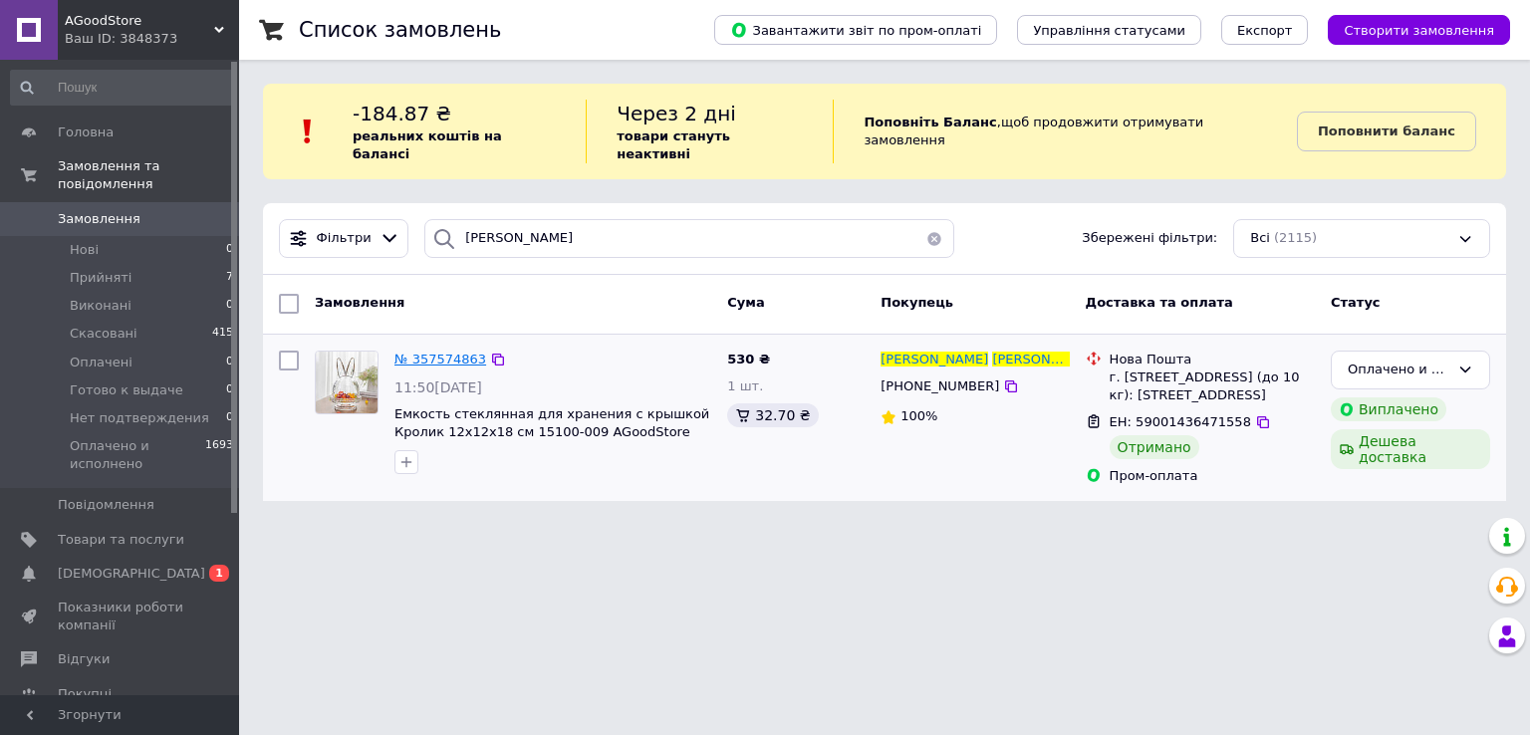
click at [445, 352] on span "№ 357574863" at bounding box center [440, 359] width 92 height 15
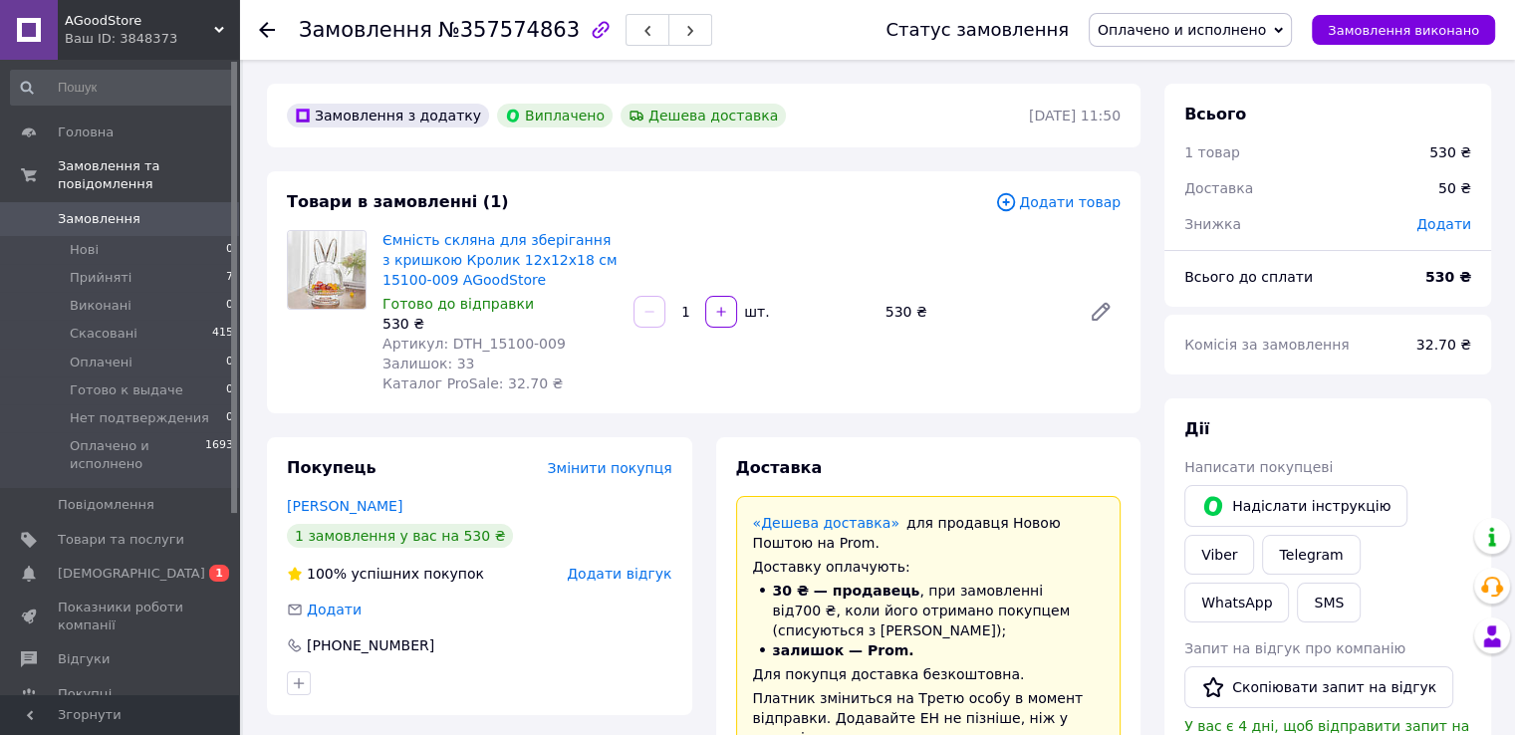
click at [269, 37] on div at bounding box center [267, 30] width 16 height 20
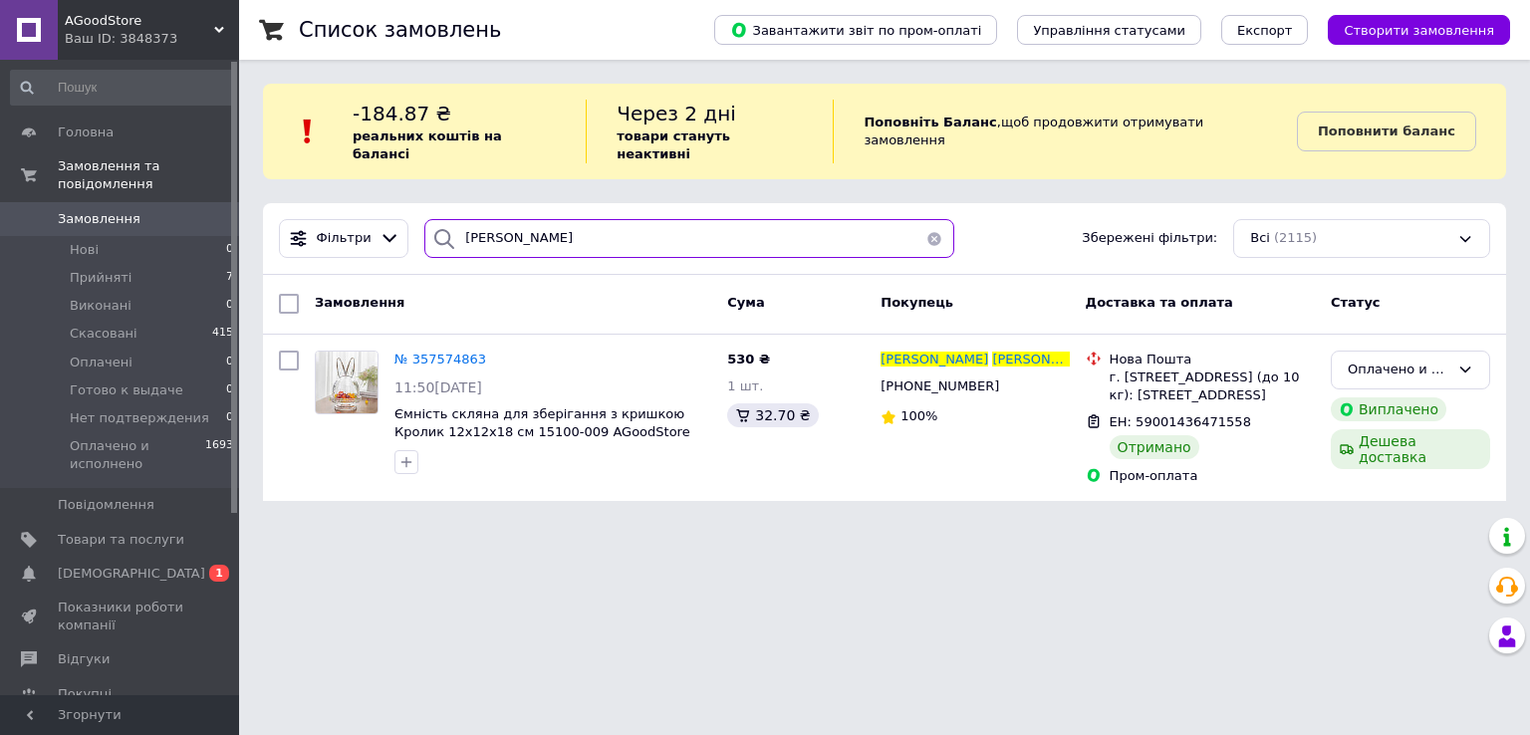
click at [480, 223] on input "Рогожина Марианна" at bounding box center [689, 238] width 530 height 39
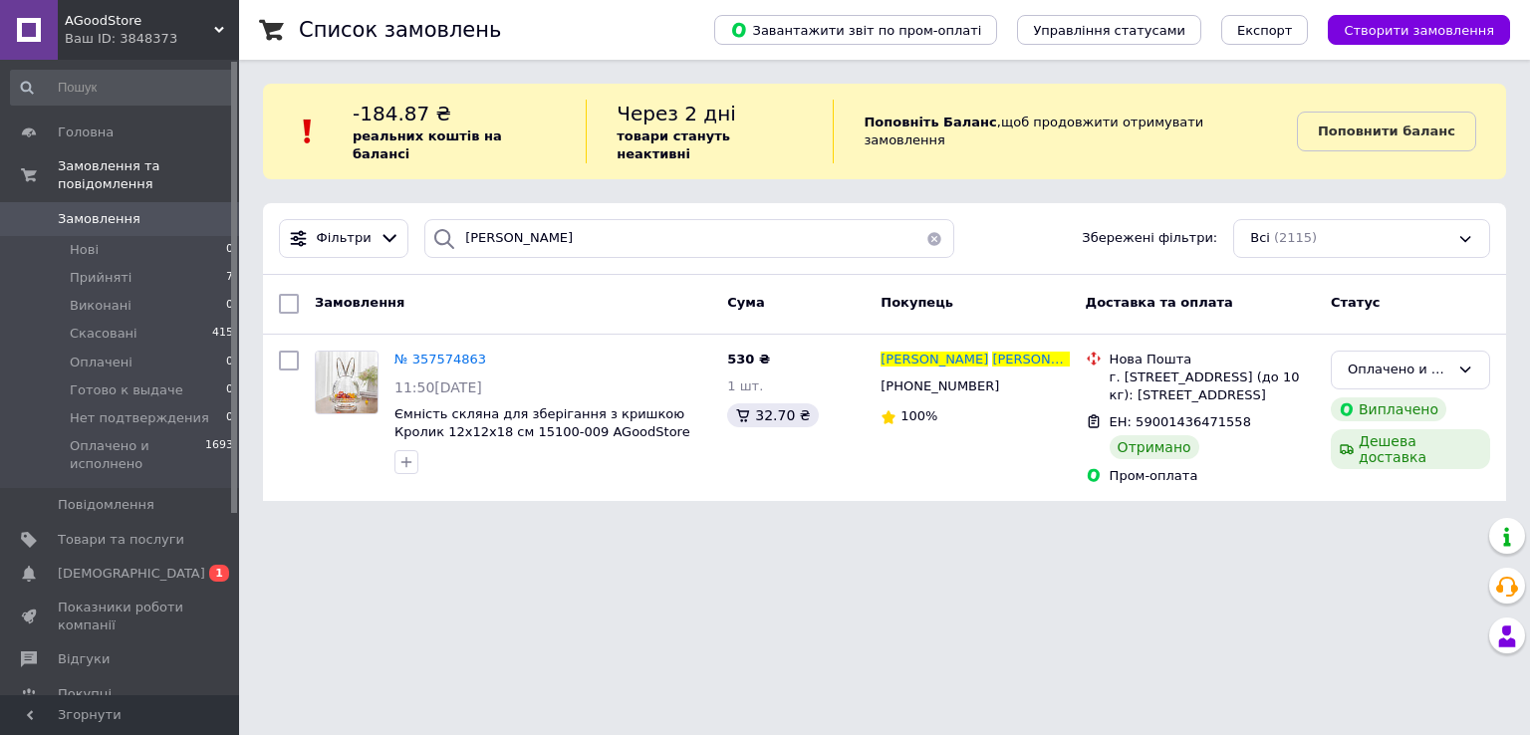
click at [926, 221] on button "button" at bounding box center [934, 238] width 40 height 39
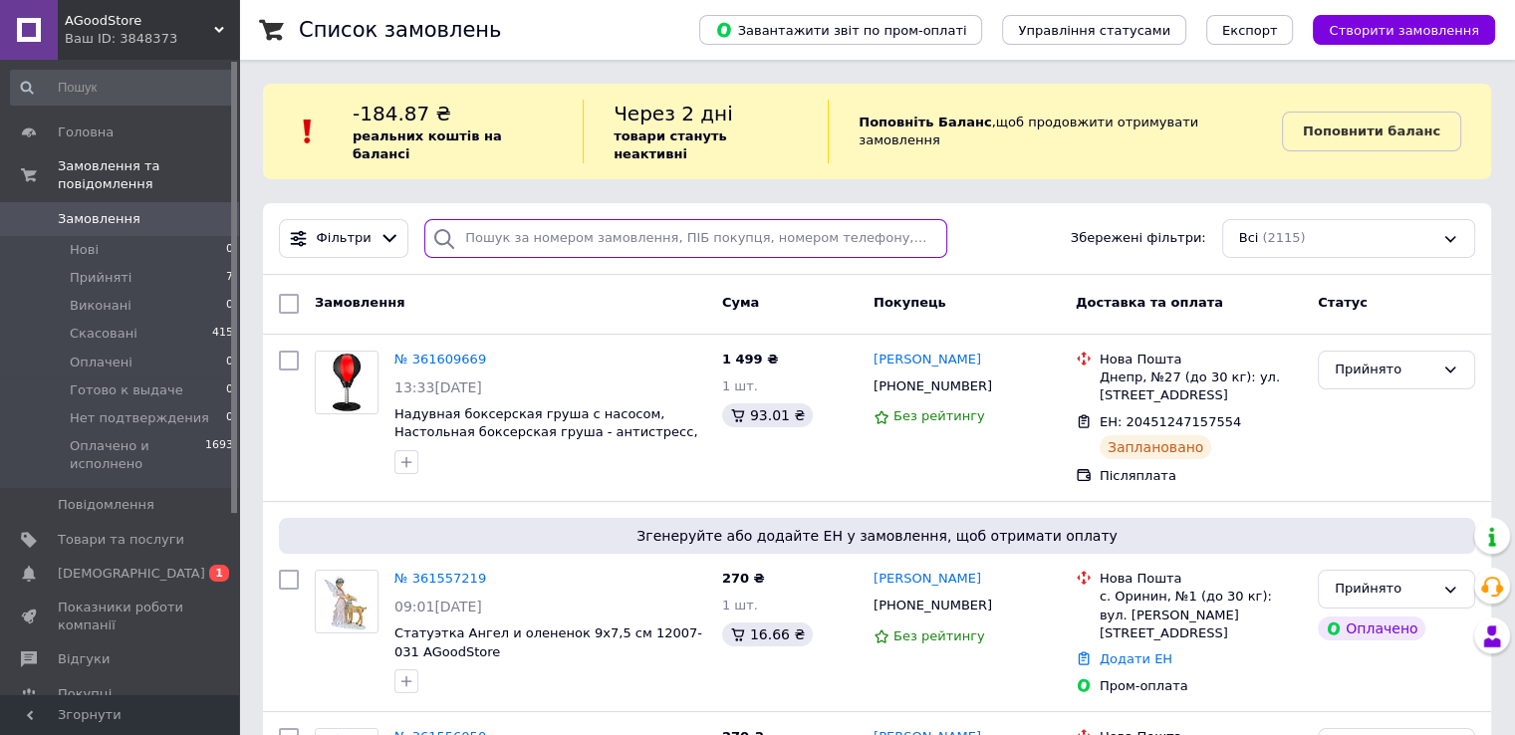
click at [469, 219] on input "search" at bounding box center [685, 238] width 523 height 39
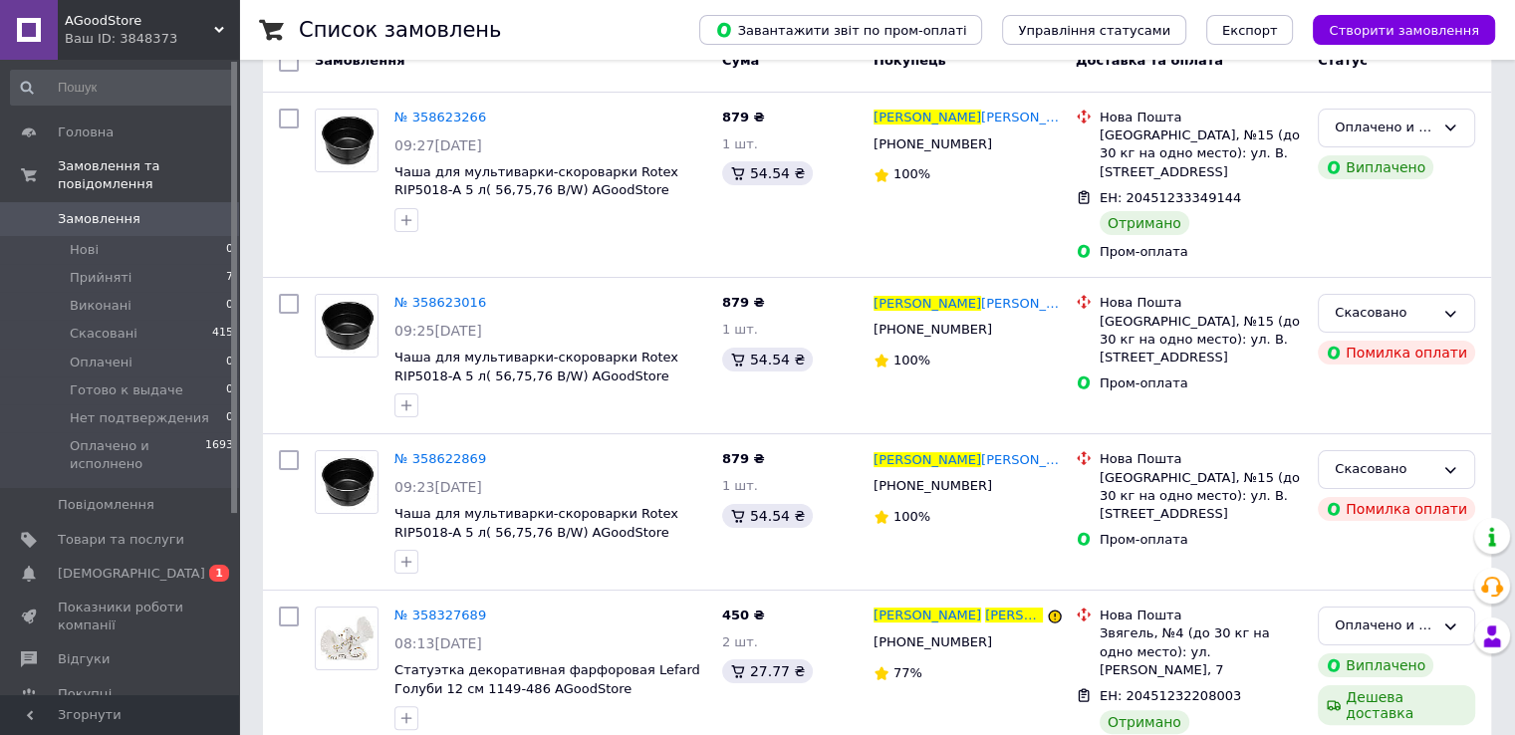
scroll to position [398, 0]
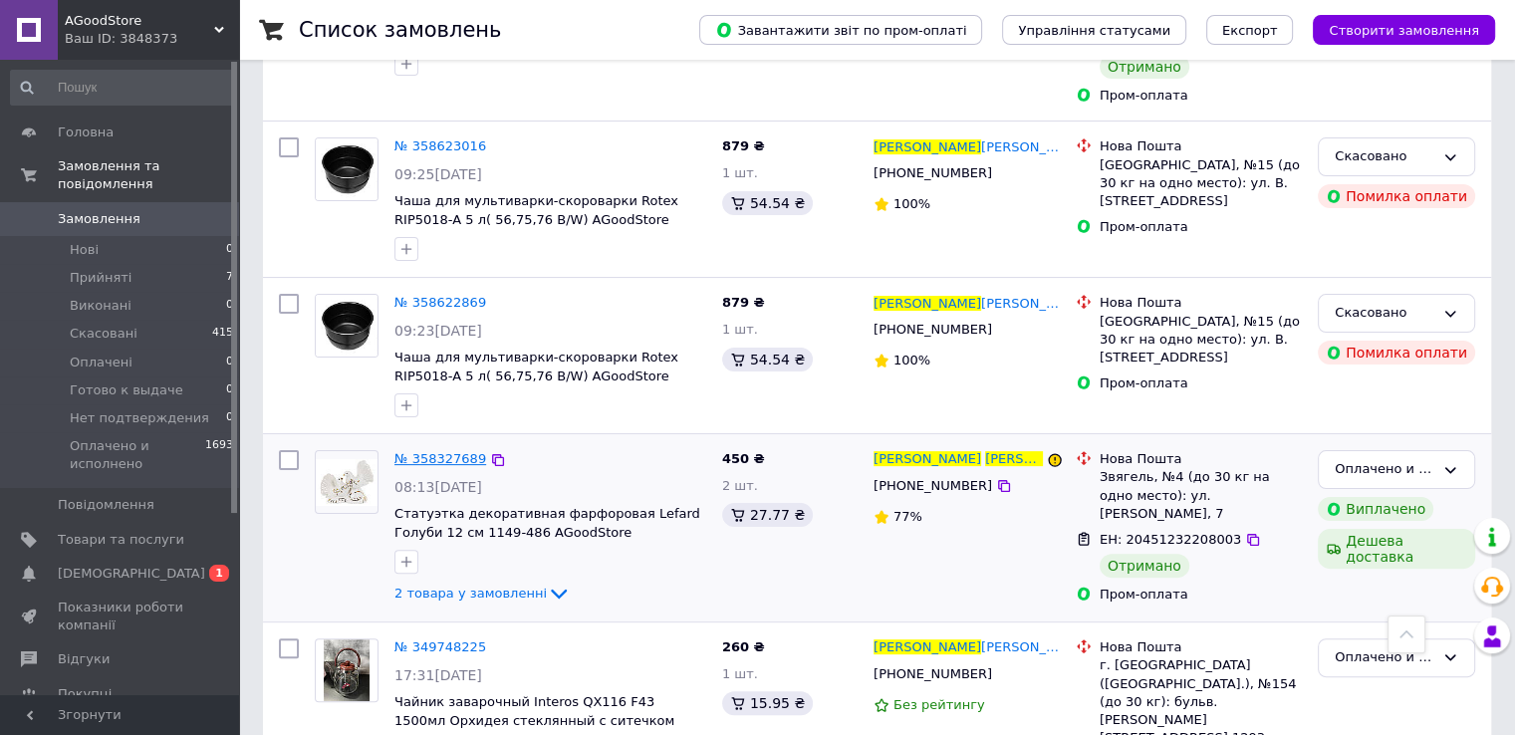
type input "Мішеніна Тетяна"
click at [453, 451] on span "№ 358327689" at bounding box center [440, 458] width 92 height 15
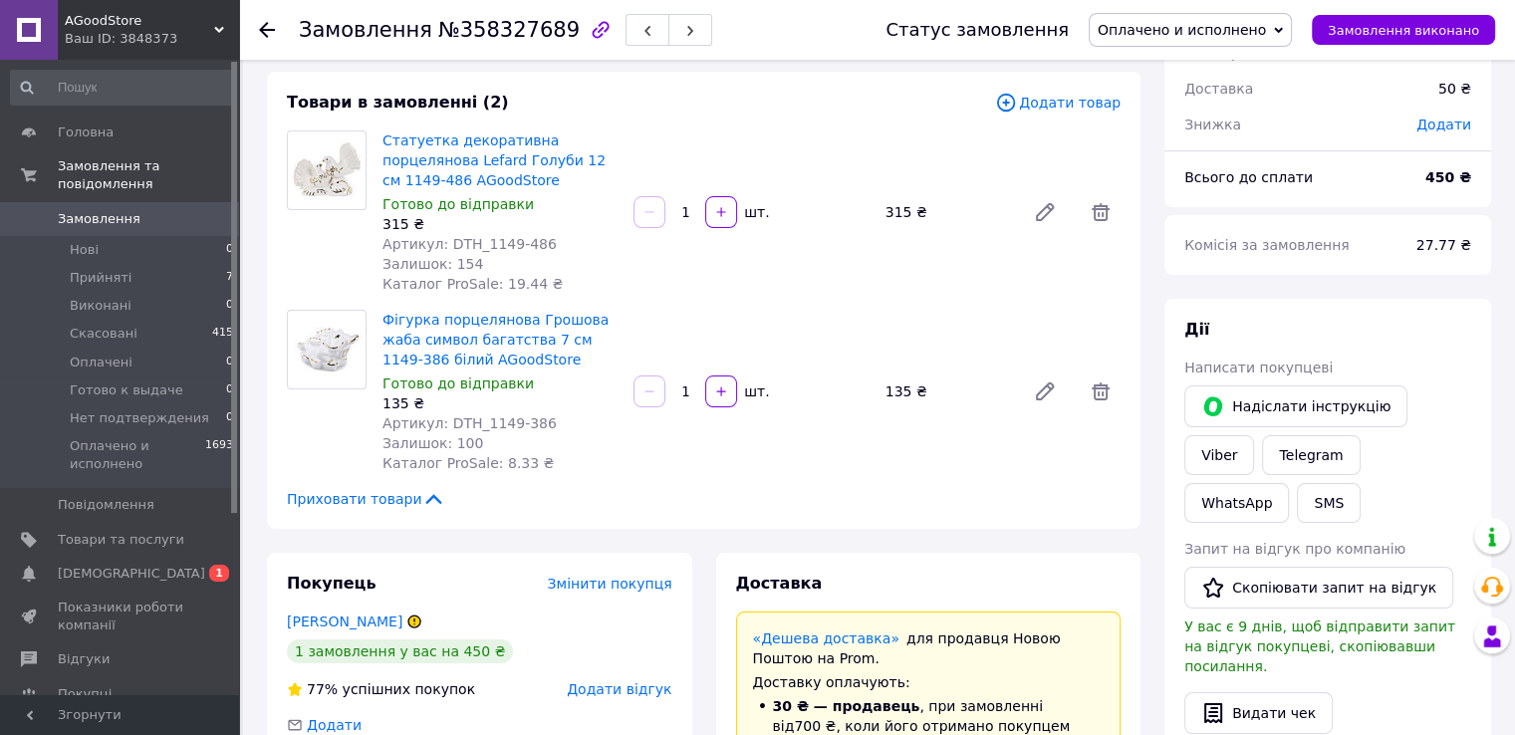
scroll to position [68, 0]
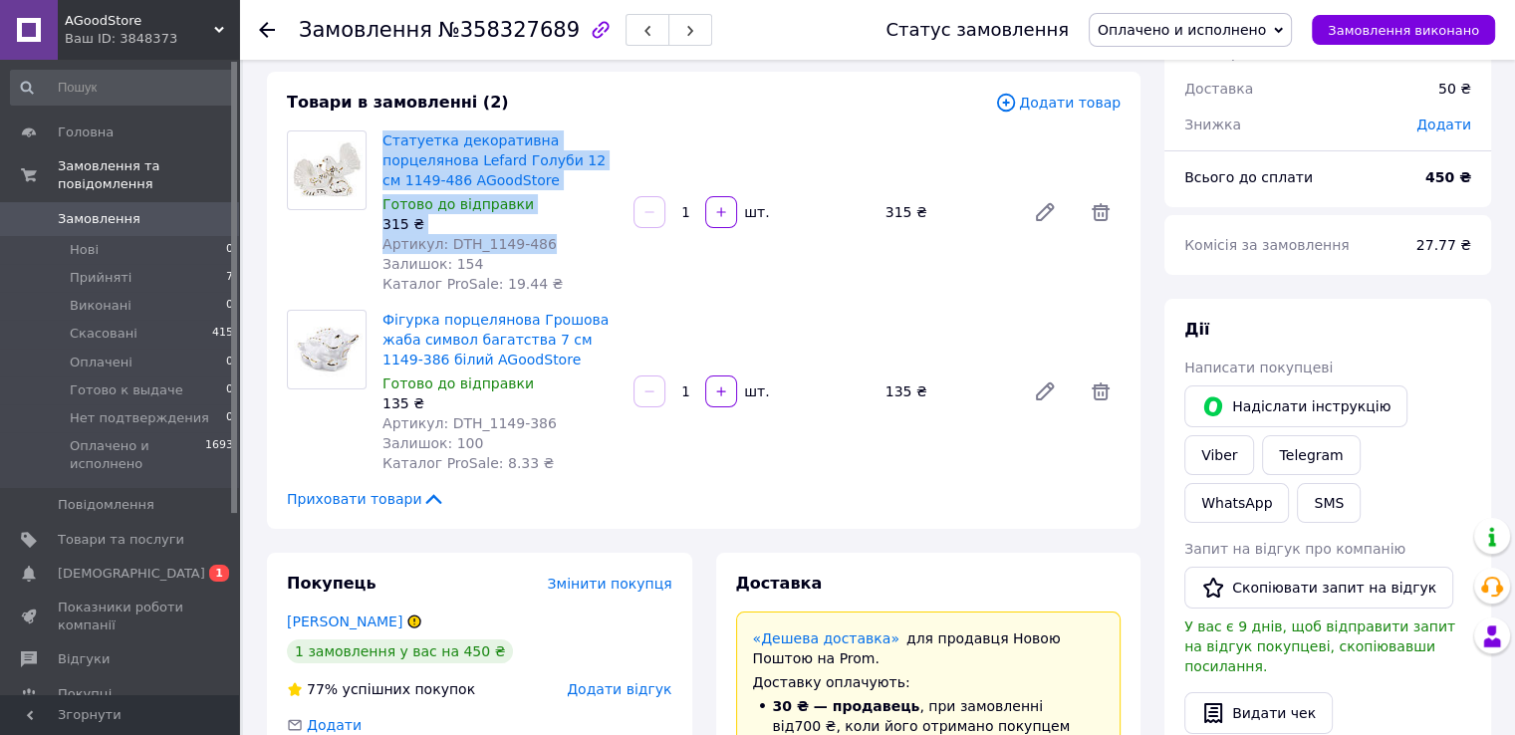
drag, startPoint x: 532, startPoint y: 246, endPoint x: 379, endPoint y: 137, distance: 187.1
click at [379, 137] on div "Статуетка декоративна порцелянова Lefard Голуби 12 см 1149-486 AGoodStore Готов…" at bounding box center [499, 211] width 251 height 171
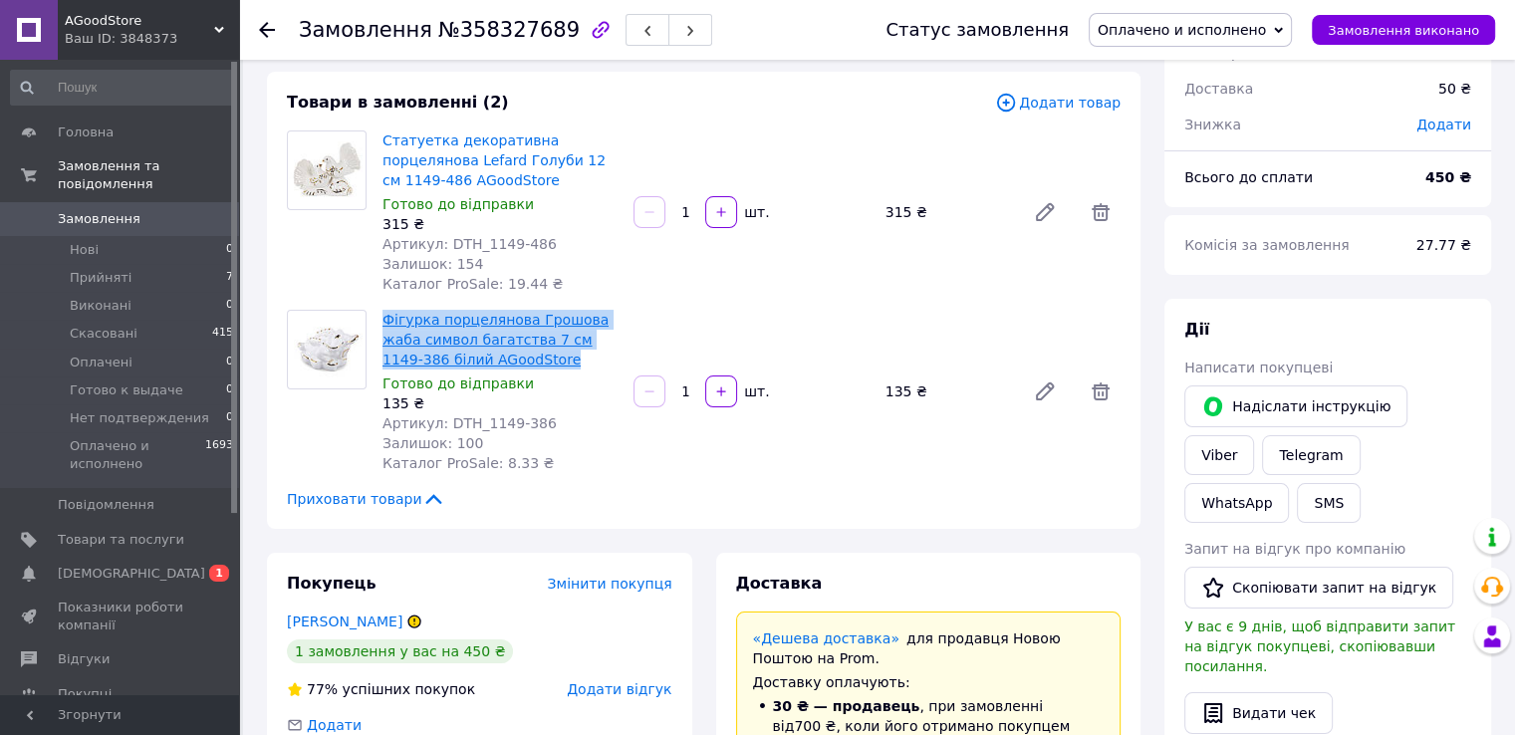
drag, startPoint x: 497, startPoint y: 364, endPoint x: 383, endPoint y: 325, distance: 120.3
click at [383, 325] on span "Фігурка порцелянова Грошова жаба символ багатства 7 см 1149-386 білий AGoodStore" at bounding box center [499, 340] width 235 height 60
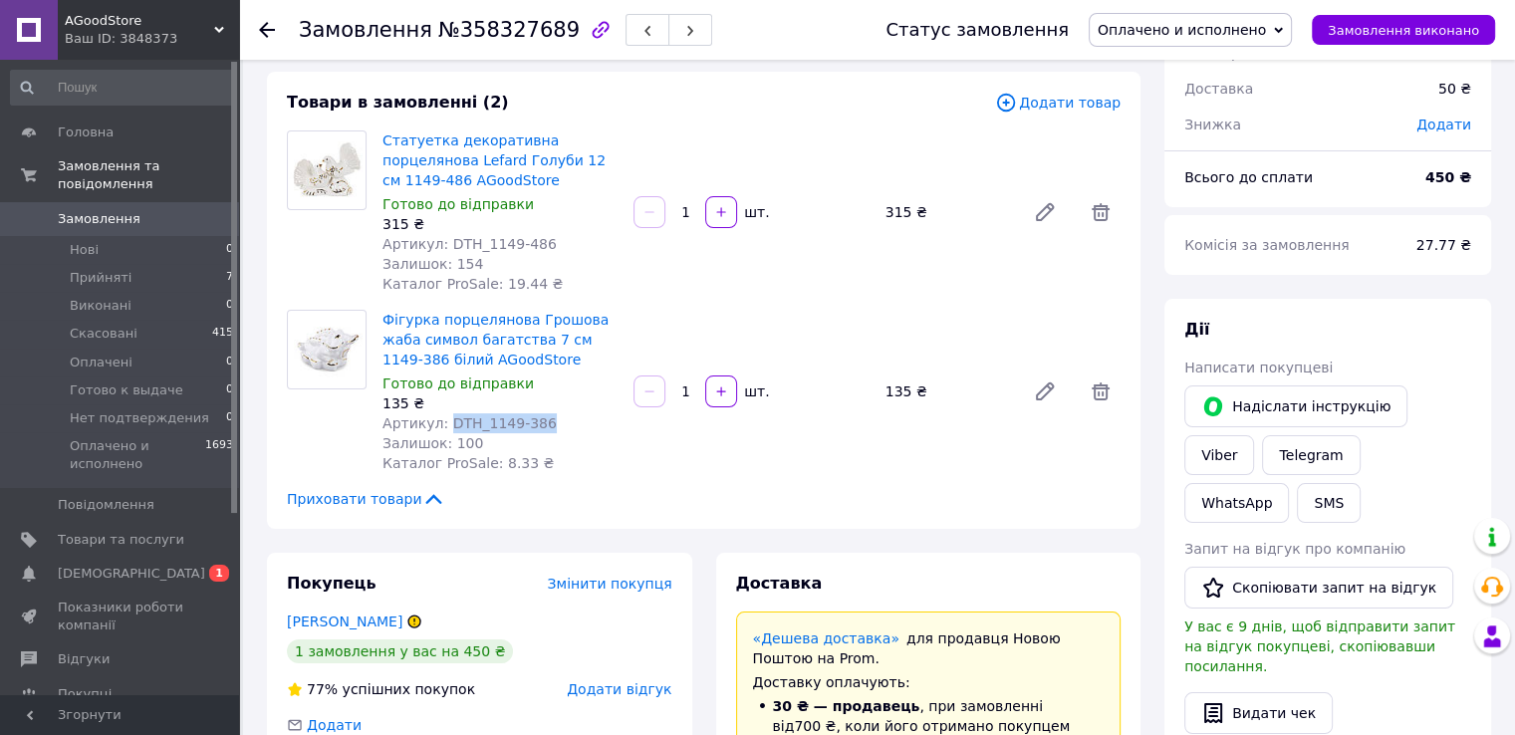
drag, startPoint x: 443, startPoint y: 426, endPoint x: 542, endPoint y: 423, distance: 98.6
click at [542, 423] on div "Артикул: DTH_1149-386" at bounding box center [499, 423] width 235 height 20
drag, startPoint x: 442, startPoint y: 242, endPoint x: 536, endPoint y: 240, distance: 93.6
click at [536, 240] on div "Артикул: DTH_1149-486" at bounding box center [499, 244] width 235 height 20
drag, startPoint x: 471, startPoint y: 231, endPoint x: 458, endPoint y: 246, distance: 19.8
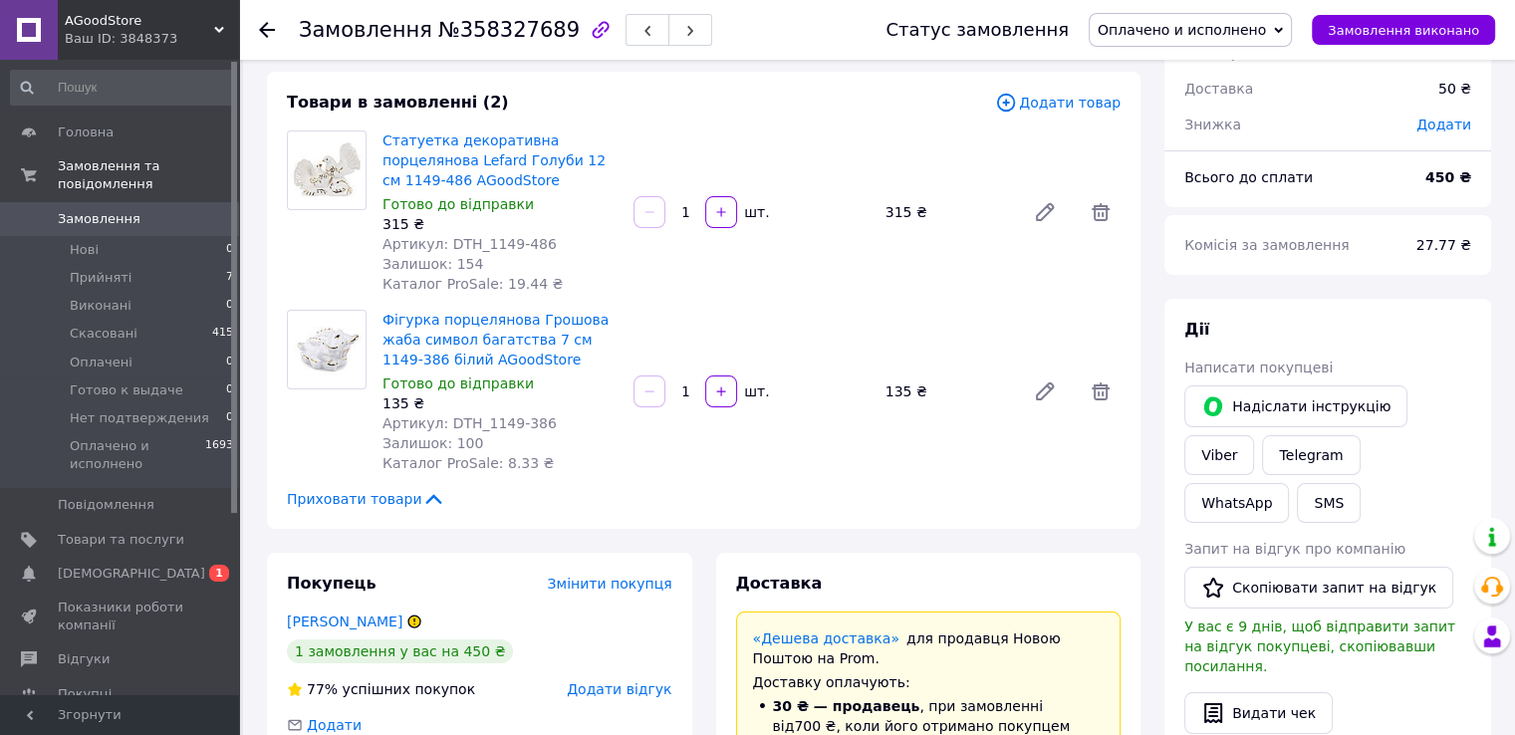
click at [459, 244] on span "Артикул: DTH_1149-486" at bounding box center [469, 244] width 174 height 16
drag, startPoint x: 447, startPoint y: 247, endPoint x: 529, endPoint y: 244, distance: 81.7
click at [529, 244] on span "Артикул: DTH_1149-486" at bounding box center [469, 244] width 174 height 16
drag, startPoint x: 442, startPoint y: 428, endPoint x: 534, endPoint y: 420, distance: 92.0
click at [534, 420] on div "Артикул: DTH_1149-386" at bounding box center [499, 423] width 235 height 20
